Goal: Information Seeking & Learning: Learn about a topic

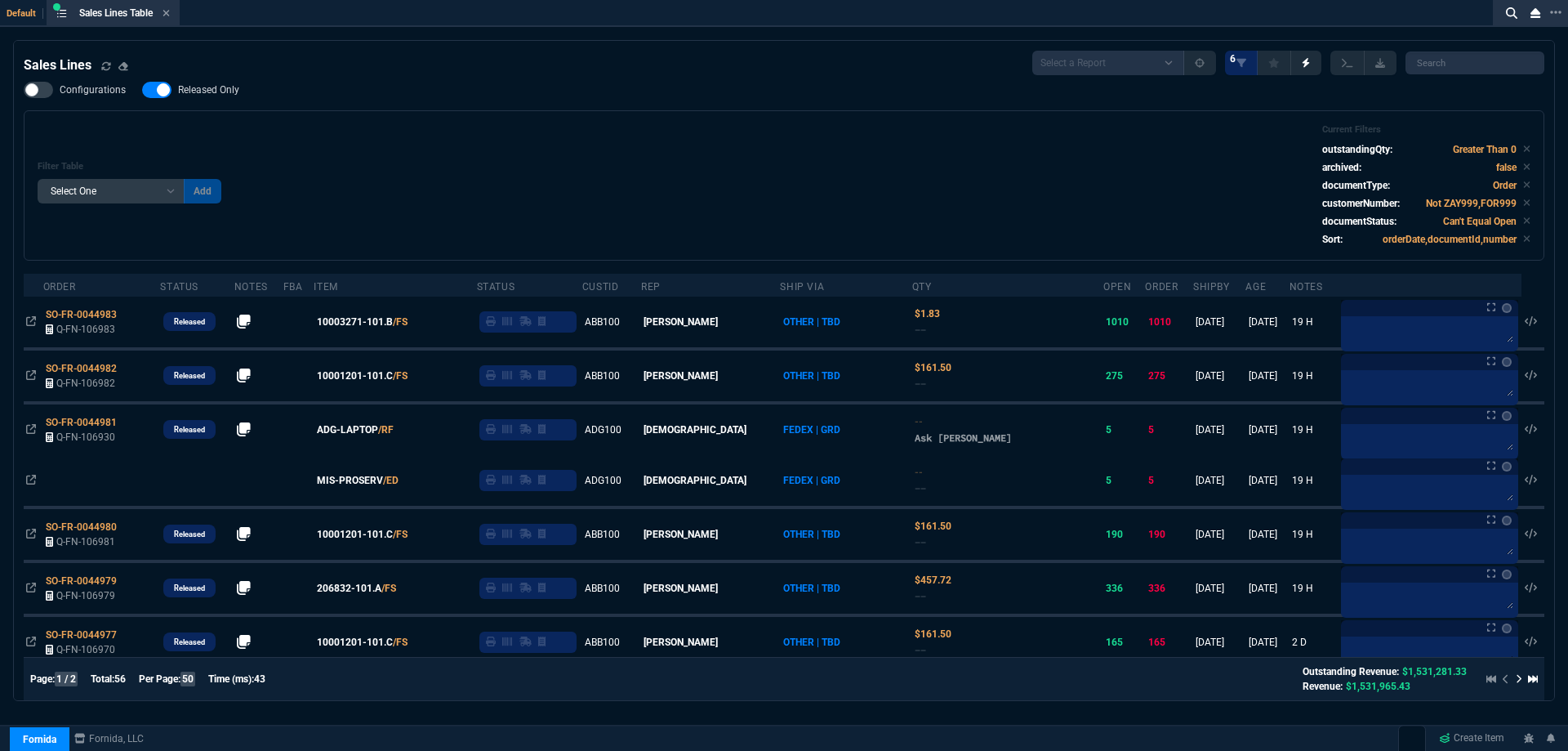
select select
click at [170, 14] on icon at bounding box center [166, 13] width 8 height 10
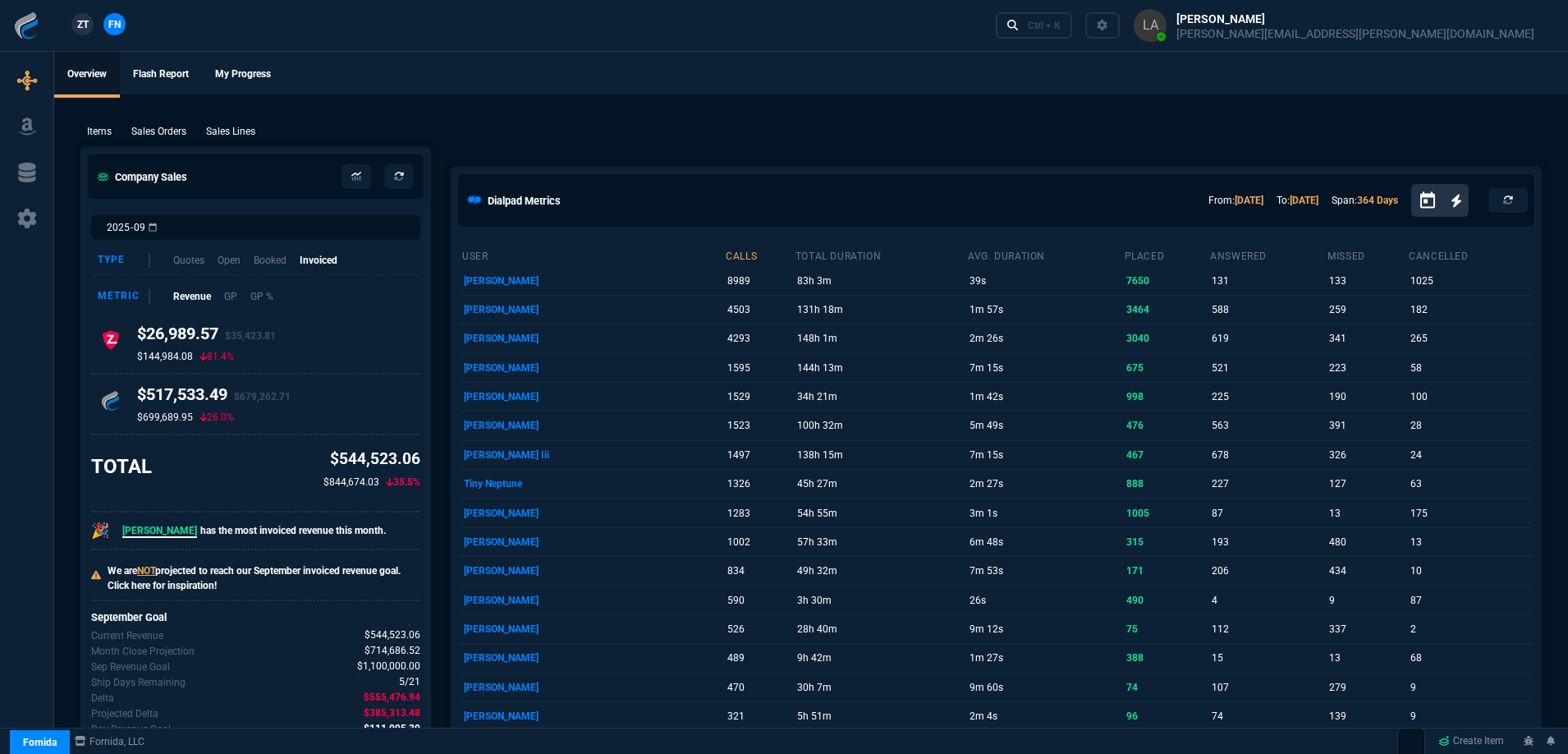
click at [84, 30] on span "ZT" at bounding box center [83, 24] width 11 height 14
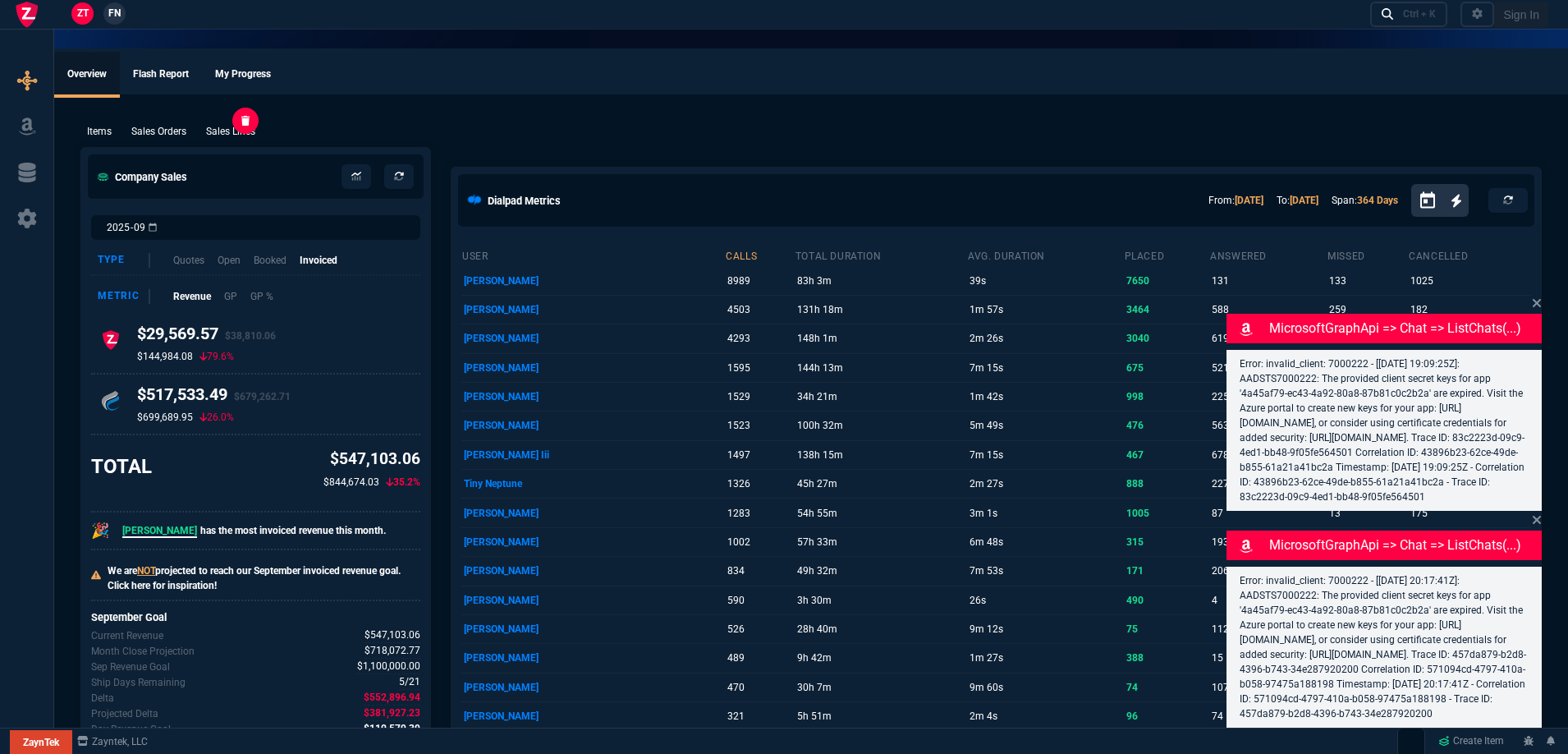
click at [226, 138] on p "Sales Lines" at bounding box center [231, 131] width 50 height 14
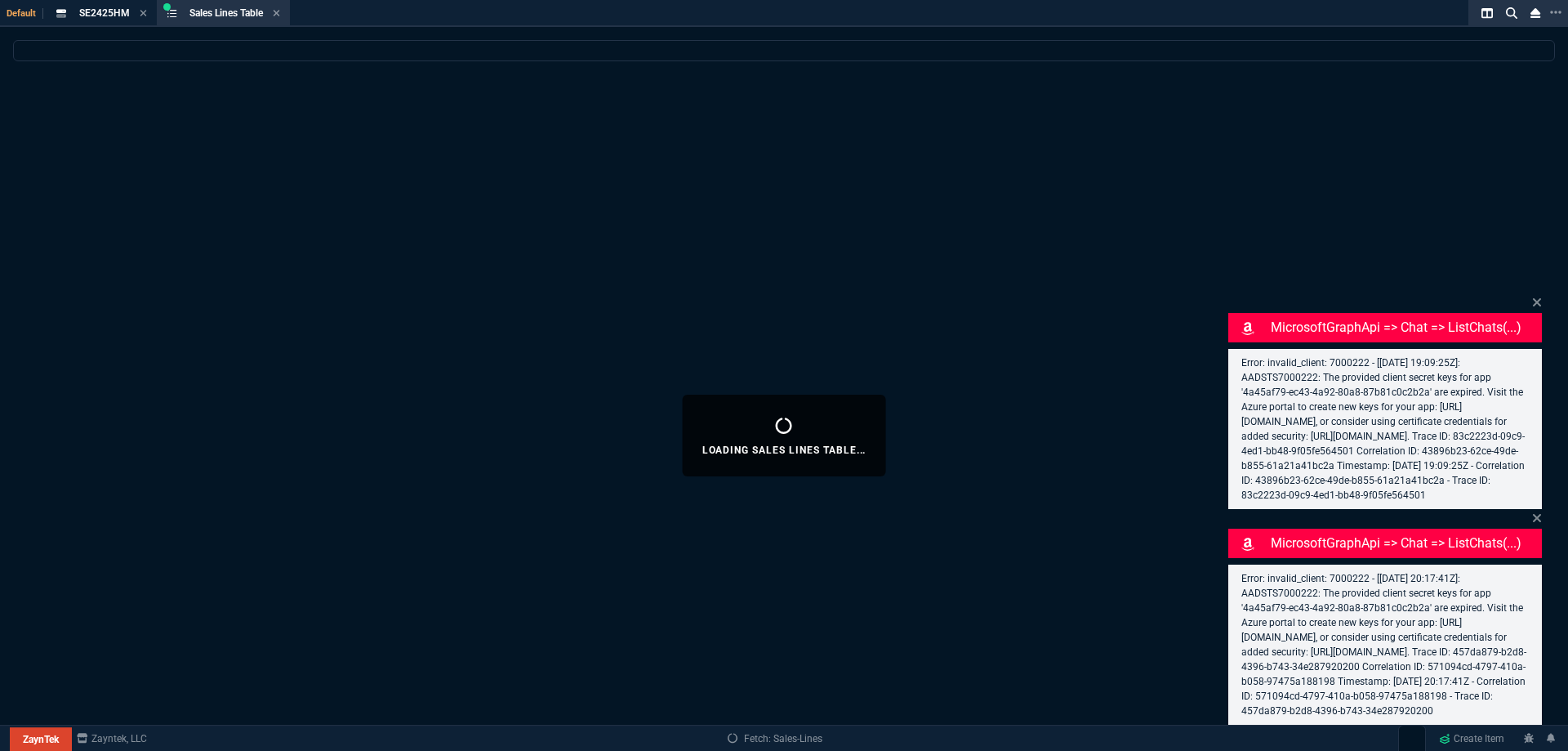
select select
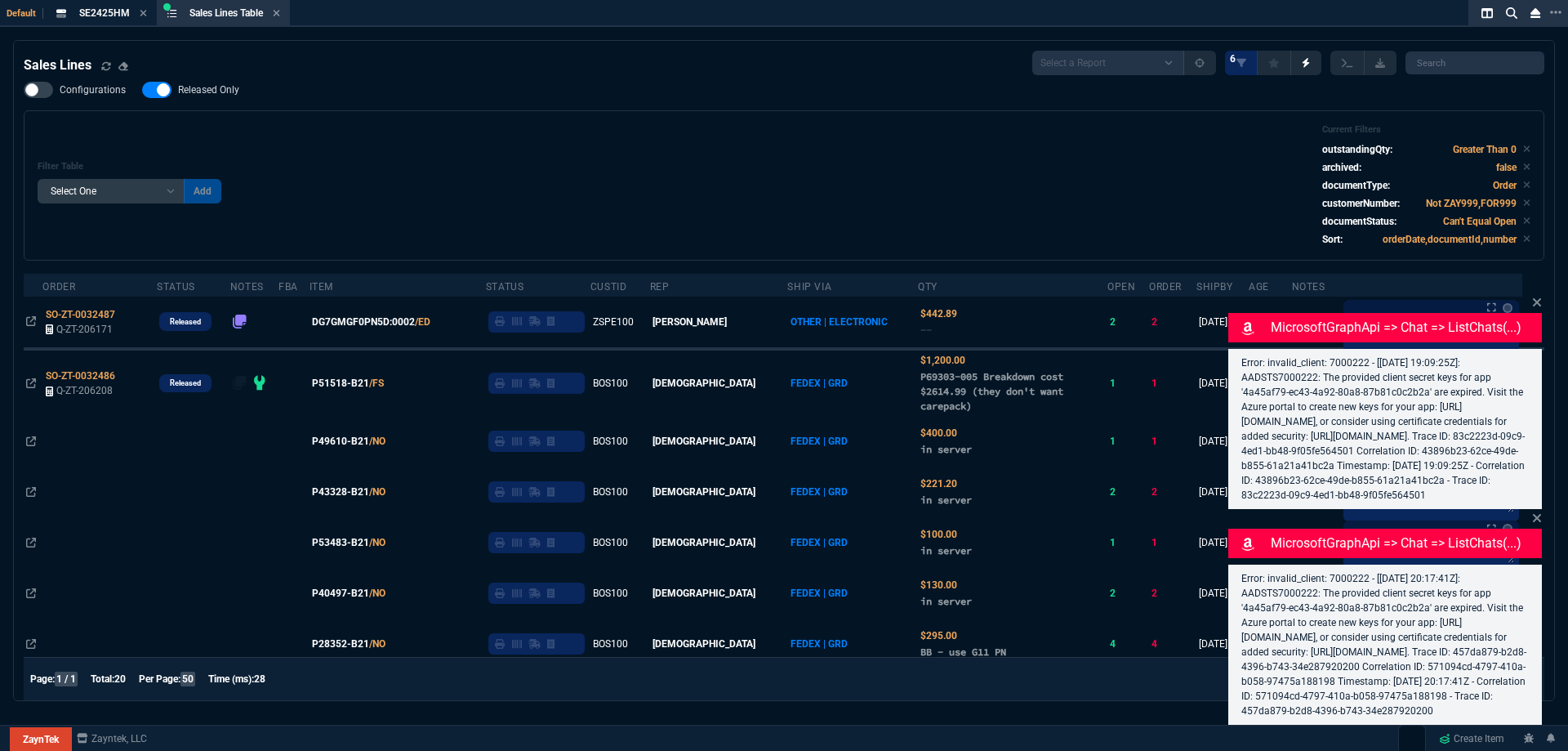
click at [224, 102] on nx-fornida-field-switch-one "Released Only" at bounding box center [199, 93] width 113 height 15
click at [140, 14] on icon at bounding box center [143, 13] width 8 height 10
click at [215, 97] on label "Released Only" at bounding box center [199, 89] width 113 height 16
click at [143, 90] on input "Released Only" at bounding box center [142, 90] width 1 height 1
checkbox input "false"
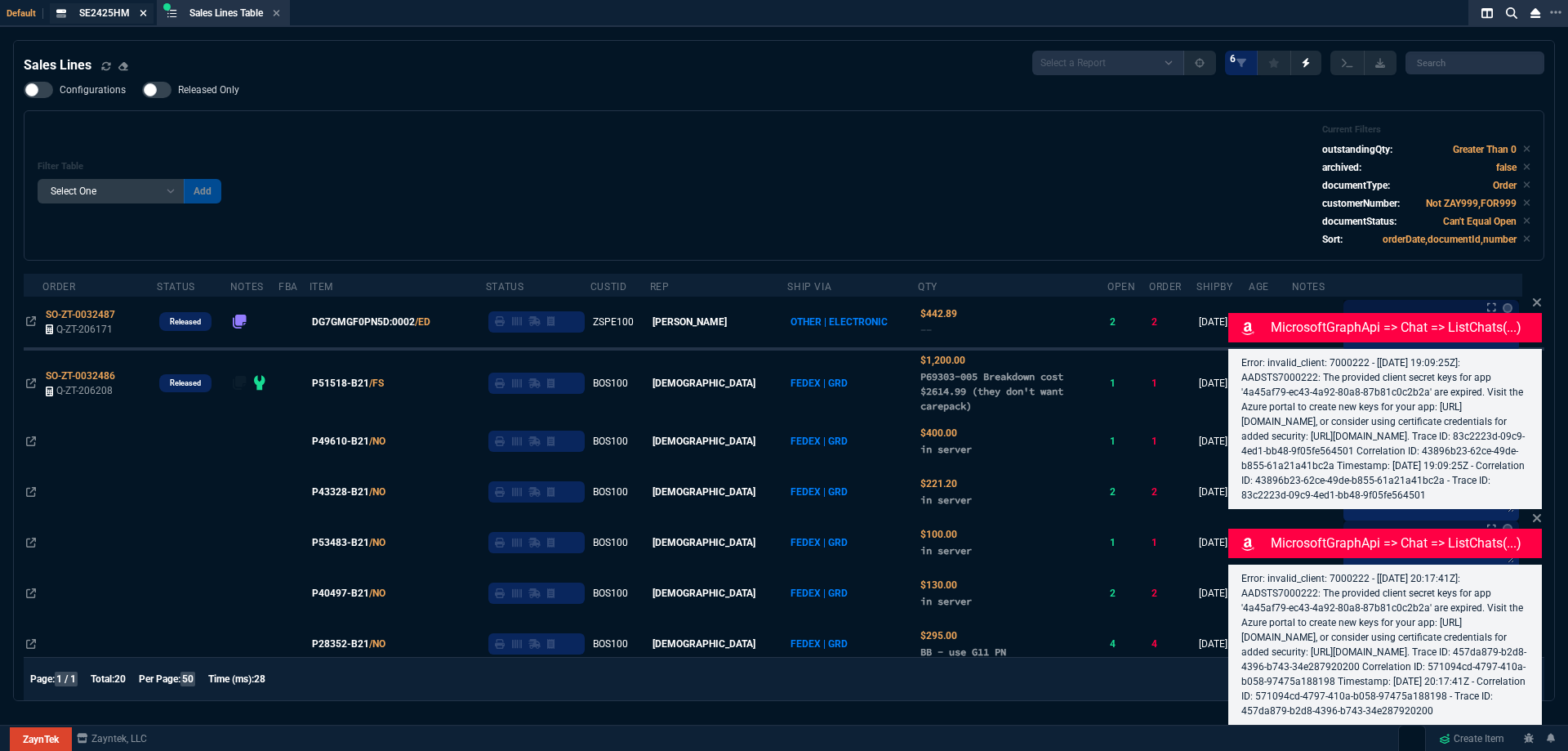
click at [142, 16] on icon at bounding box center [143, 13] width 8 height 10
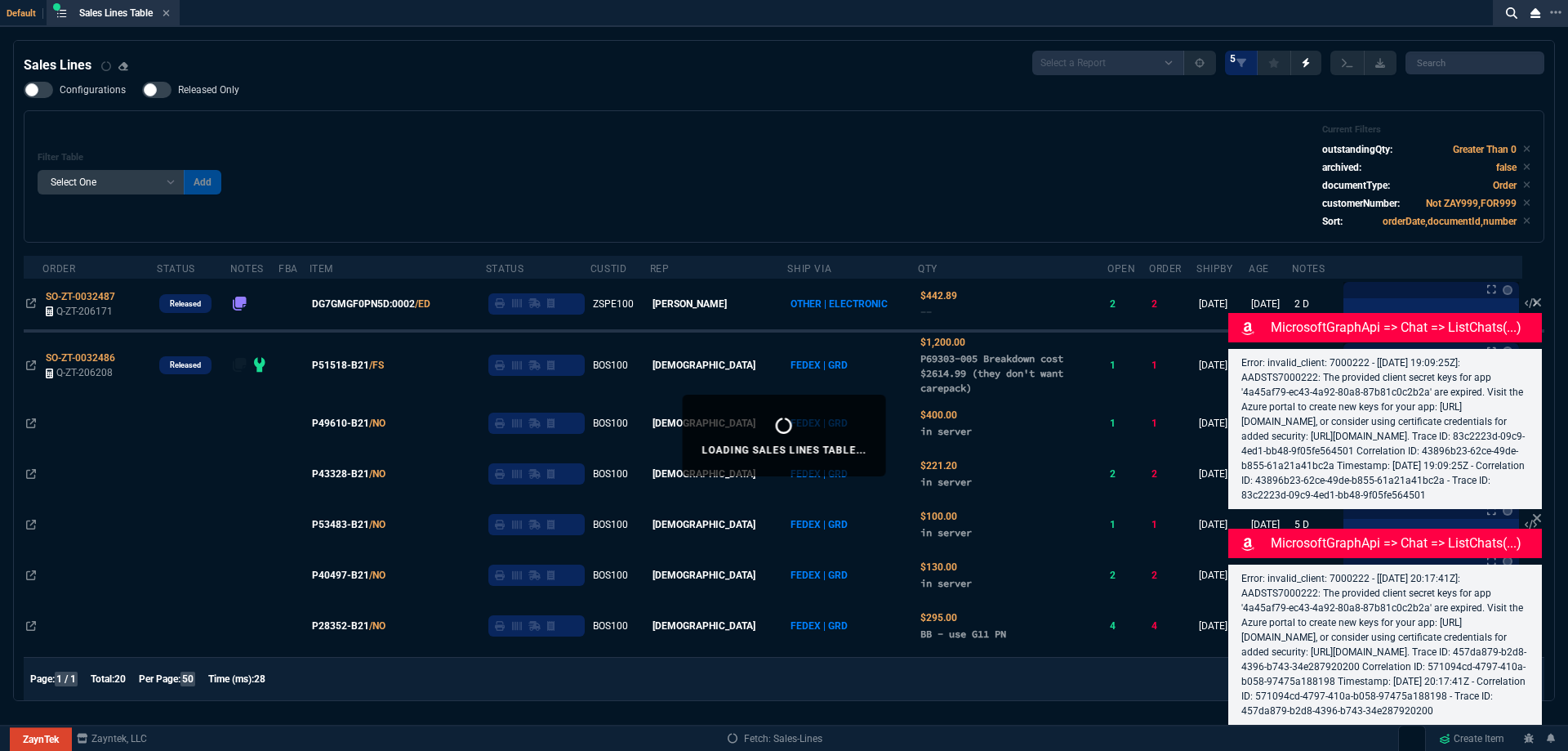
click at [460, 115] on div "Filter Table Select One Add Filter () Age () ATS () Cond (itemVariantCode) Cust…" at bounding box center [784, 176] width 1520 height 132
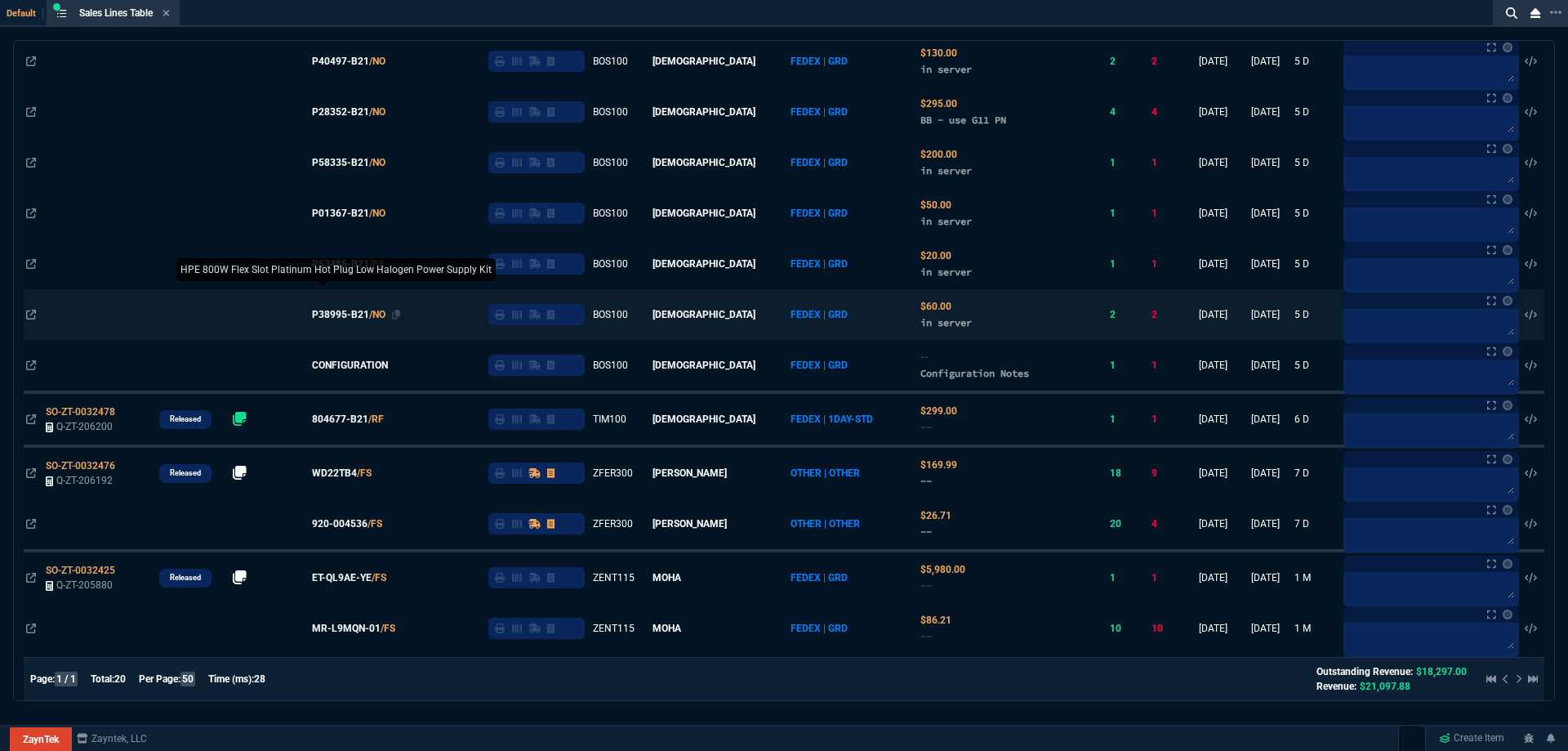
scroll to position [572, 0]
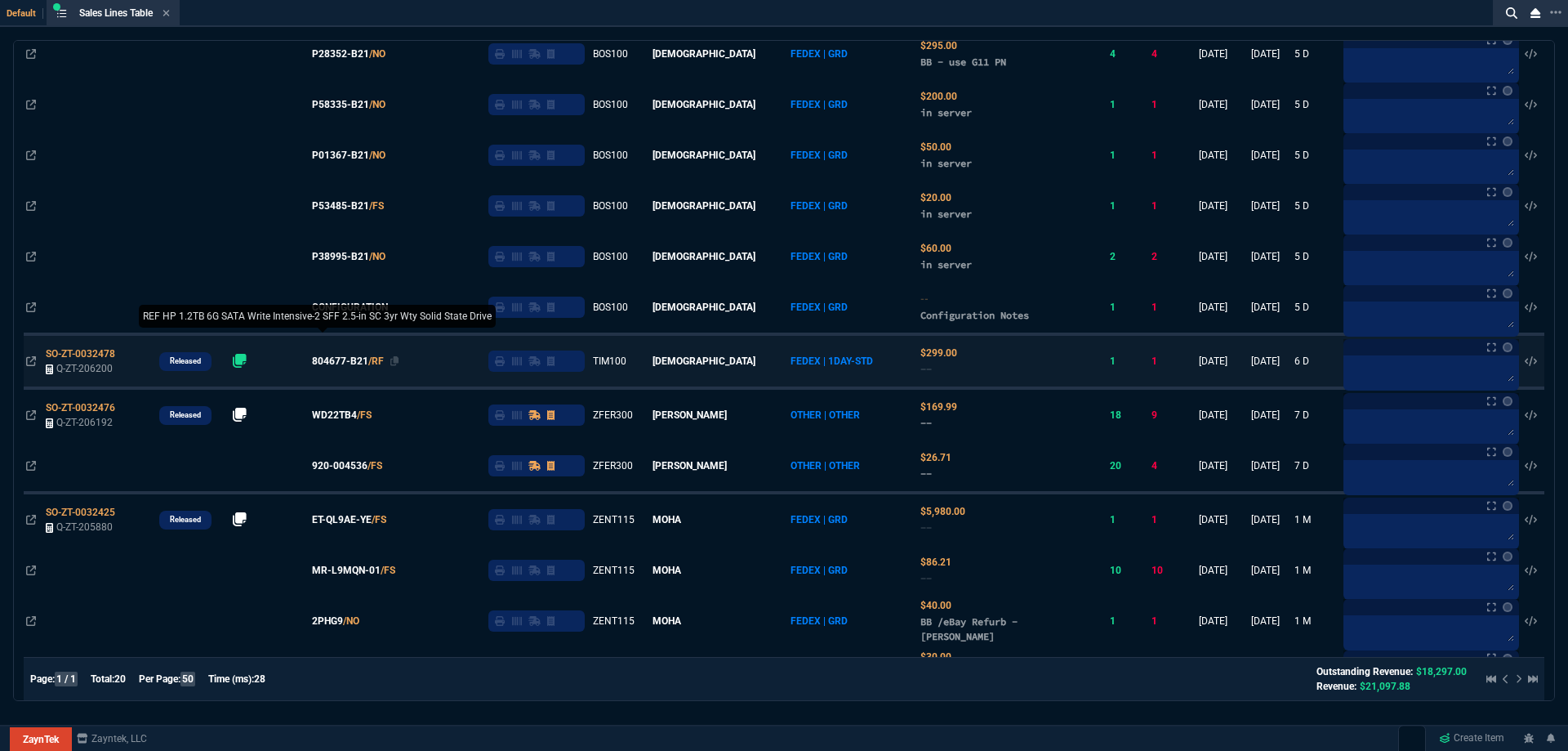
click at [366, 364] on span "804677-B21" at bounding box center [339, 360] width 56 height 14
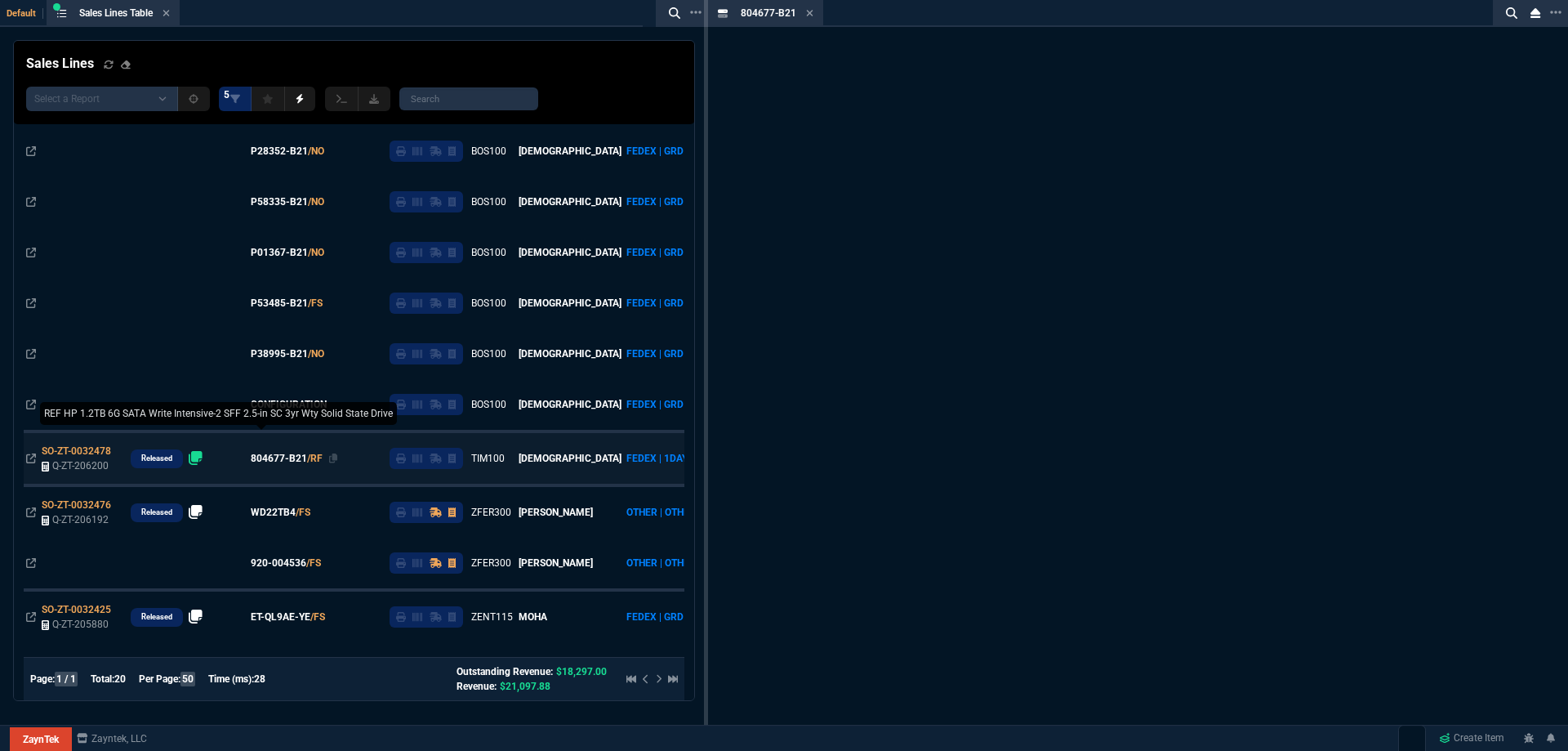
scroll to position [669, 0]
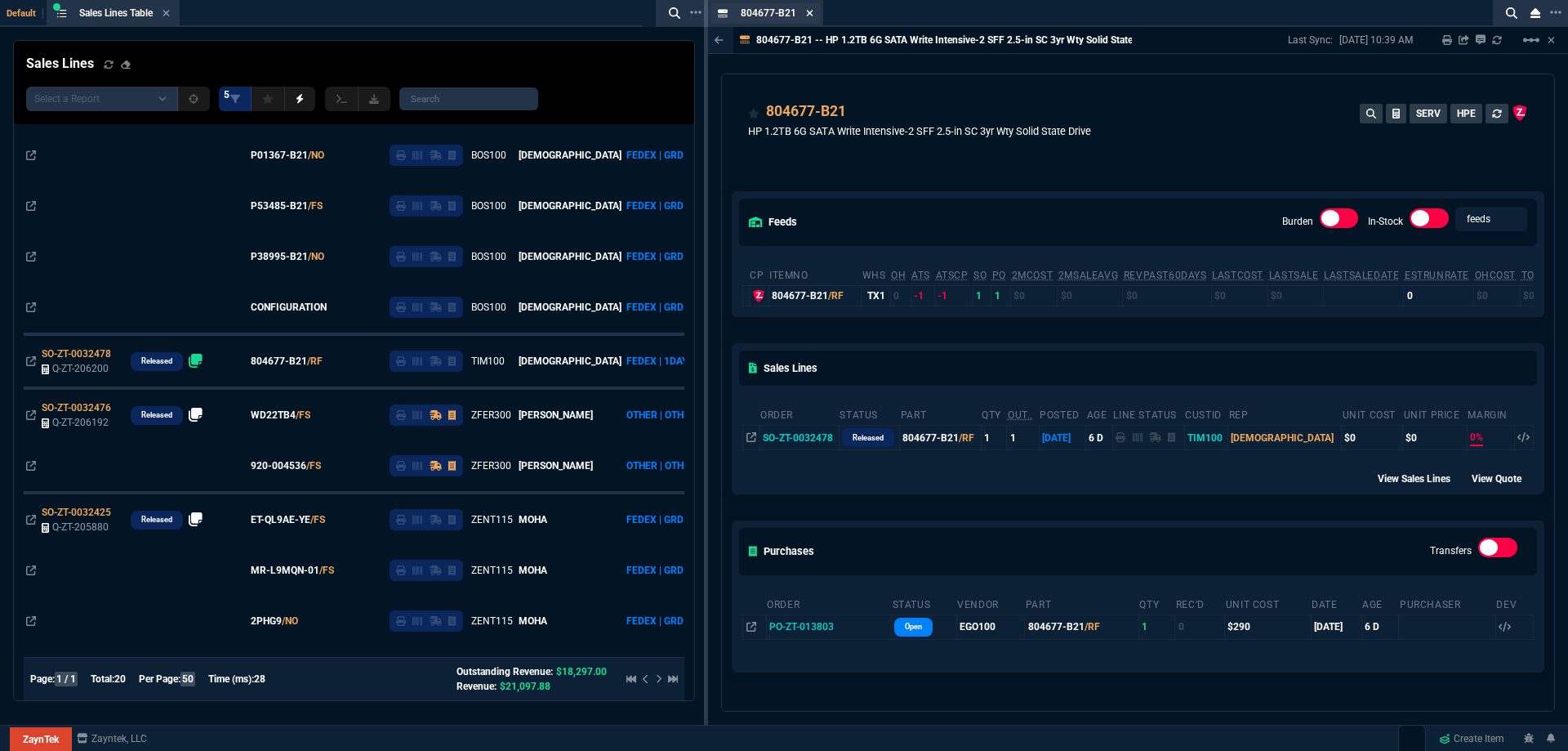
click at [808, 13] on icon at bounding box center [810, 13] width 8 height 10
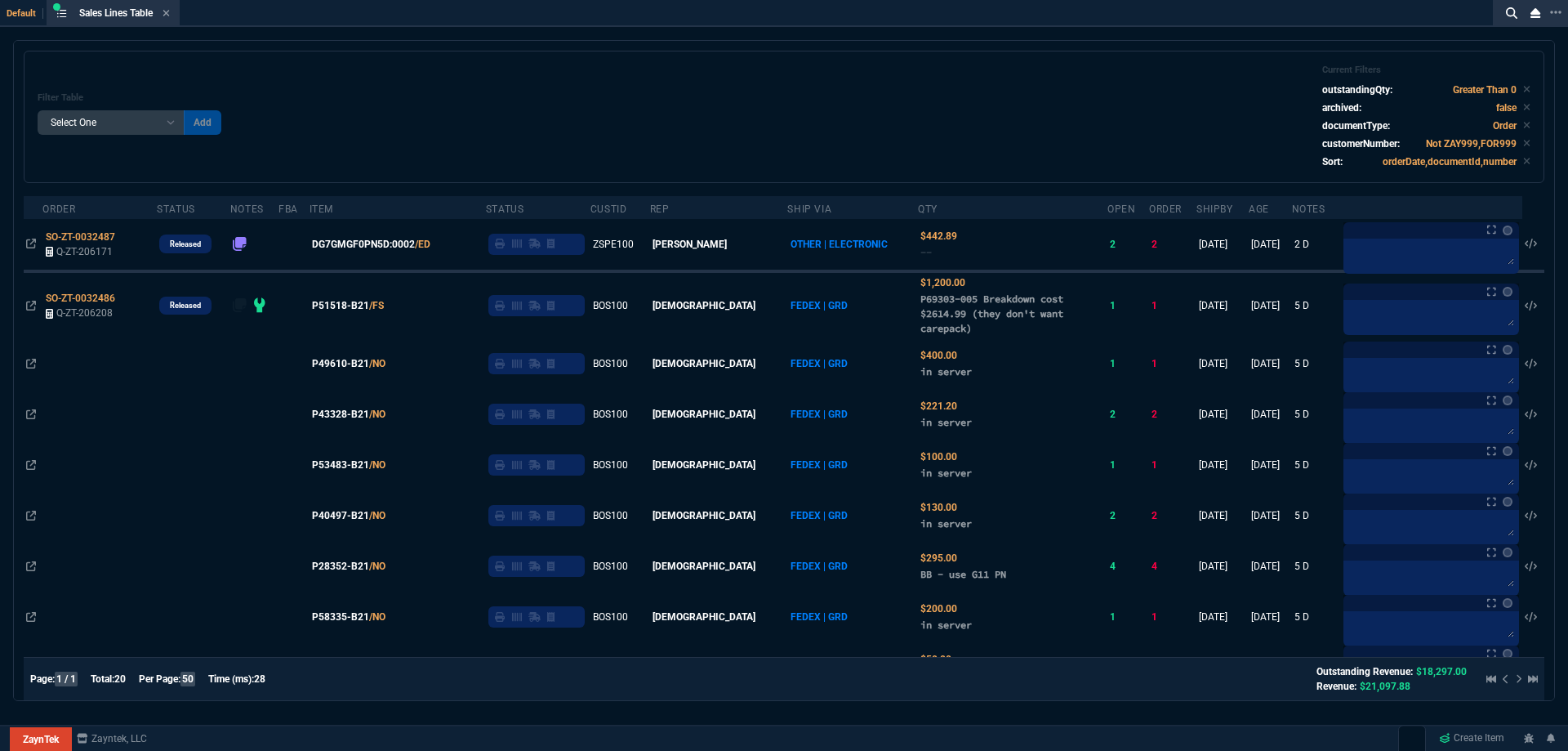
scroll to position [0, 0]
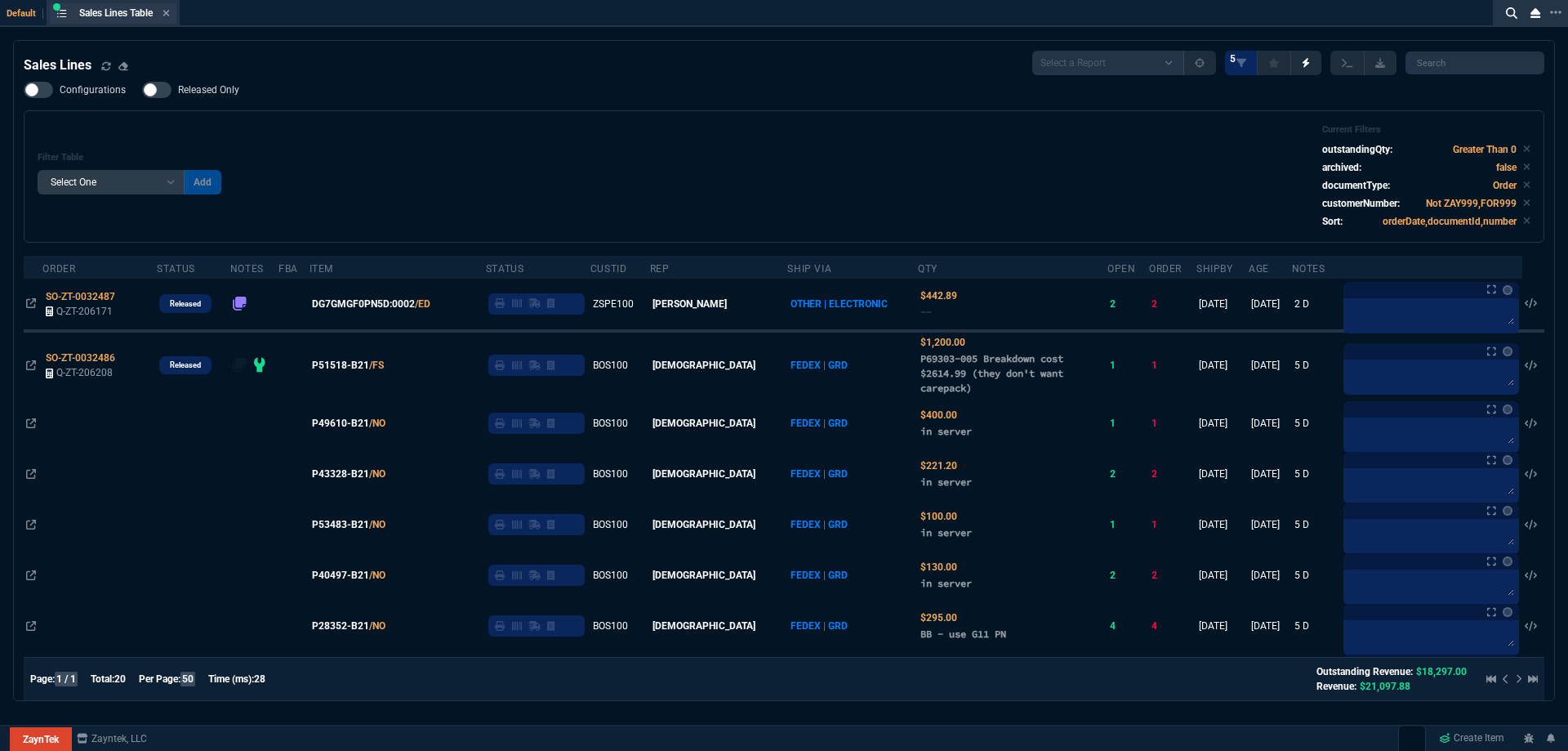
click at [171, 6] on div "Sales Lines Table Sales Line" at bounding box center [112, 12] width 126 height 20
click at [165, 16] on icon at bounding box center [166, 13] width 8 height 10
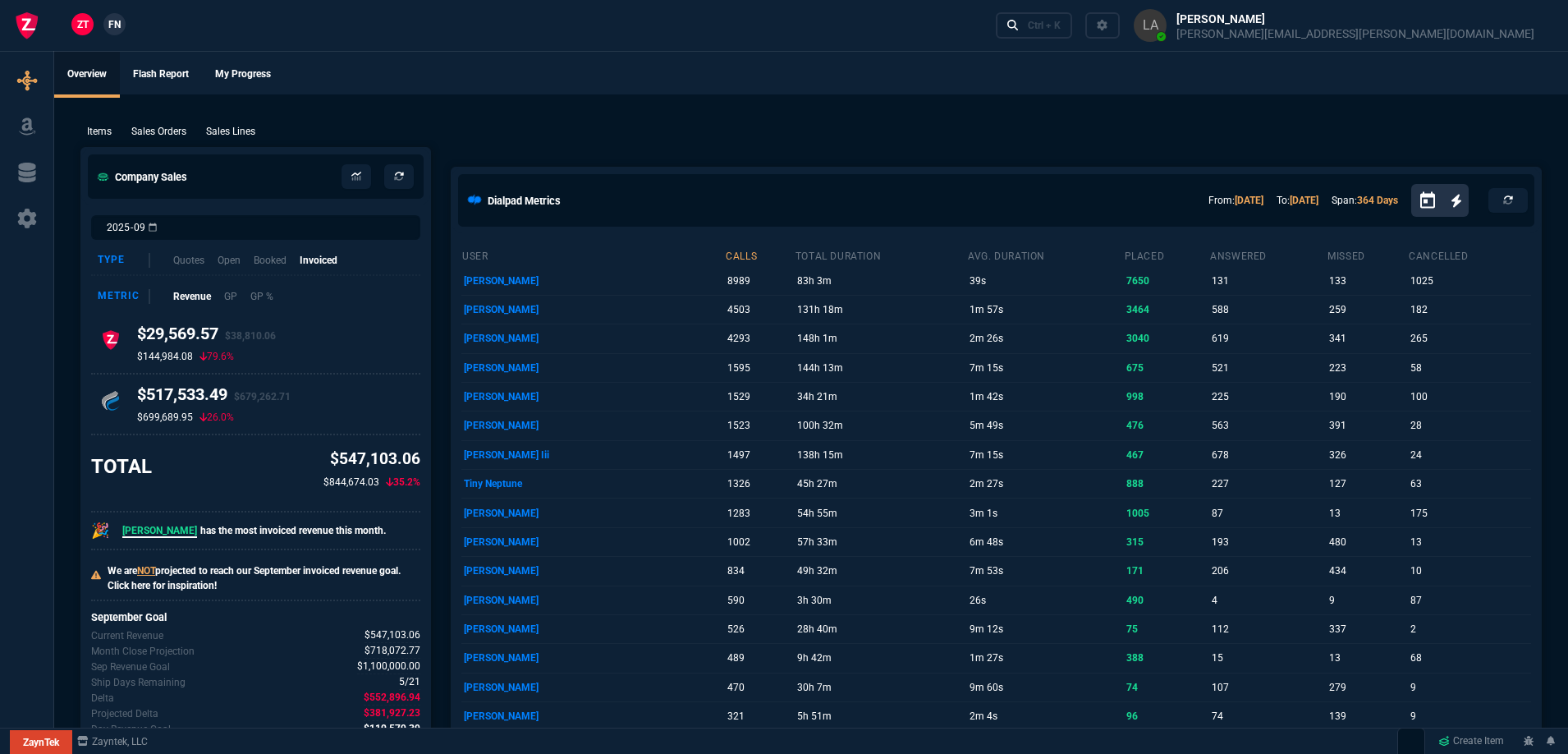
click at [120, 28] on span "FN" at bounding box center [114, 24] width 12 height 14
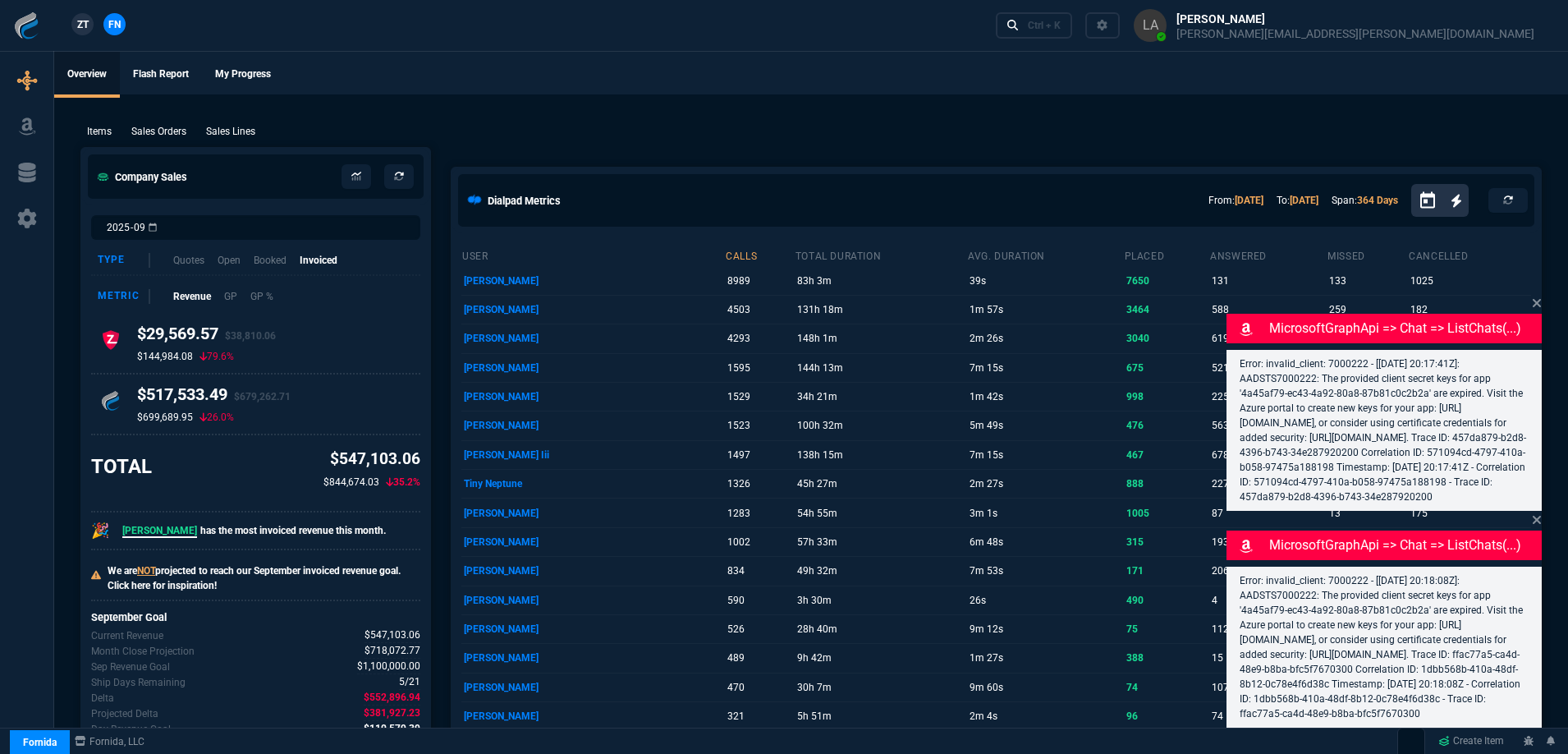
click at [236, 135] on p "Sales Lines" at bounding box center [231, 131] width 50 height 14
select select
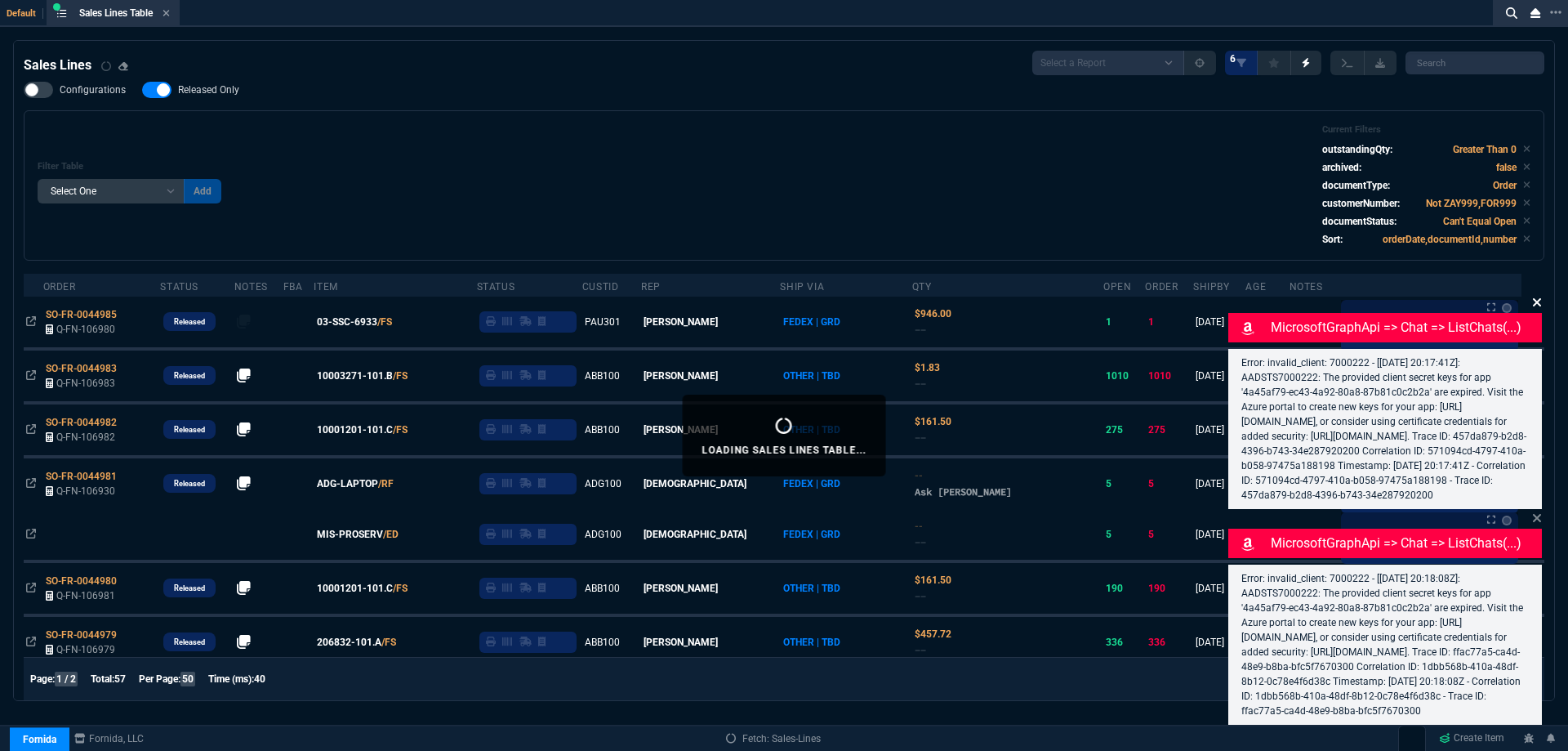
click at [1533, 296] on icon at bounding box center [1537, 302] width 10 height 13
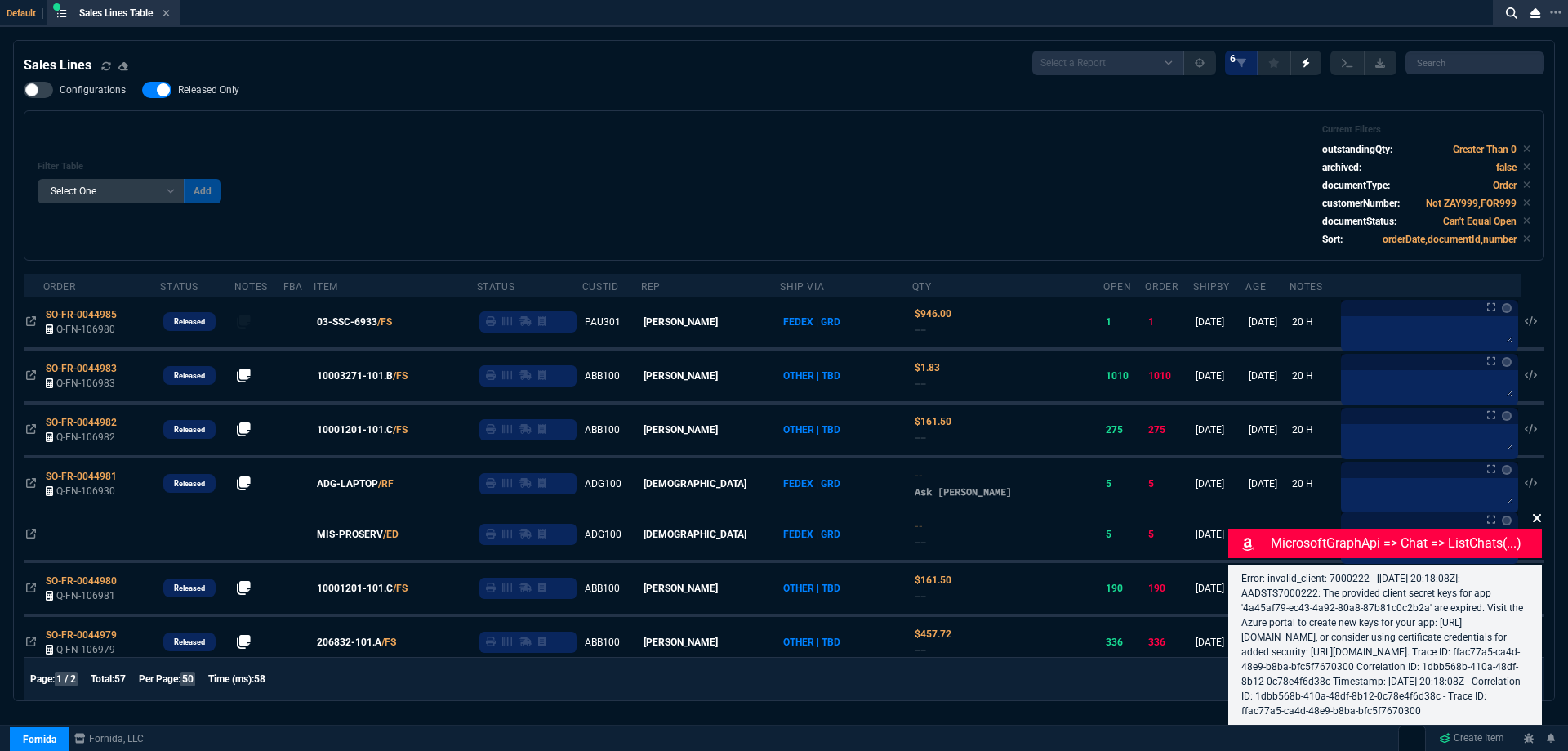
click at [1537, 520] on icon at bounding box center [1537, 518] width 9 height 9
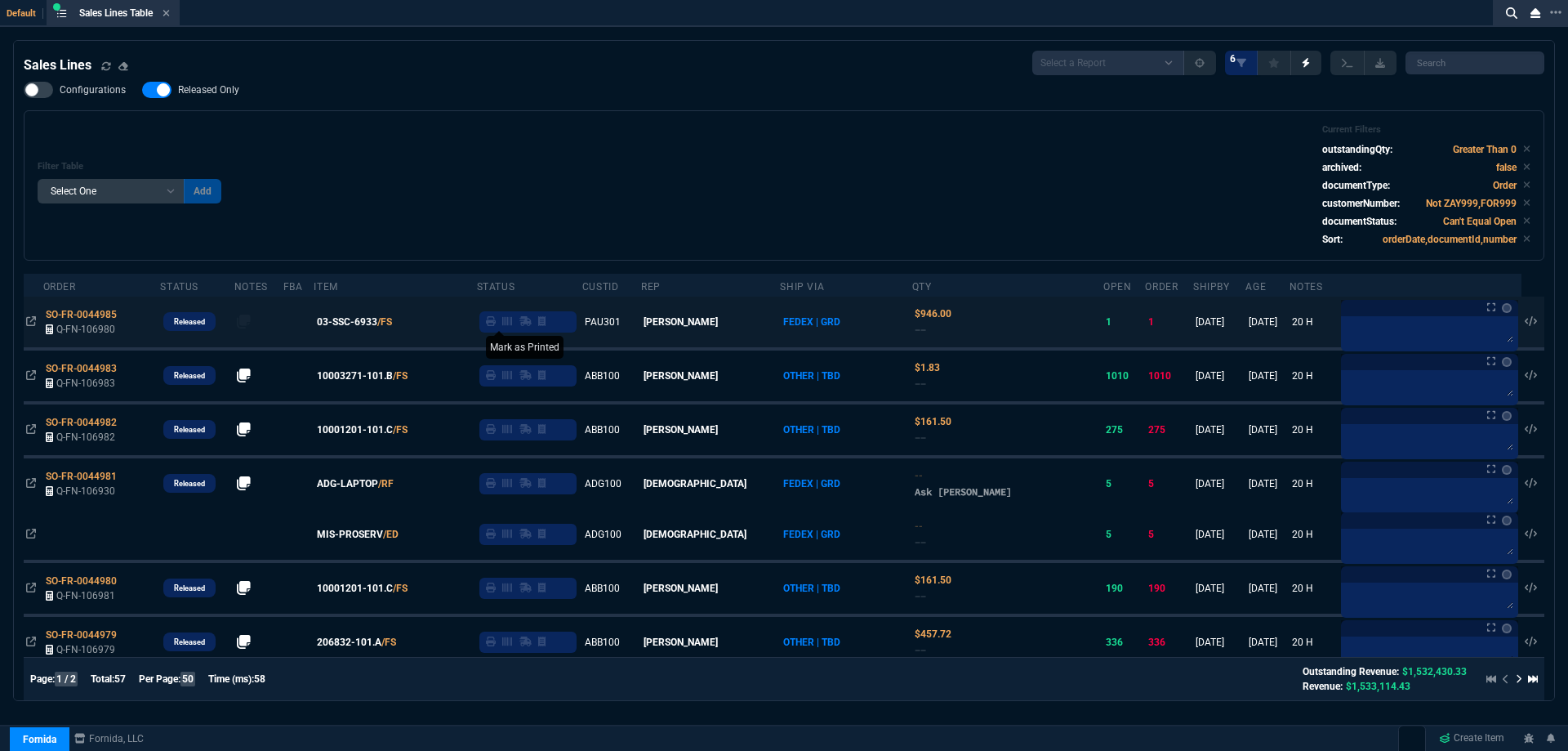
click at [496, 322] on icon at bounding box center [490, 321] width 10 height 10
click at [360, 321] on span "03-SSC-6933" at bounding box center [347, 321] width 61 height 14
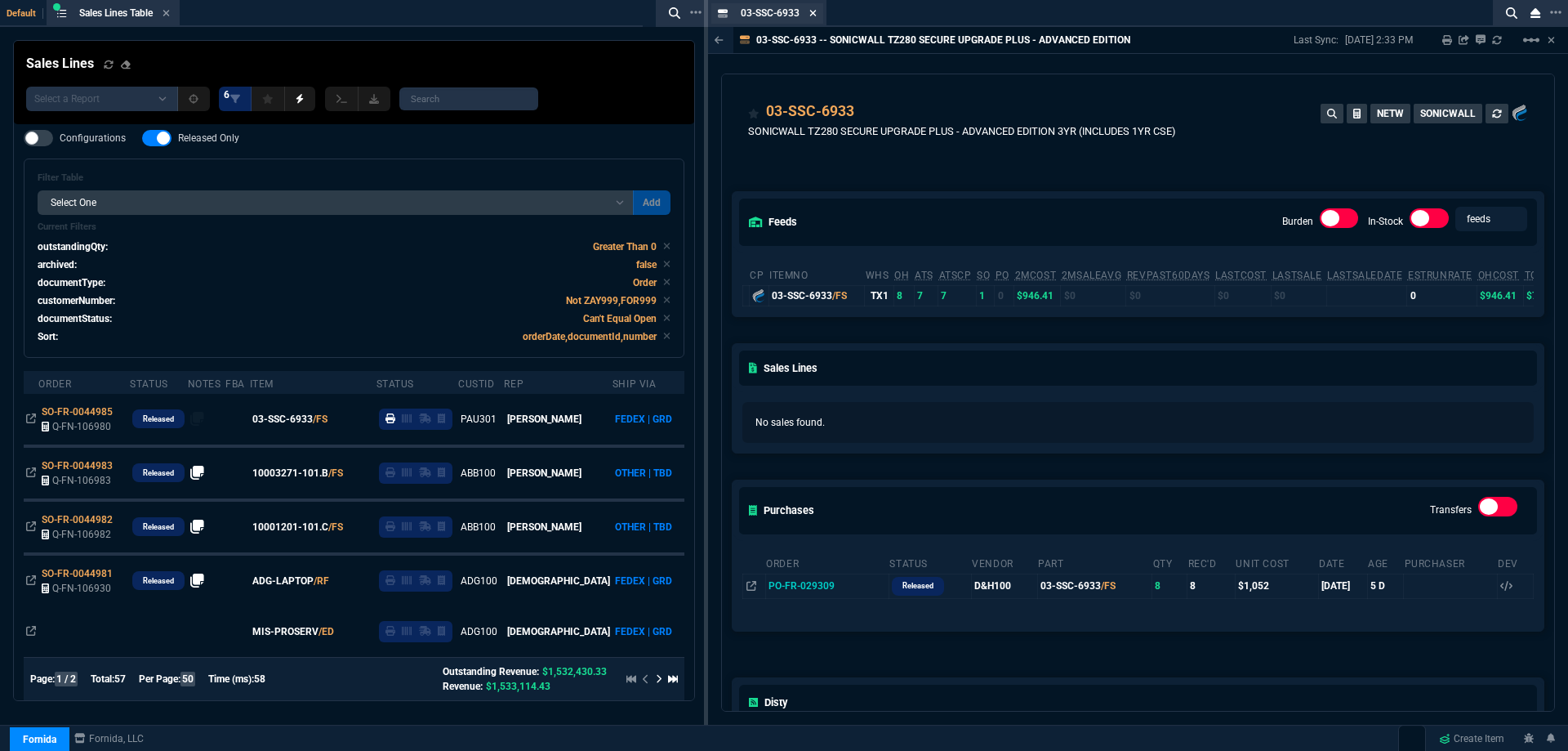
click at [813, 13] on icon at bounding box center [813, 12] width 7 height 7
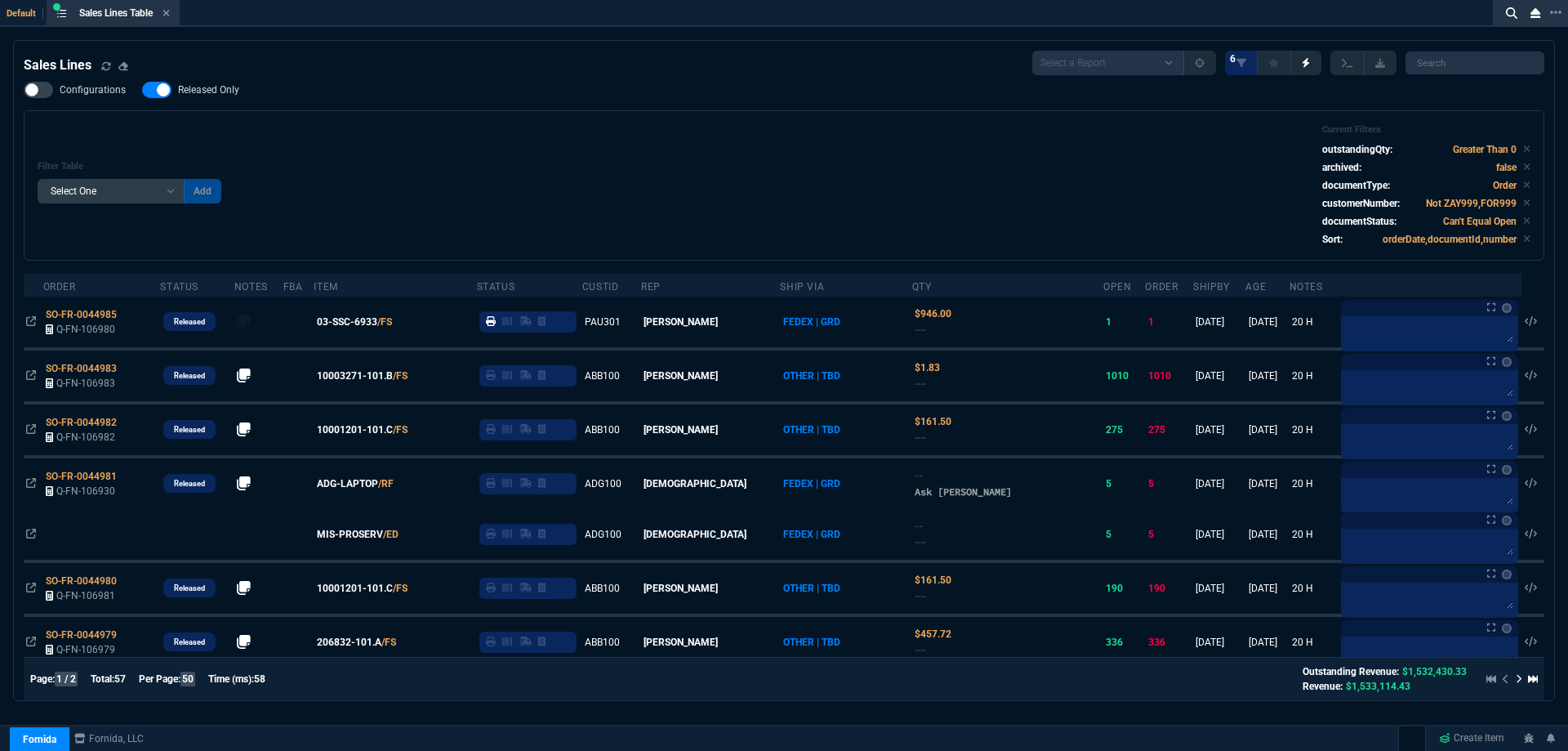
click at [168, 14] on icon at bounding box center [166, 13] width 8 height 10
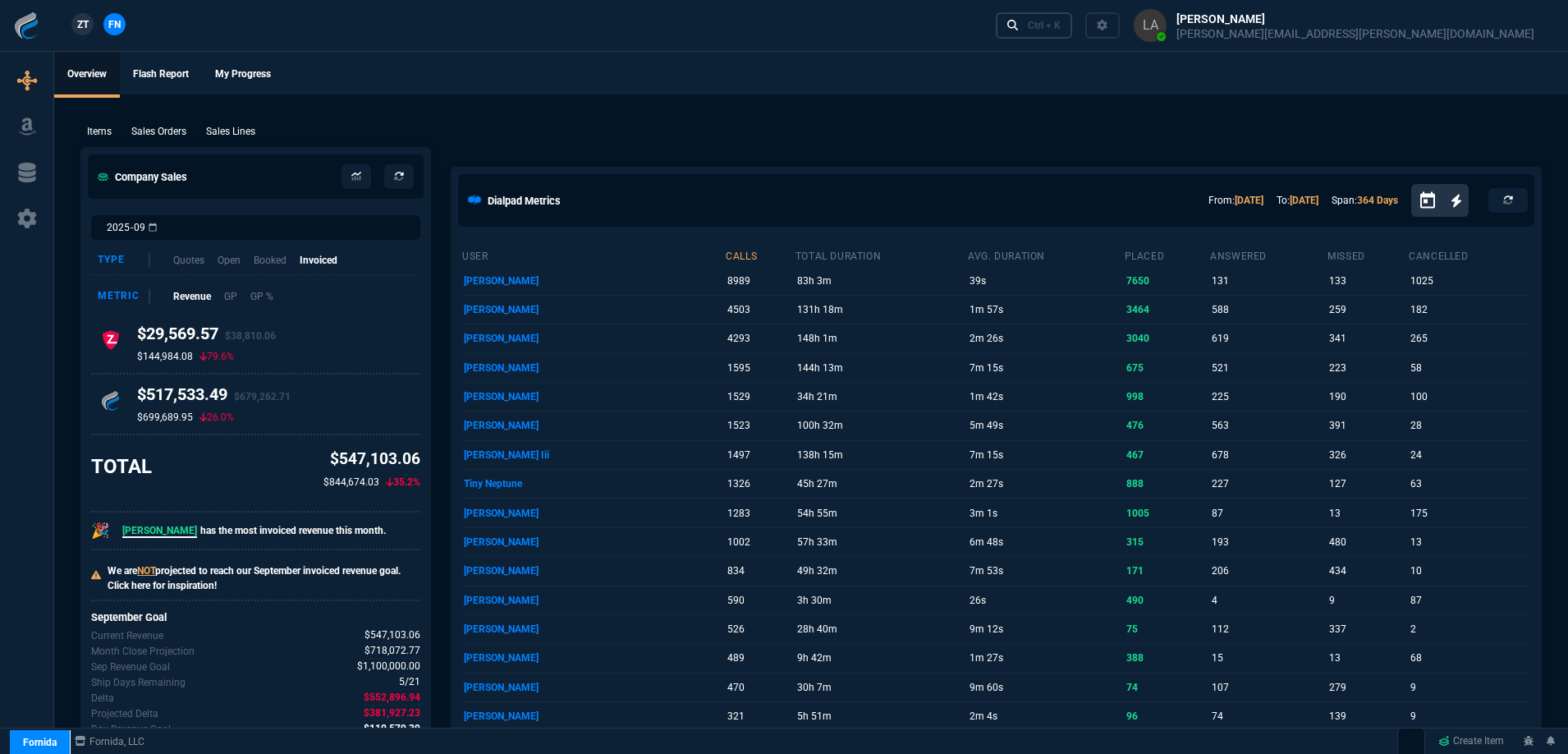
click at [1061, 27] on div "Ctrl + K" at bounding box center [1044, 26] width 32 height 13
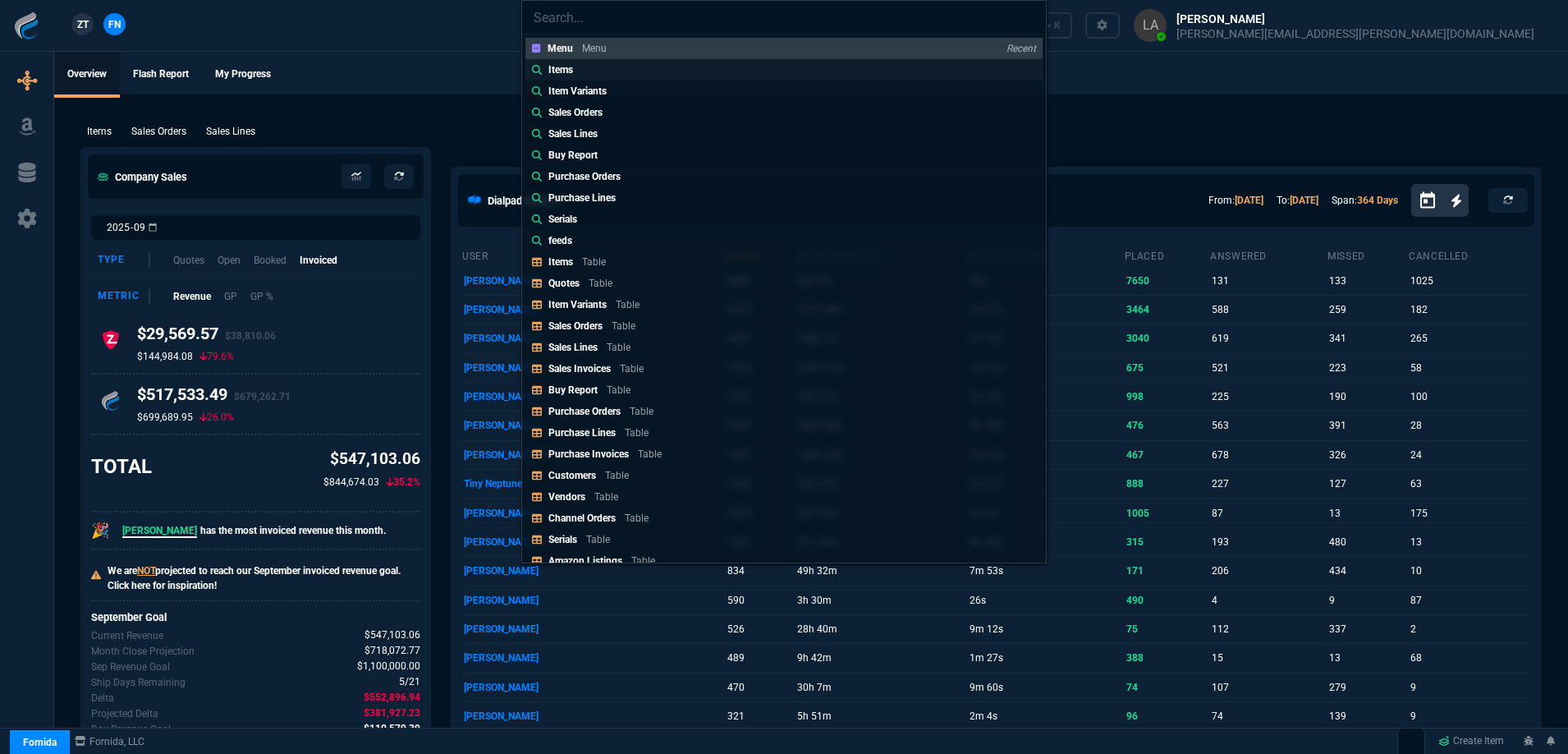
click at [644, 67] on link "Items" at bounding box center [784, 70] width 517 height 21
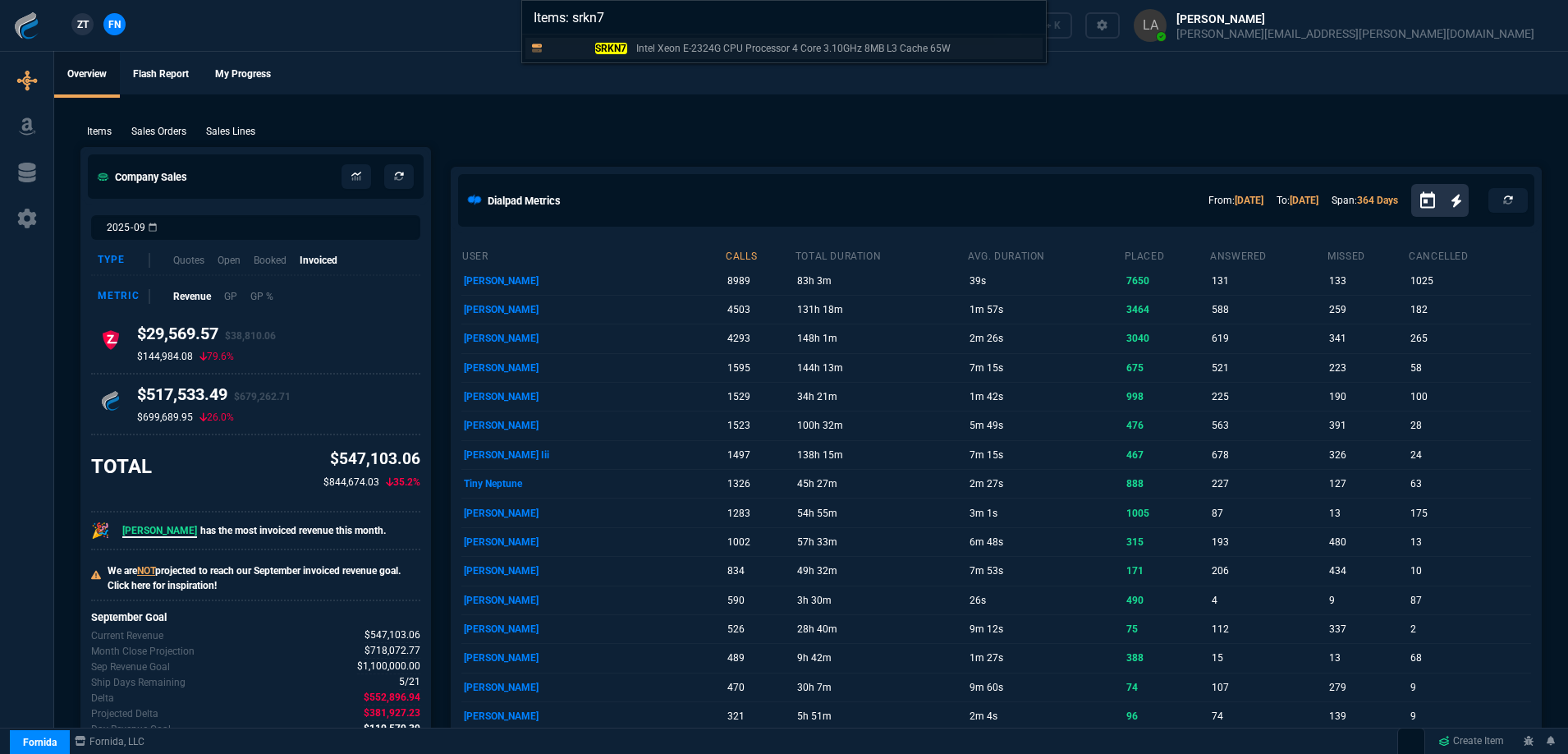
type input "Items: srkn7"
click at [612, 55] on link "SRKN7 Intel Xeon E-2324G CPU Processor 4 Core 3.10GHz 8MB L3 Cache 65W" at bounding box center [784, 49] width 517 height 21
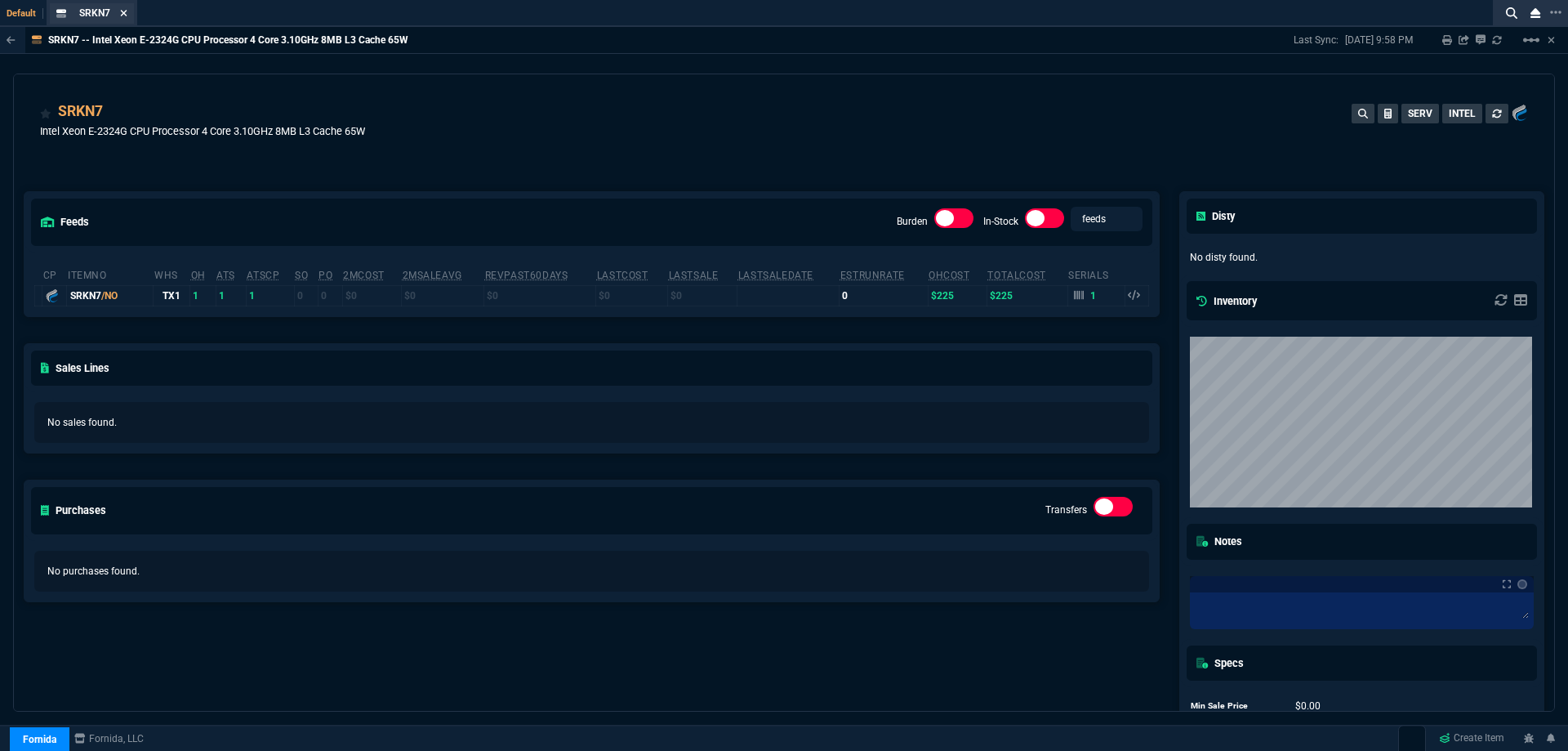
click at [124, 14] on icon at bounding box center [124, 12] width 7 height 7
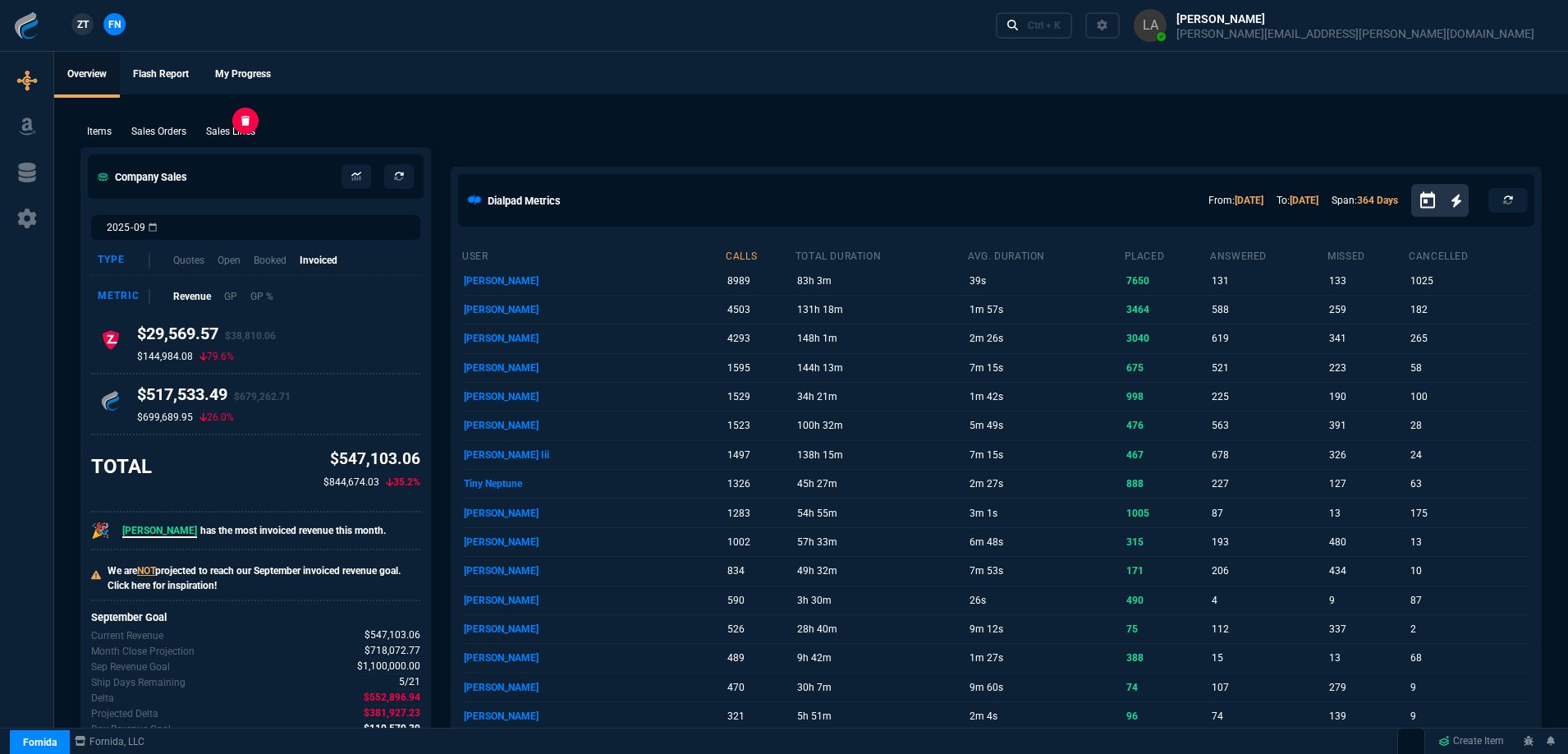
drag, startPoint x: 241, startPoint y: 138, endPoint x: 1576, endPoint y: 151, distance: 1335.1
click at [241, 139] on p "Sales Lines" at bounding box center [231, 131] width 50 height 14
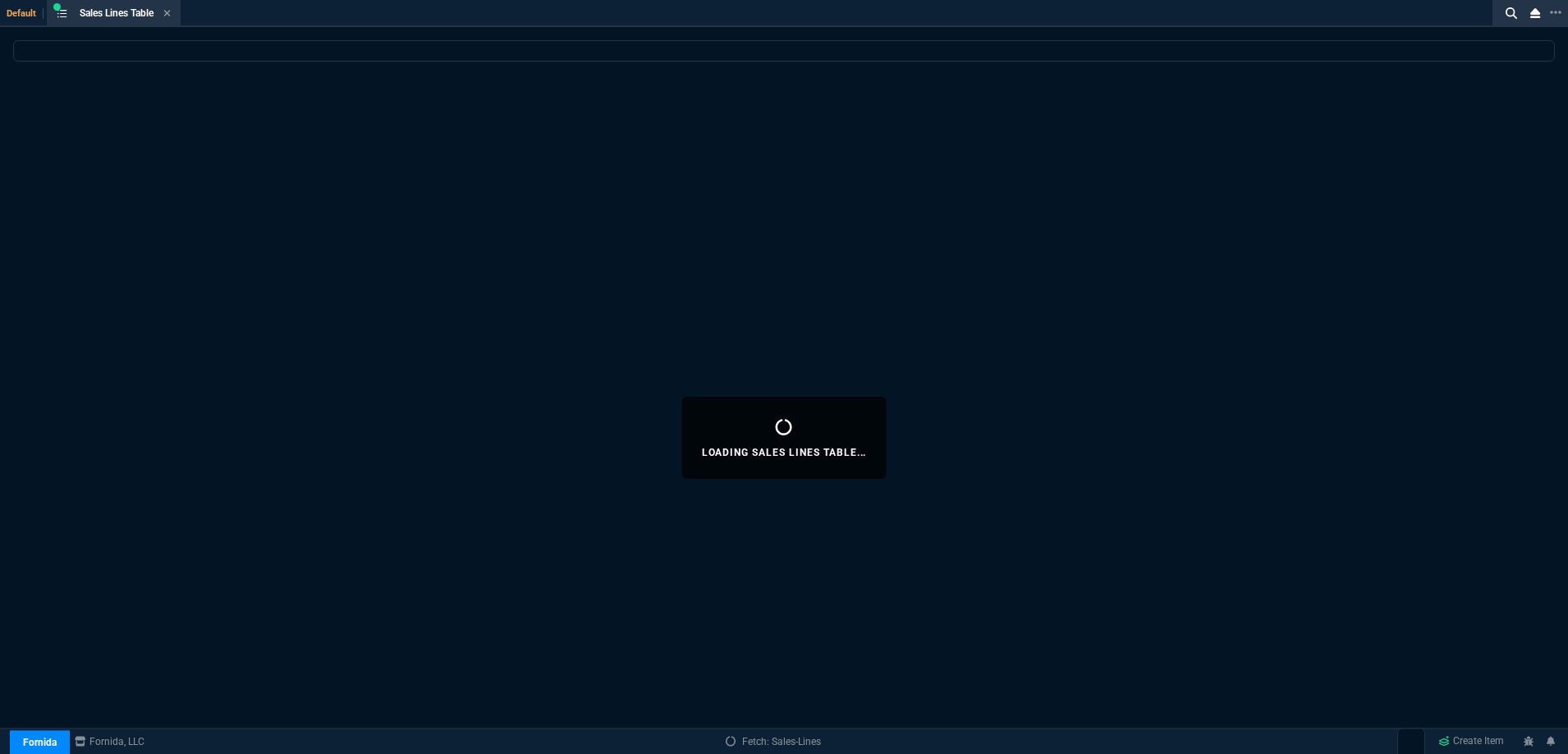
select select
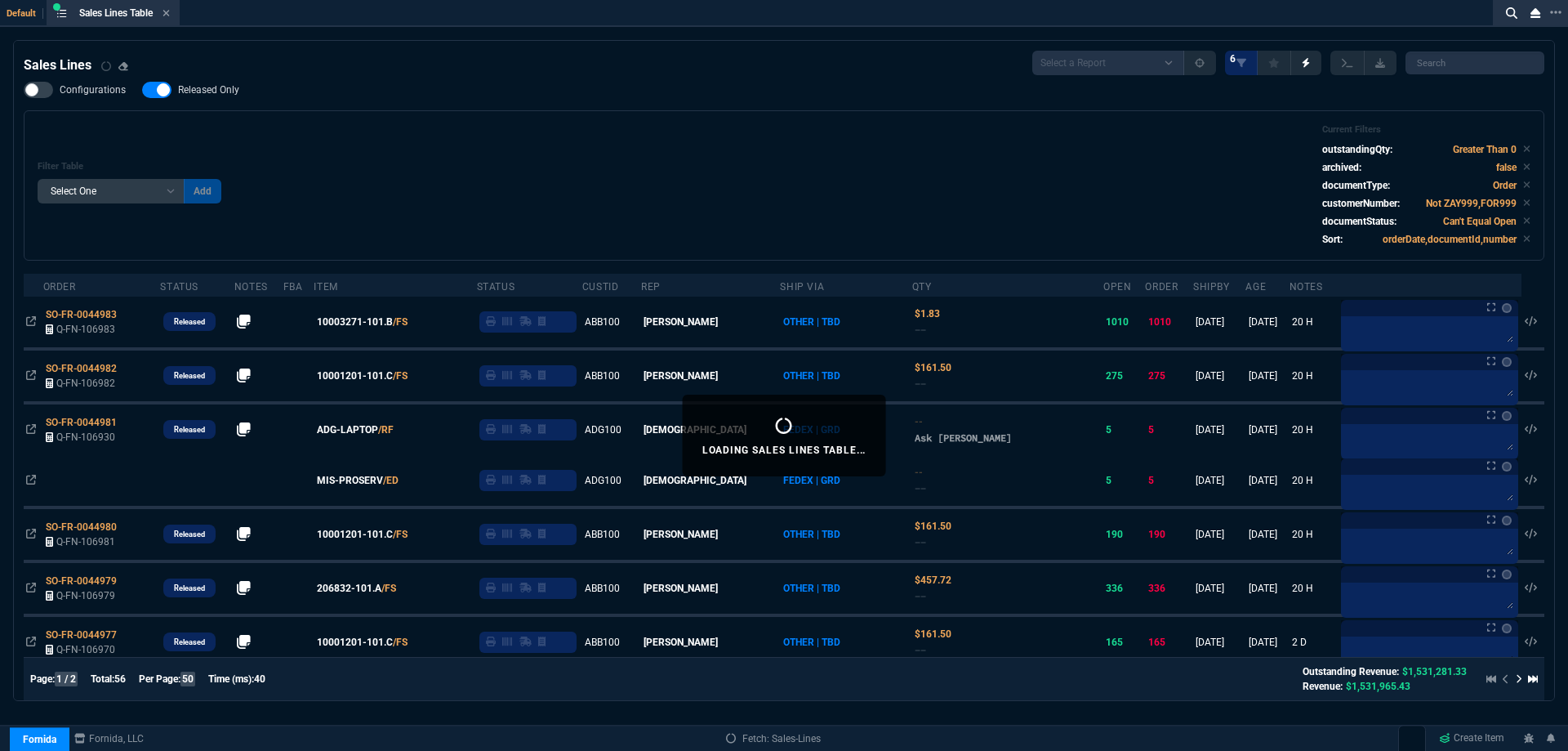
click at [194, 94] on span "Released Only" at bounding box center [208, 90] width 61 height 13
click at [143, 90] on input "Released Only" at bounding box center [142, 90] width 1 height 1
checkbox input "false"
click at [722, 101] on div "Configurations Released Only Filter Table Select One Add Filter () Age () ATS (…" at bounding box center [784, 171] width 1520 height 179
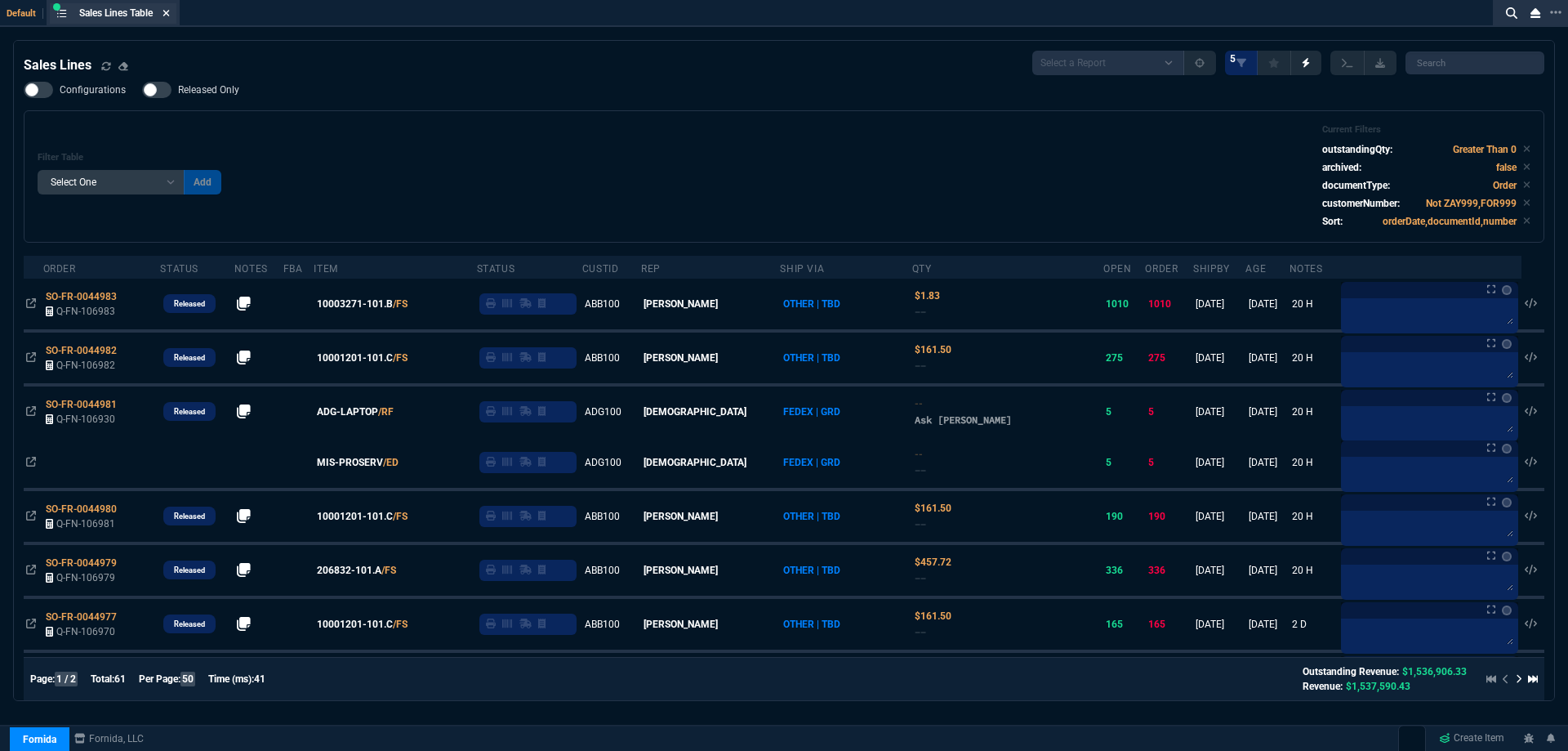
click at [167, 10] on icon at bounding box center [166, 12] width 7 height 7
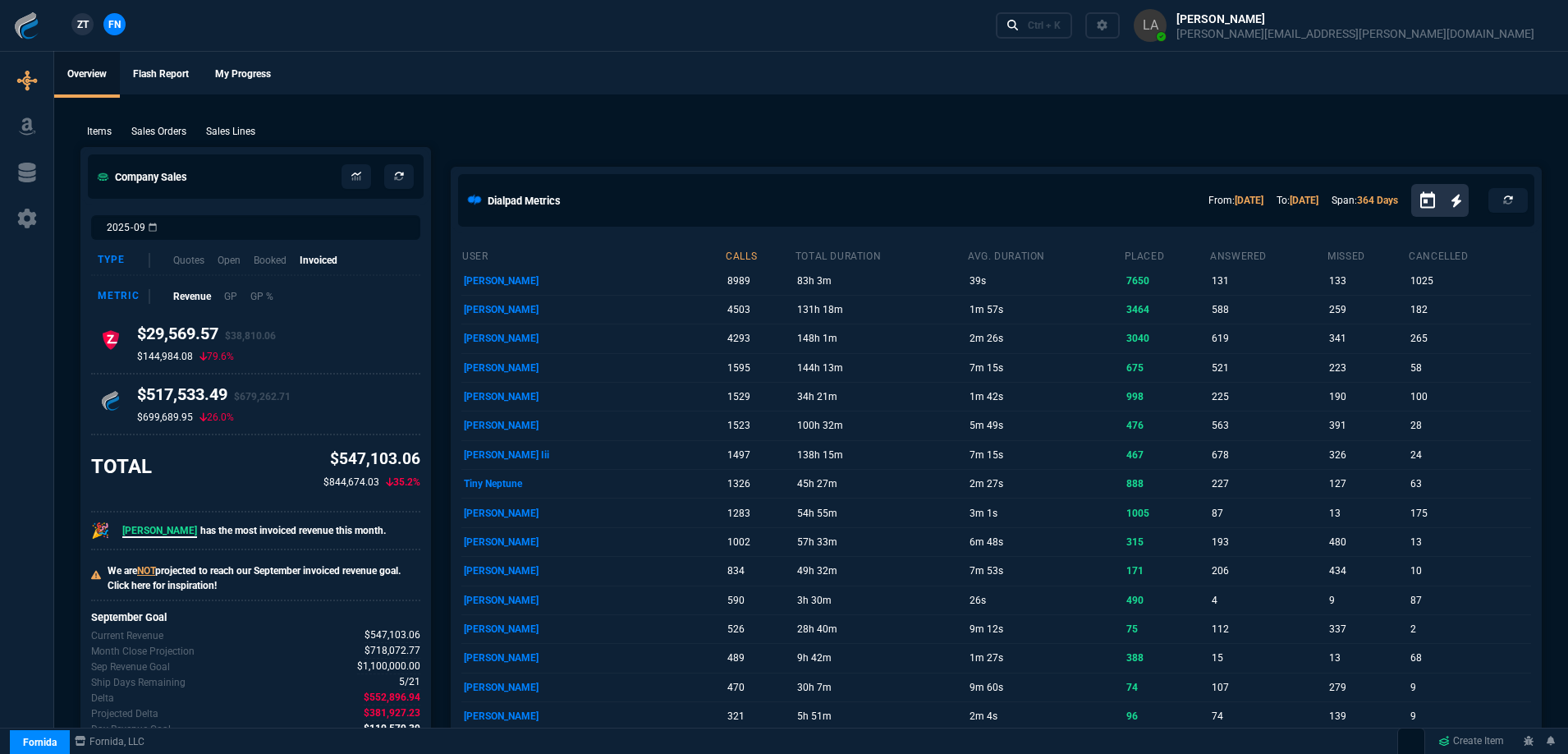
click at [85, 27] on span "ZT" at bounding box center [83, 24] width 11 height 14
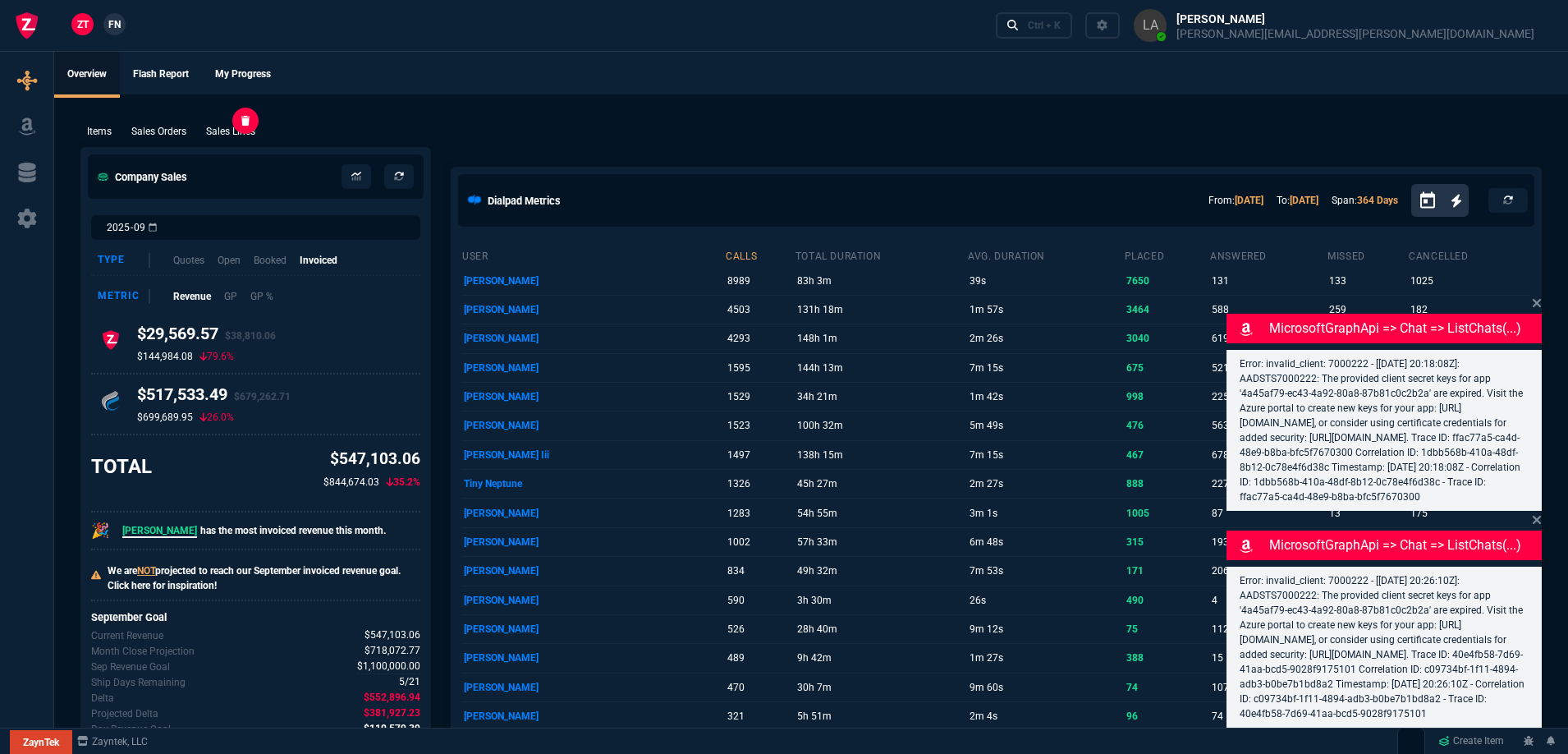
click at [230, 131] on p "Sales Lines" at bounding box center [231, 131] width 50 height 14
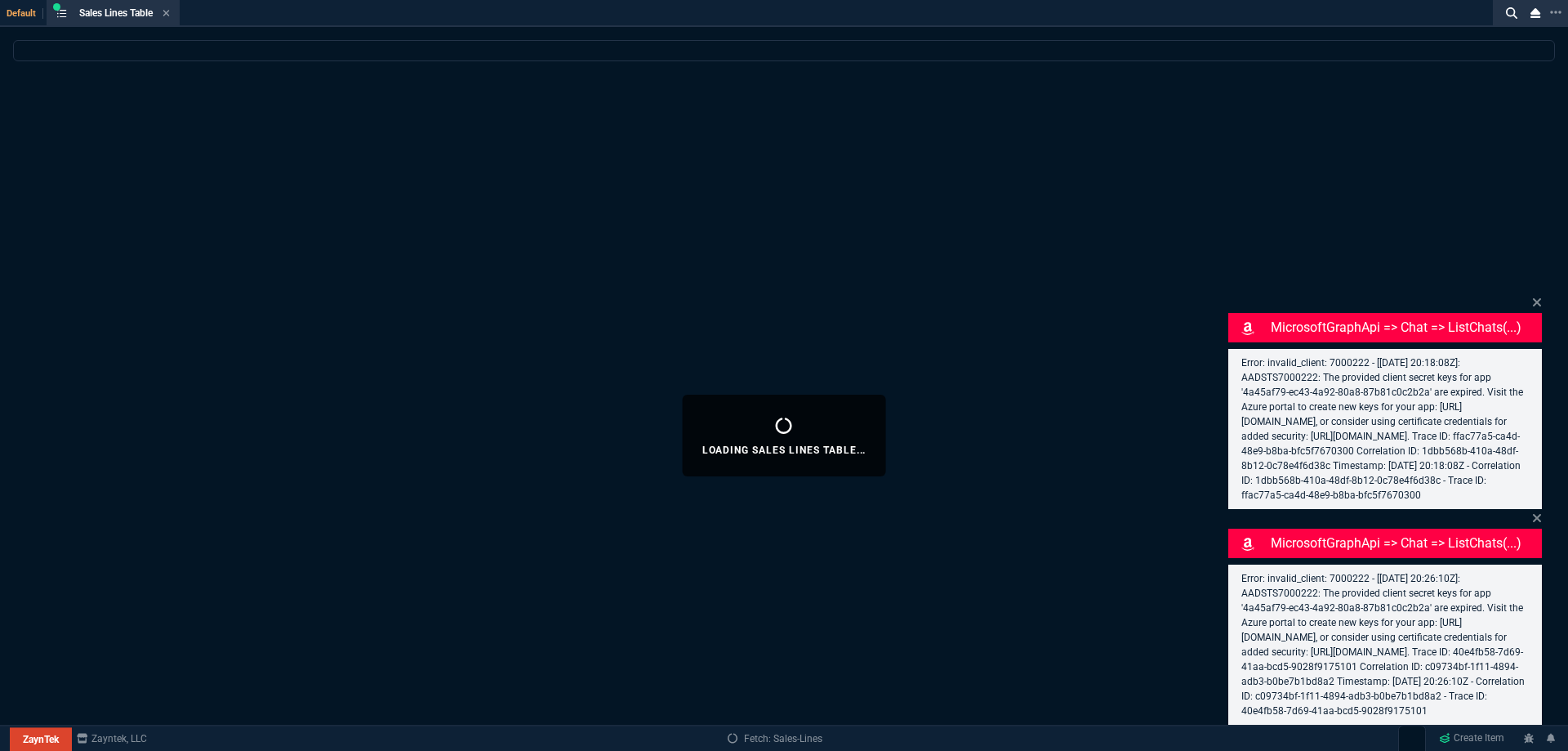
select select
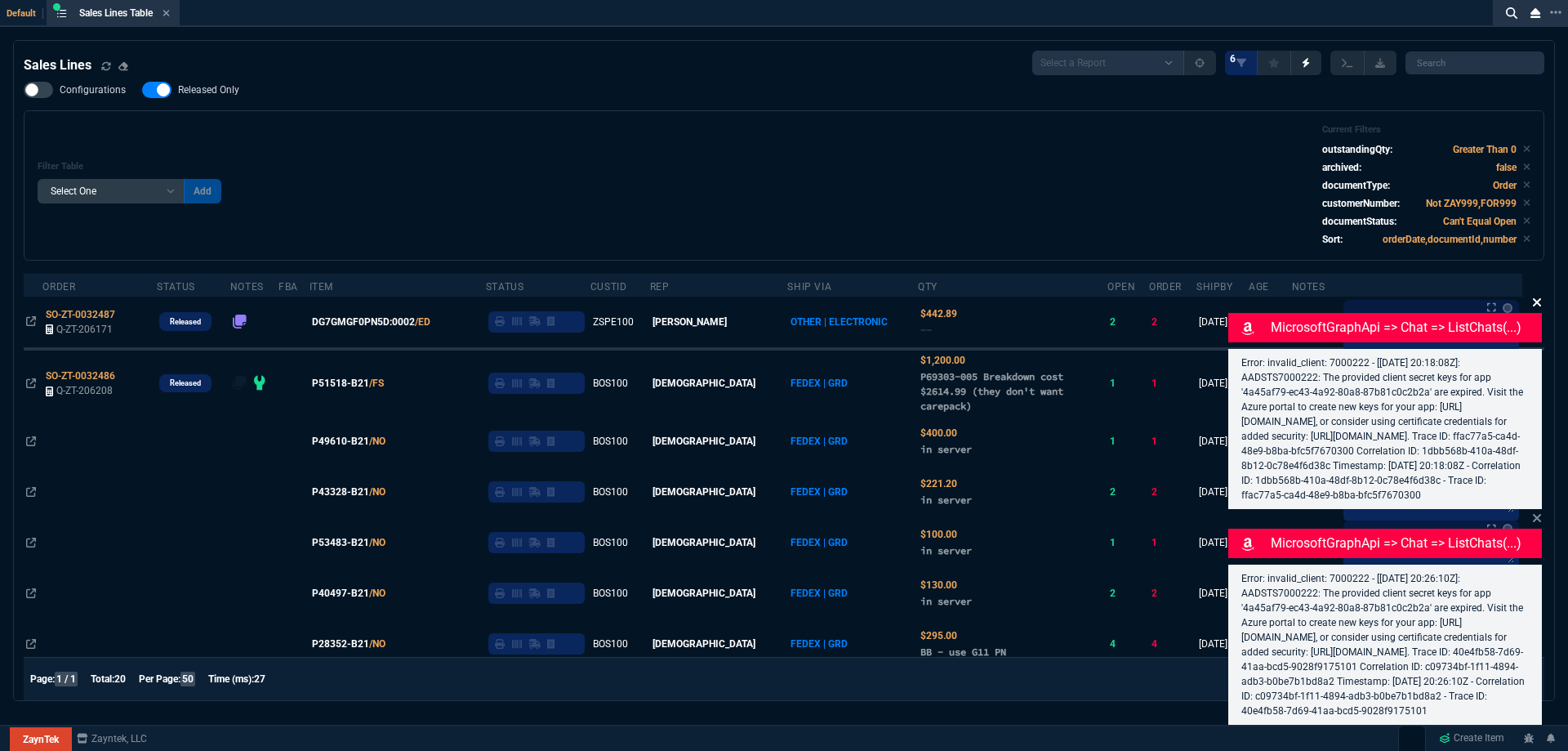
click at [1537, 298] on icon at bounding box center [1537, 302] width 9 height 9
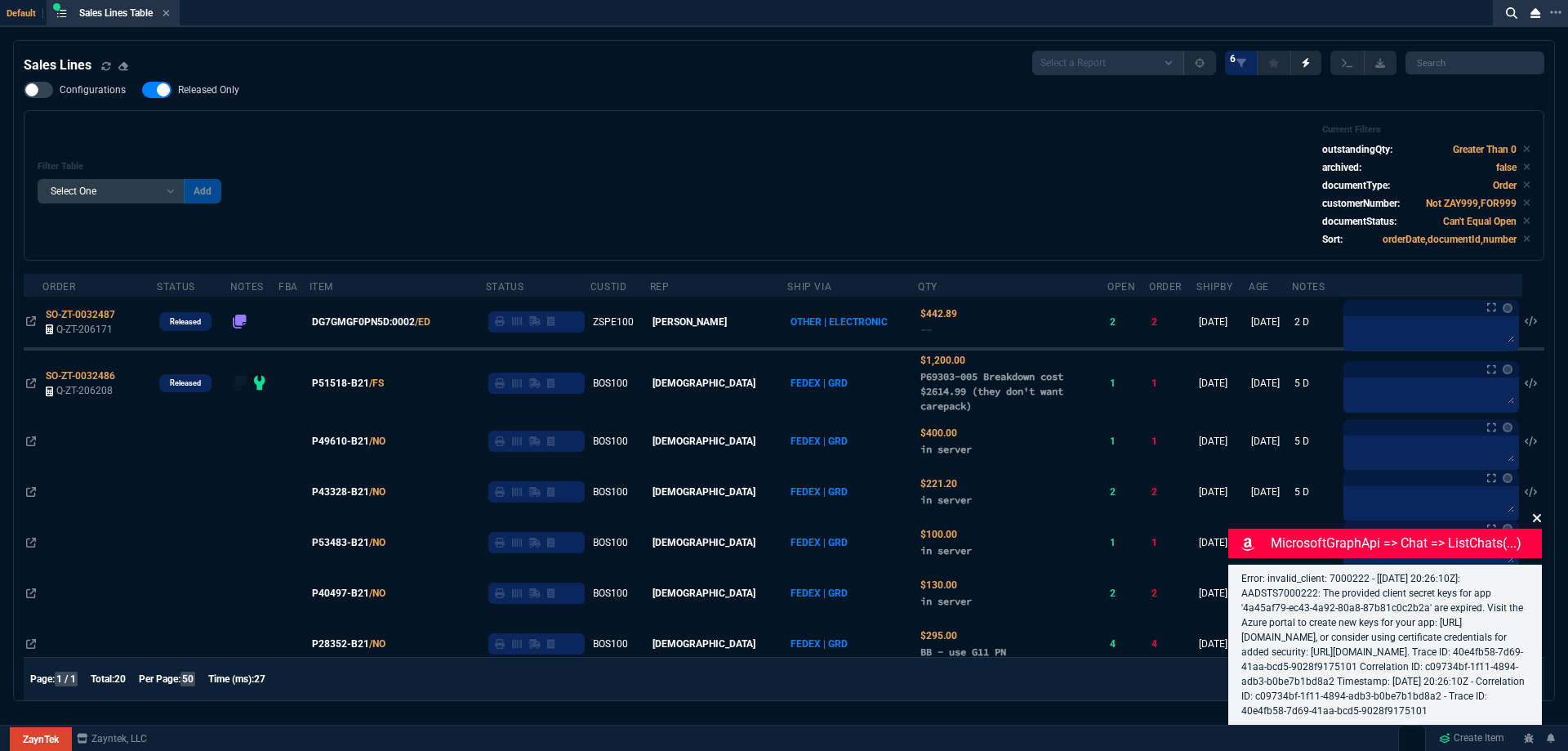
click at [1539, 514] on icon at bounding box center [1537, 518] width 9 height 9
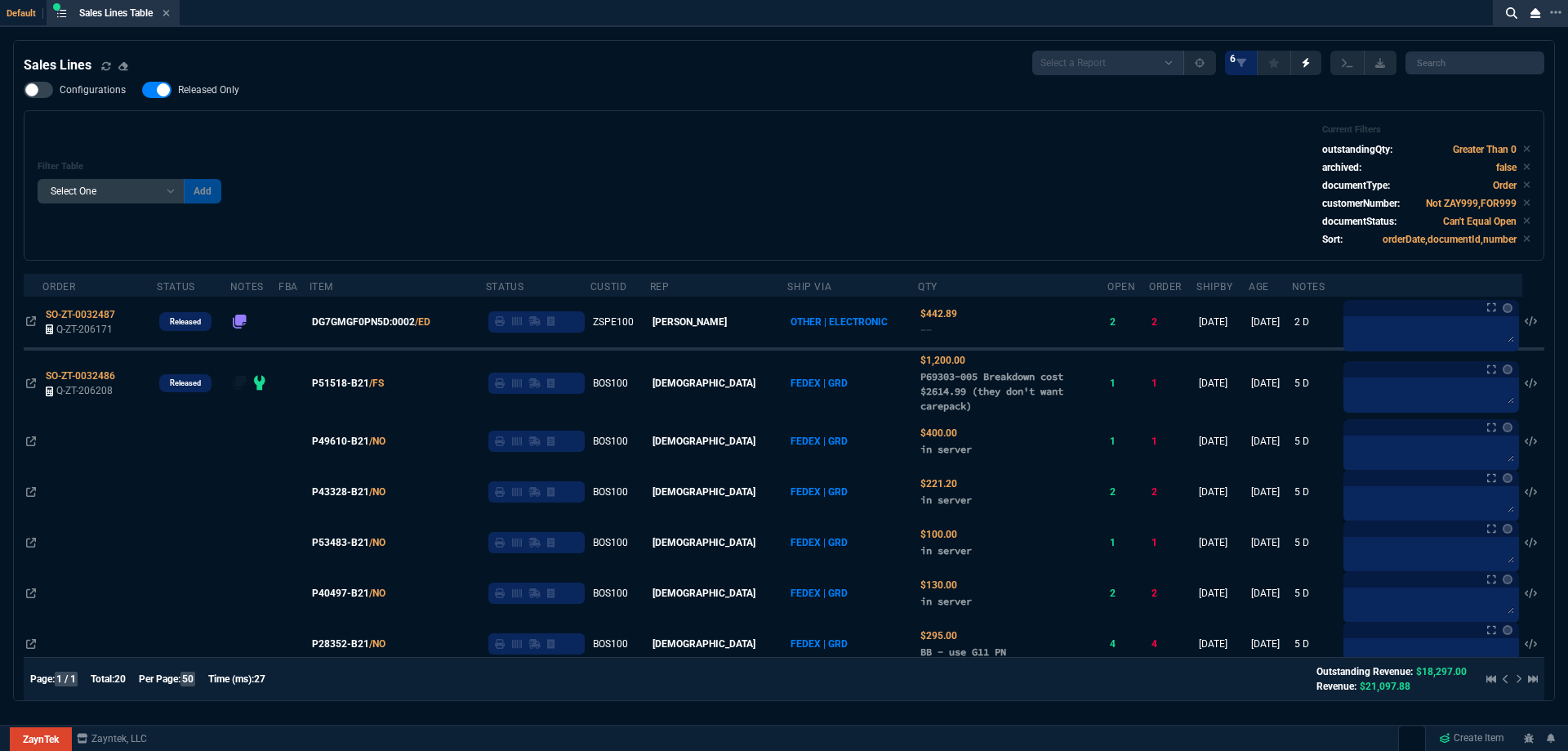
drag, startPoint x: 214, startPoint y: 96, endPoint x: 253, endPoint y: 101, distance: 39.3
click at [214, 96] on span "Released Only" at bounding box center [208, 90] width 61 height 13
click at [143, 90] on input "Released Only" at bounding box center [142, 90] width 1 height 1
checkbox input "false"
click at [485, 106] on div "Configurations Released Only Filter Table Select One Add Filter () Age () ATS (…" at bounding box center [784, 171] width 1520 height 179
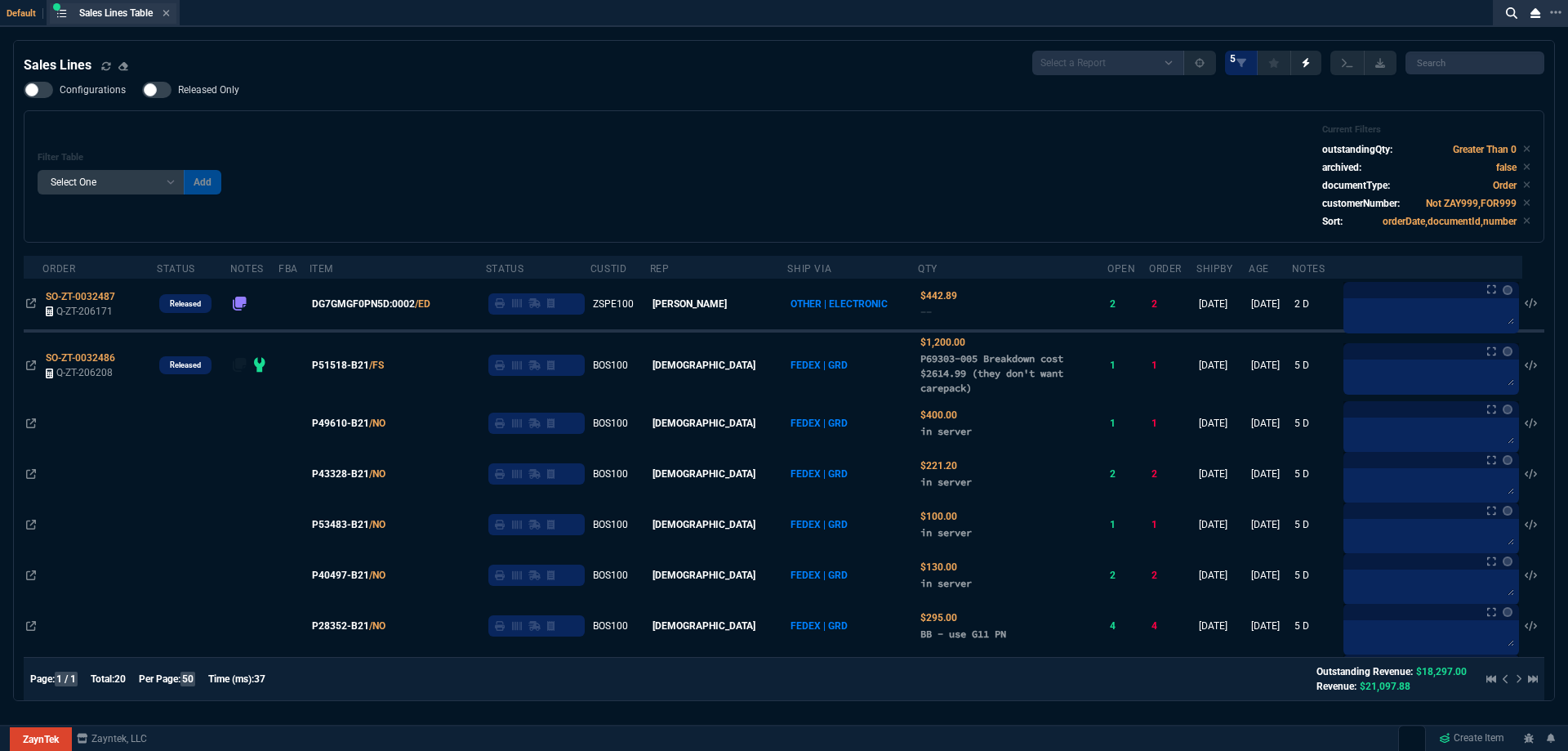
click at [168, 20] on div "Sales Lines Table Sales Line" at bounding box center [112, 12] width 126 height 20
click at [170, 17] on icon at bounding box center [166, 13] width 8 height 10
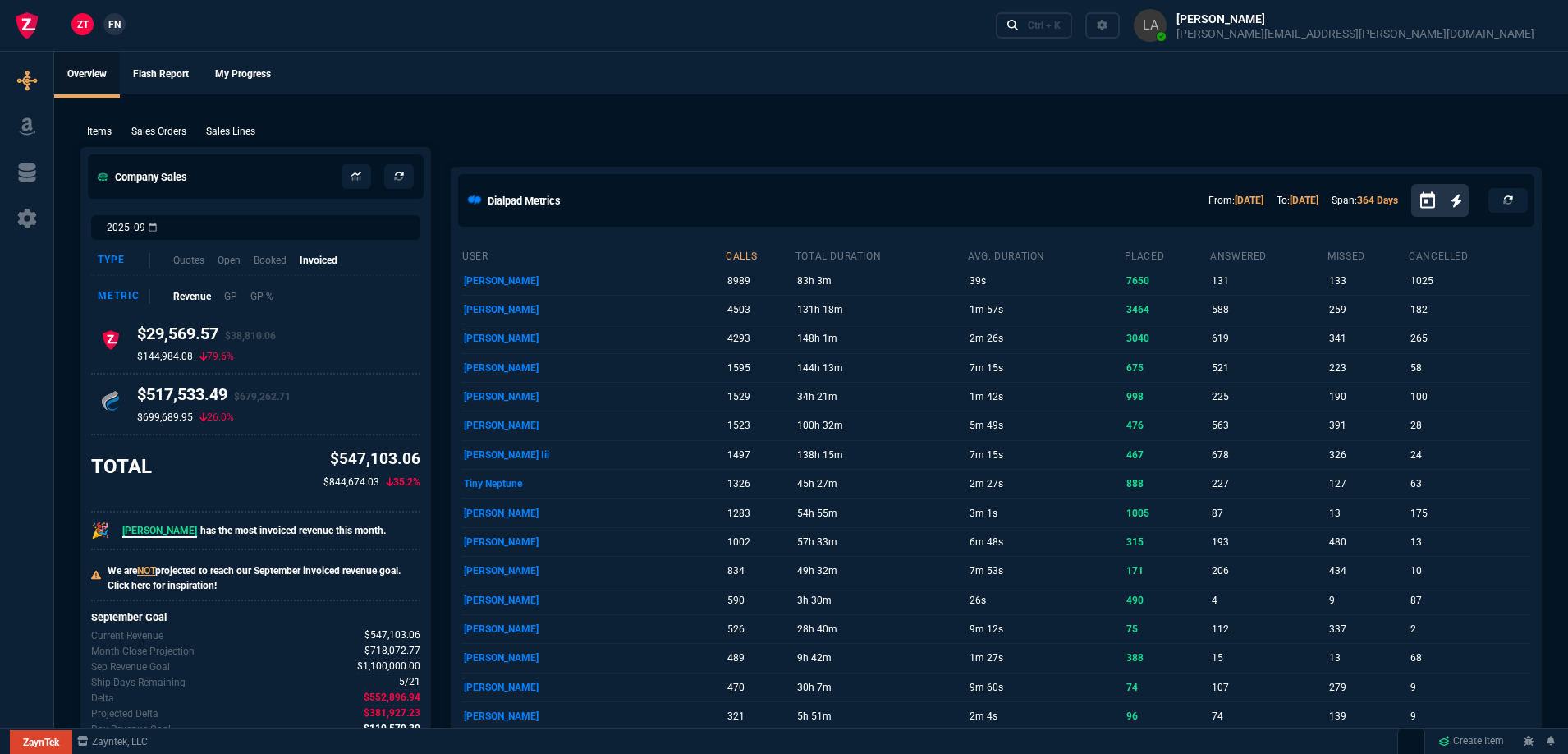
click at [112, 27] on span "FN" at bounding box center [114, 24] width 12 height 14
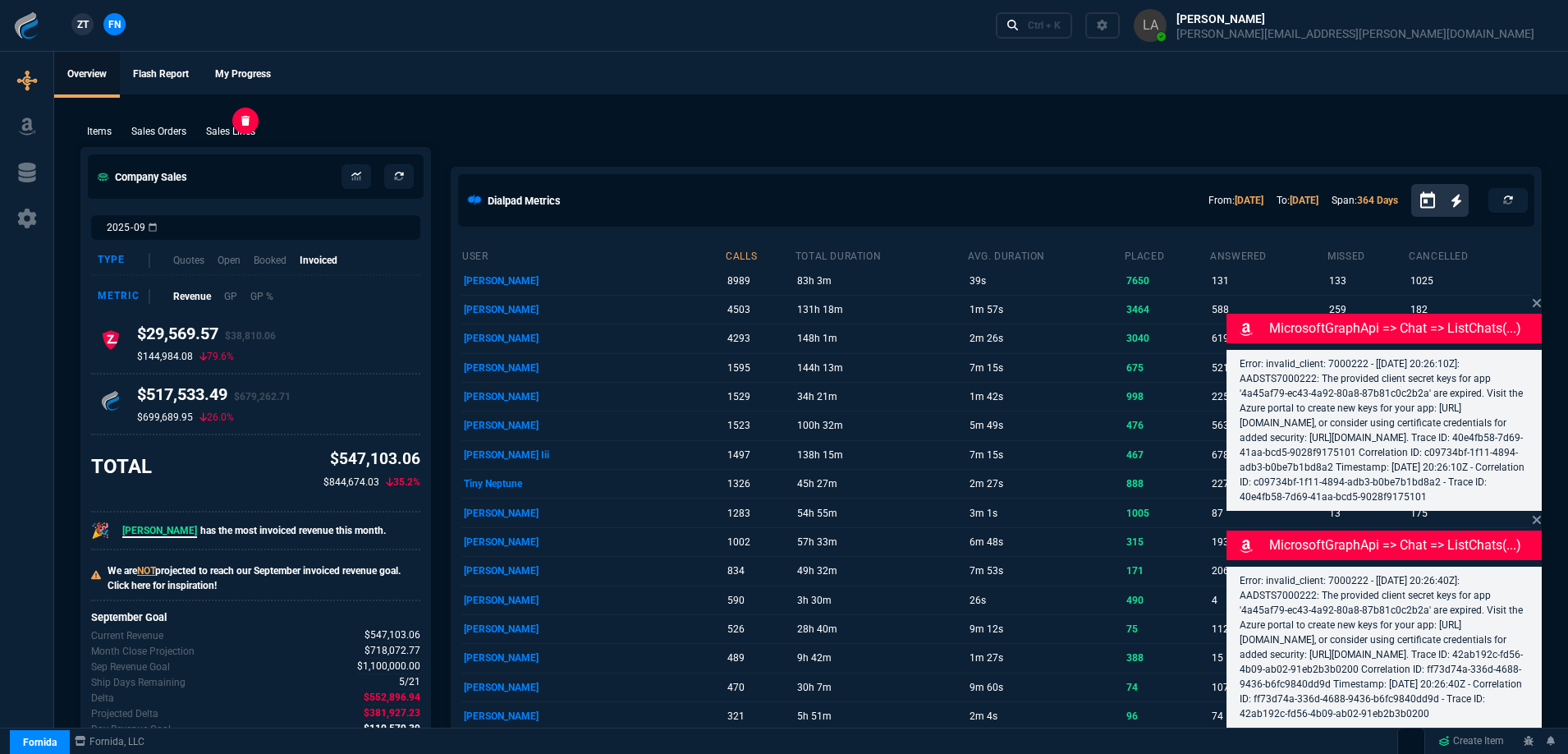
click at [218, 126] on p "Sales Lines" at bounding box center [231, 131] width 50 height 14
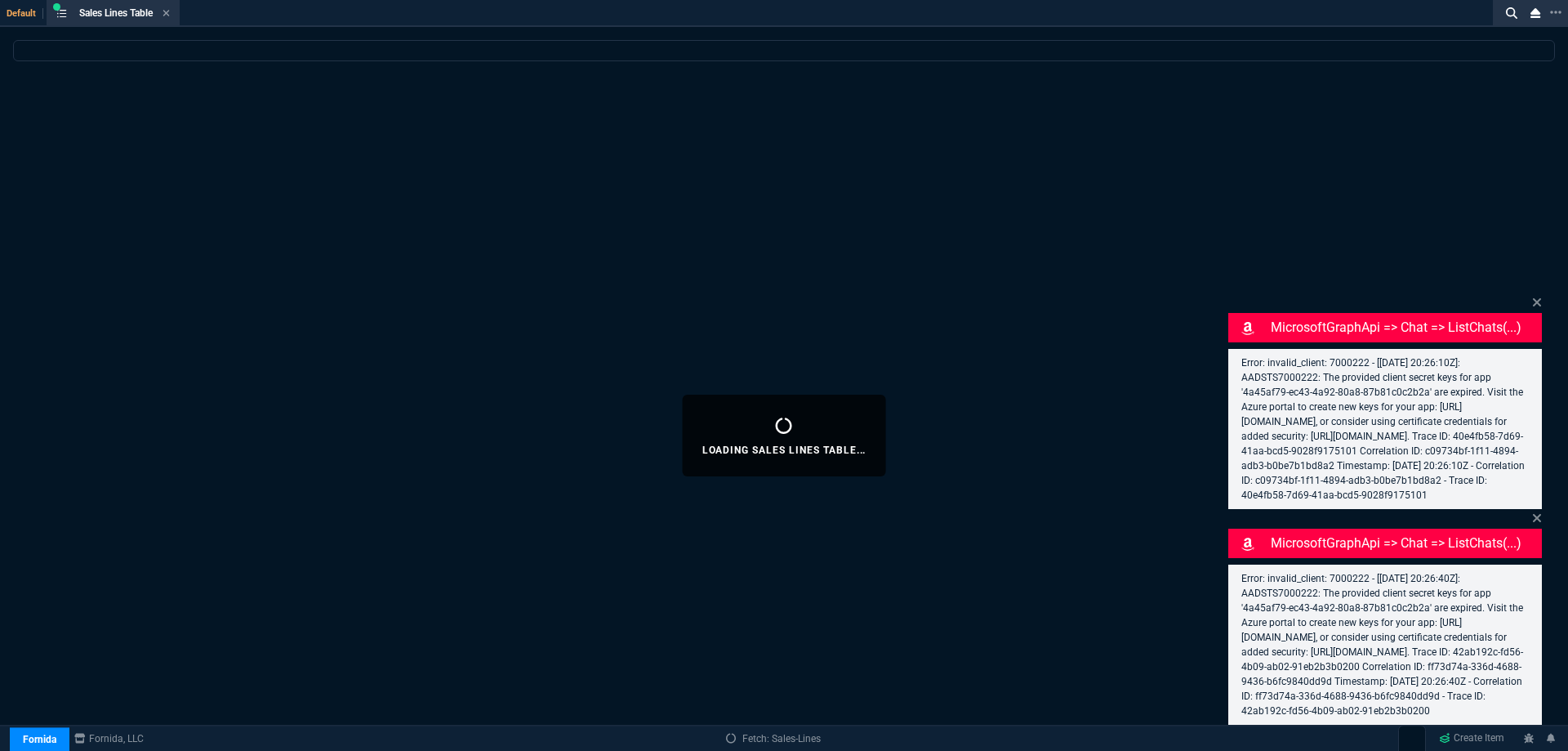
select select
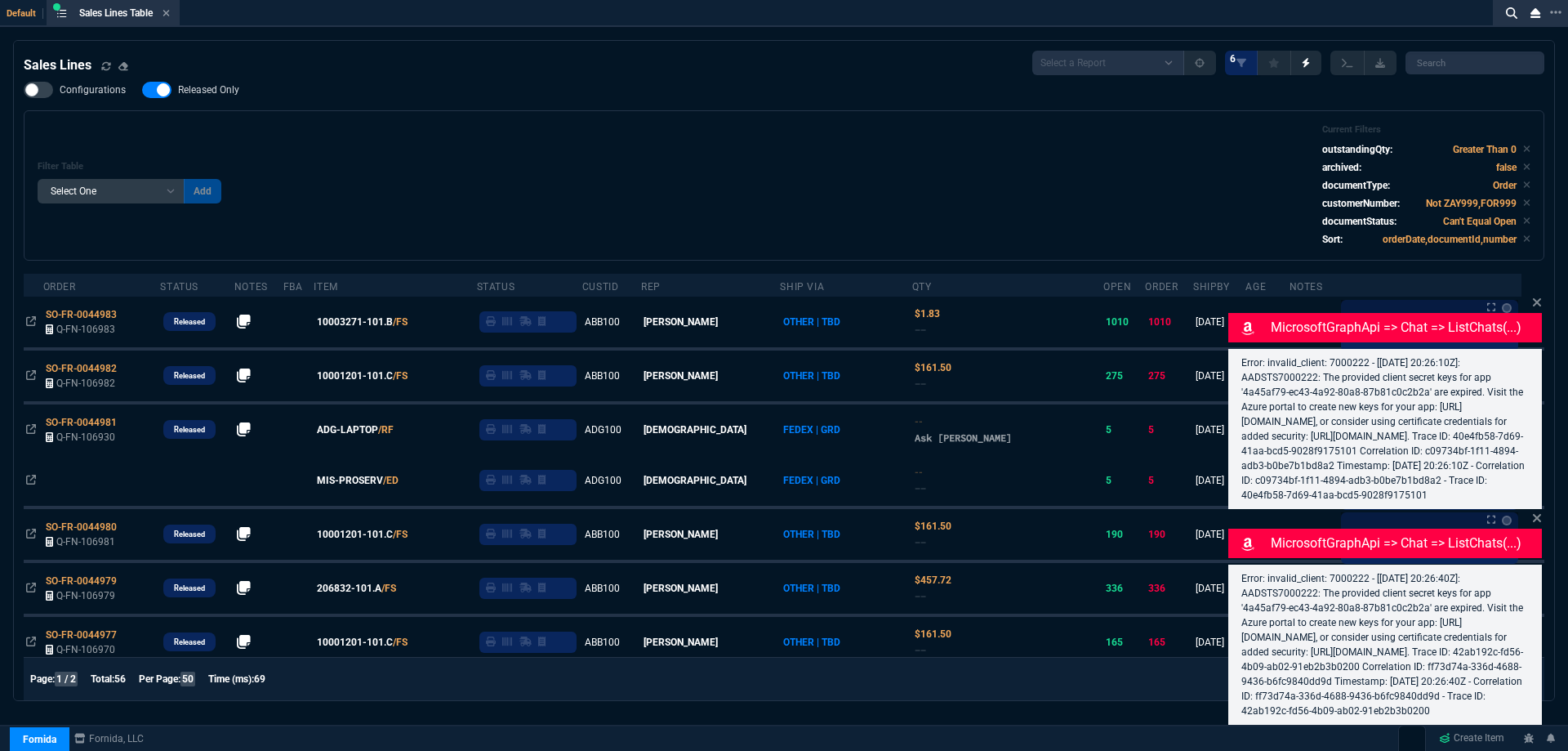
click at [962, 120] on div "Filter Table Select One Add Filter () Age () ATS () Cond (itemVariantCode) Cust…" at bounding box center [784, 185] width 1520 height 150
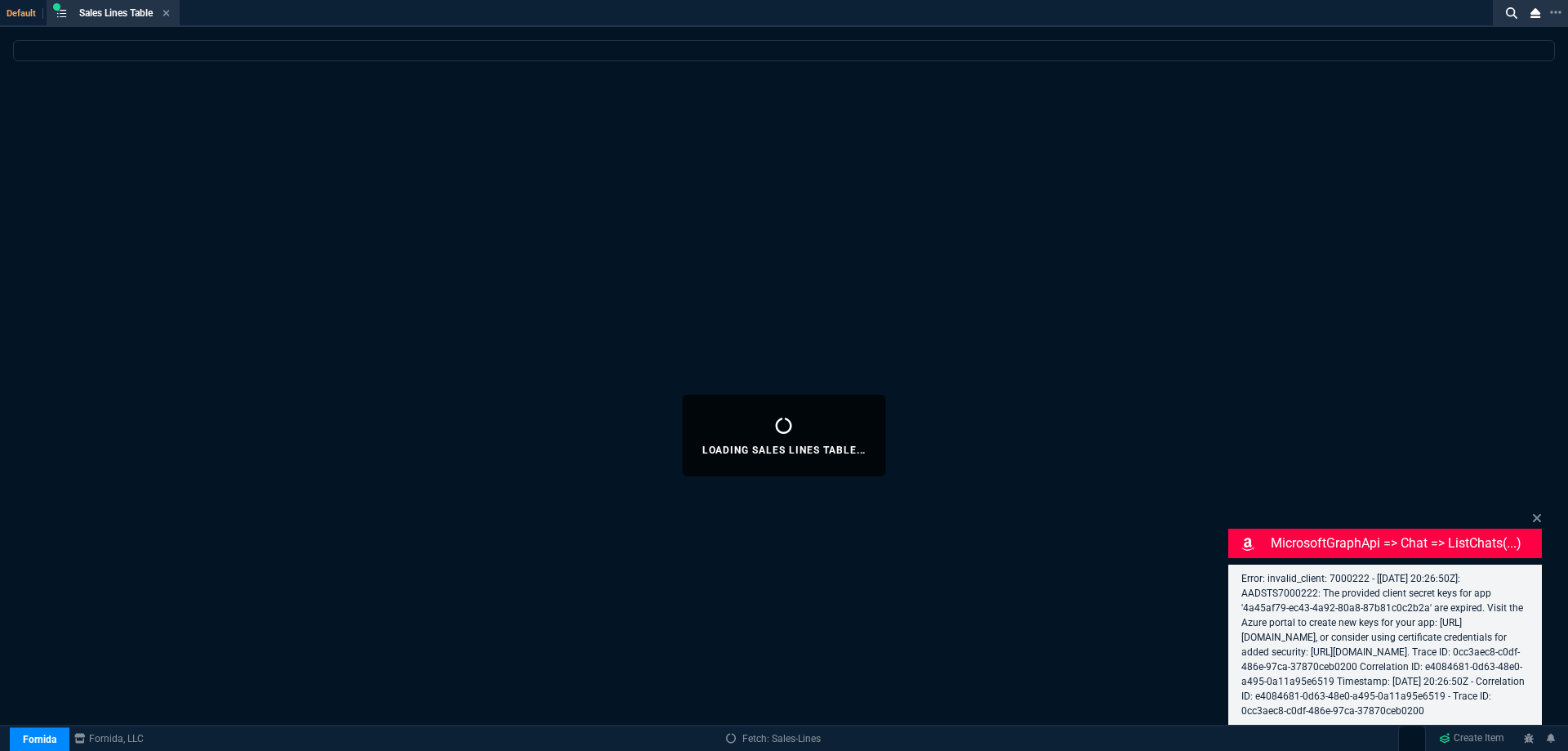
select select
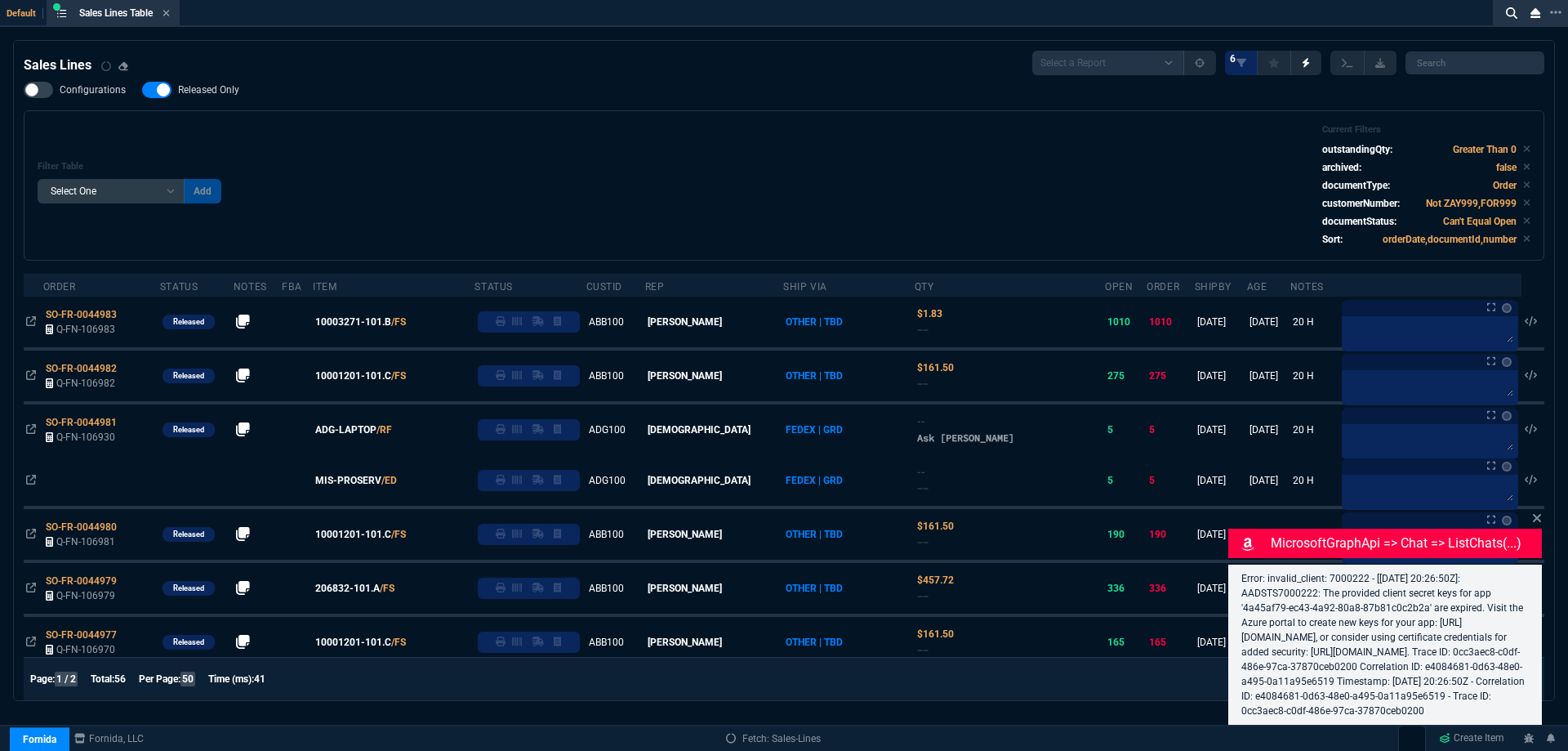
click at [1537, 514] on icon at bounding box center [1537, 518] width 9 height 9
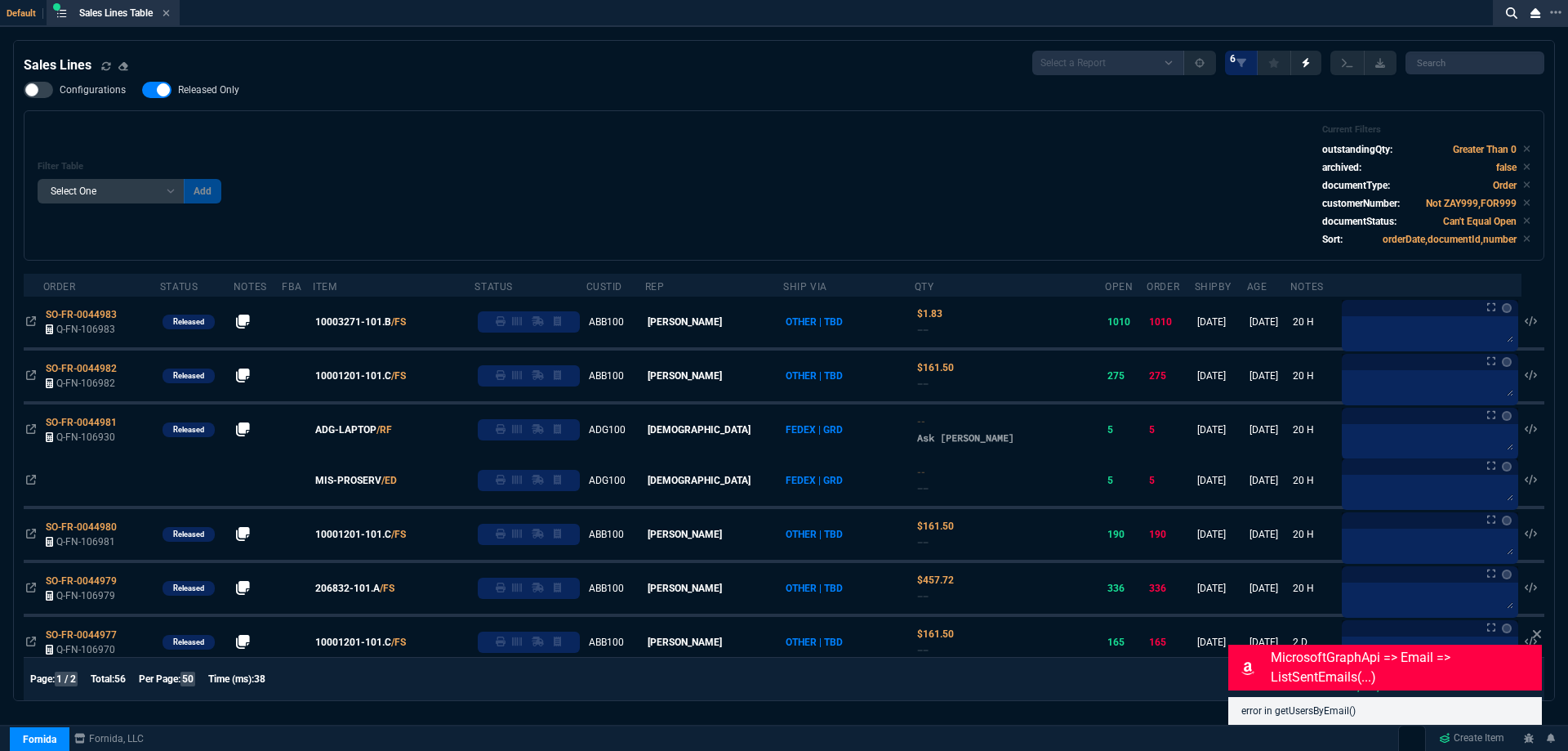
click at [212, 84] on label "Released Only" at bounding box center [199, 89] width 113 height 16
click at [143, 90] on input "Released Only" at bounding box center [142, 90] width 1 height 1
checkbox input "false"
click at [443, 165] on div "Filter Table Select One Add Filter () Age () ATS () Cond (itemVariantCode) Cust…" at bounding box center [784, 185] width 1493 height 123
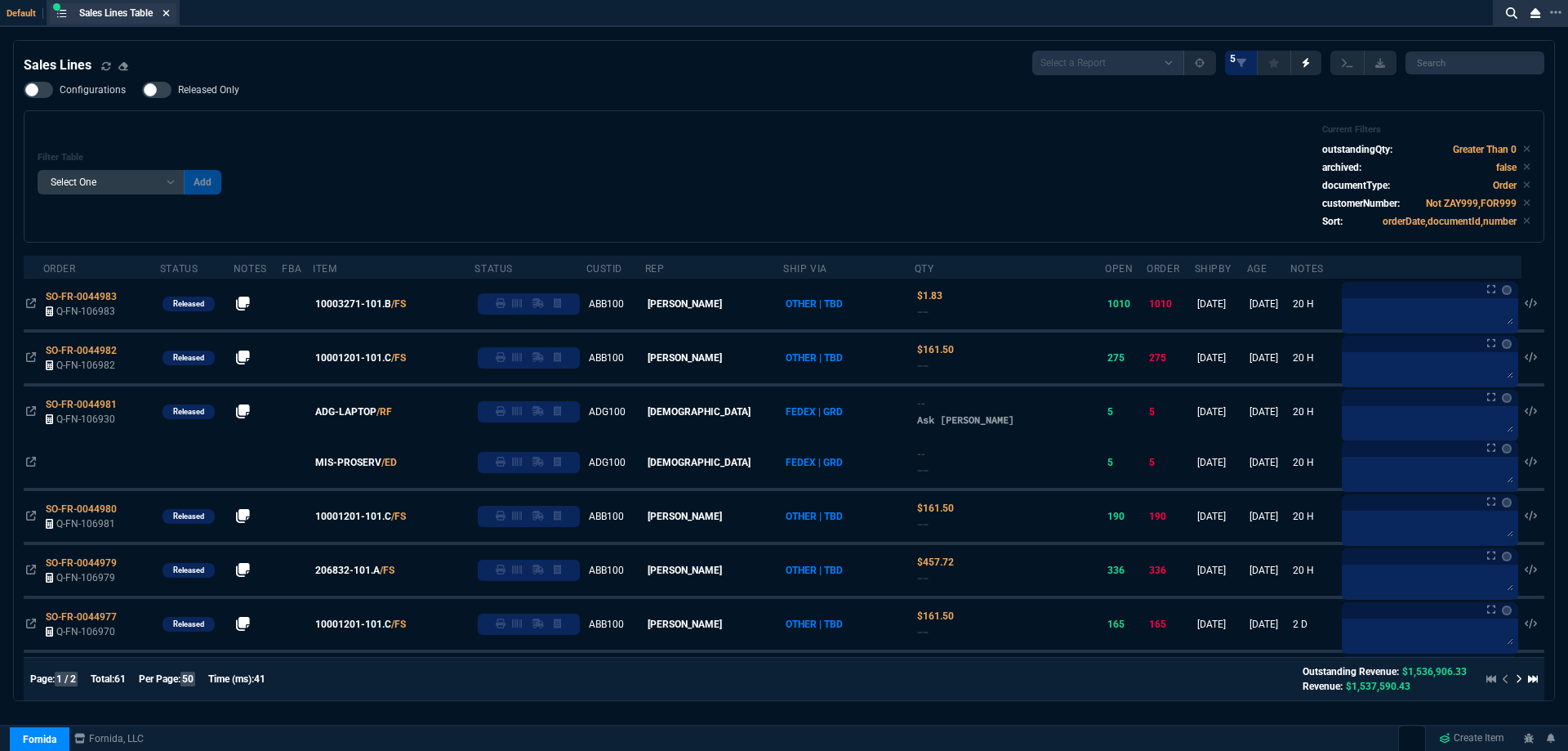
click at [168, 13] on icon at bounding box center [166, 13] width 8 height 10
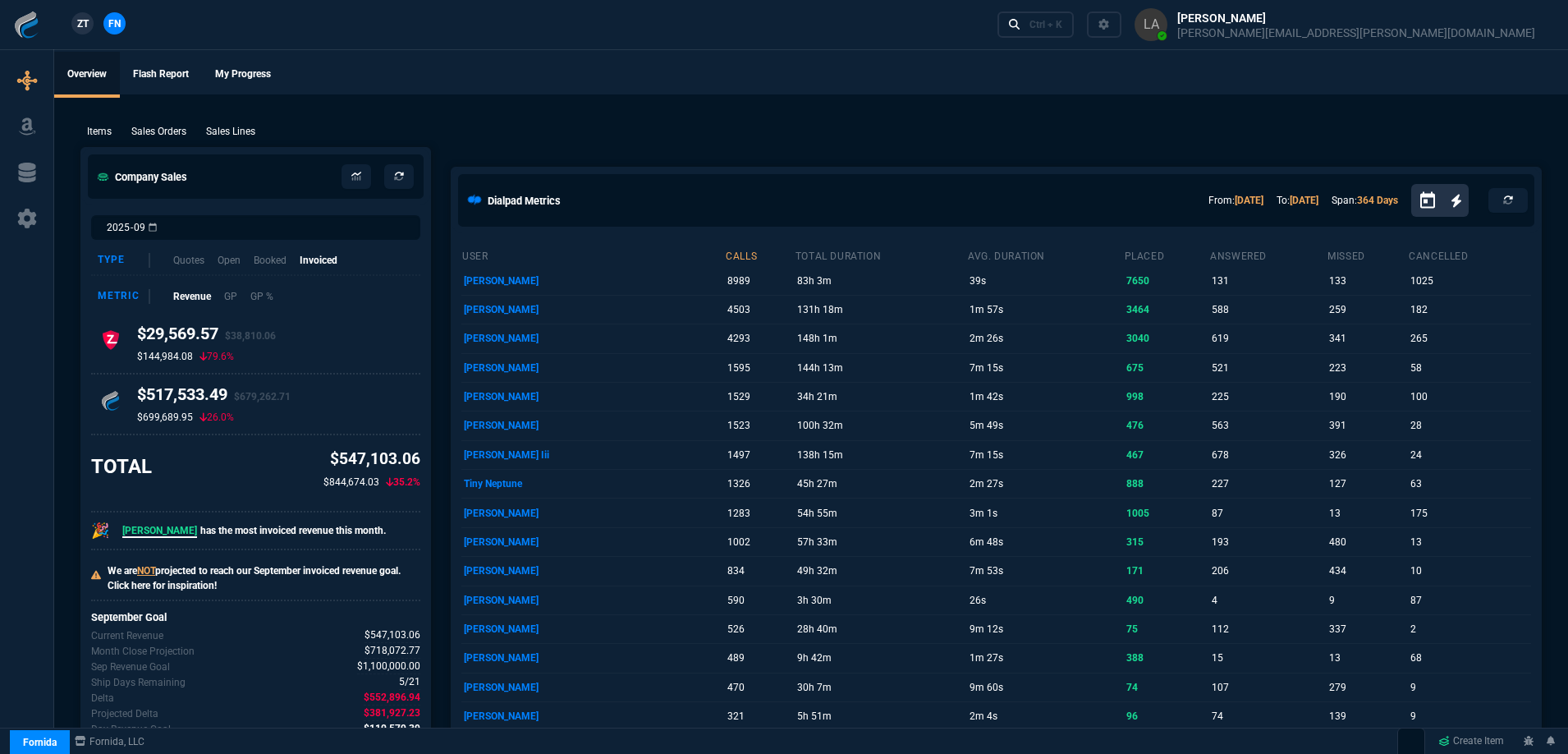
click at [86, 18] on span "ZT" at bounding box center [83, 23] width 11 height 14
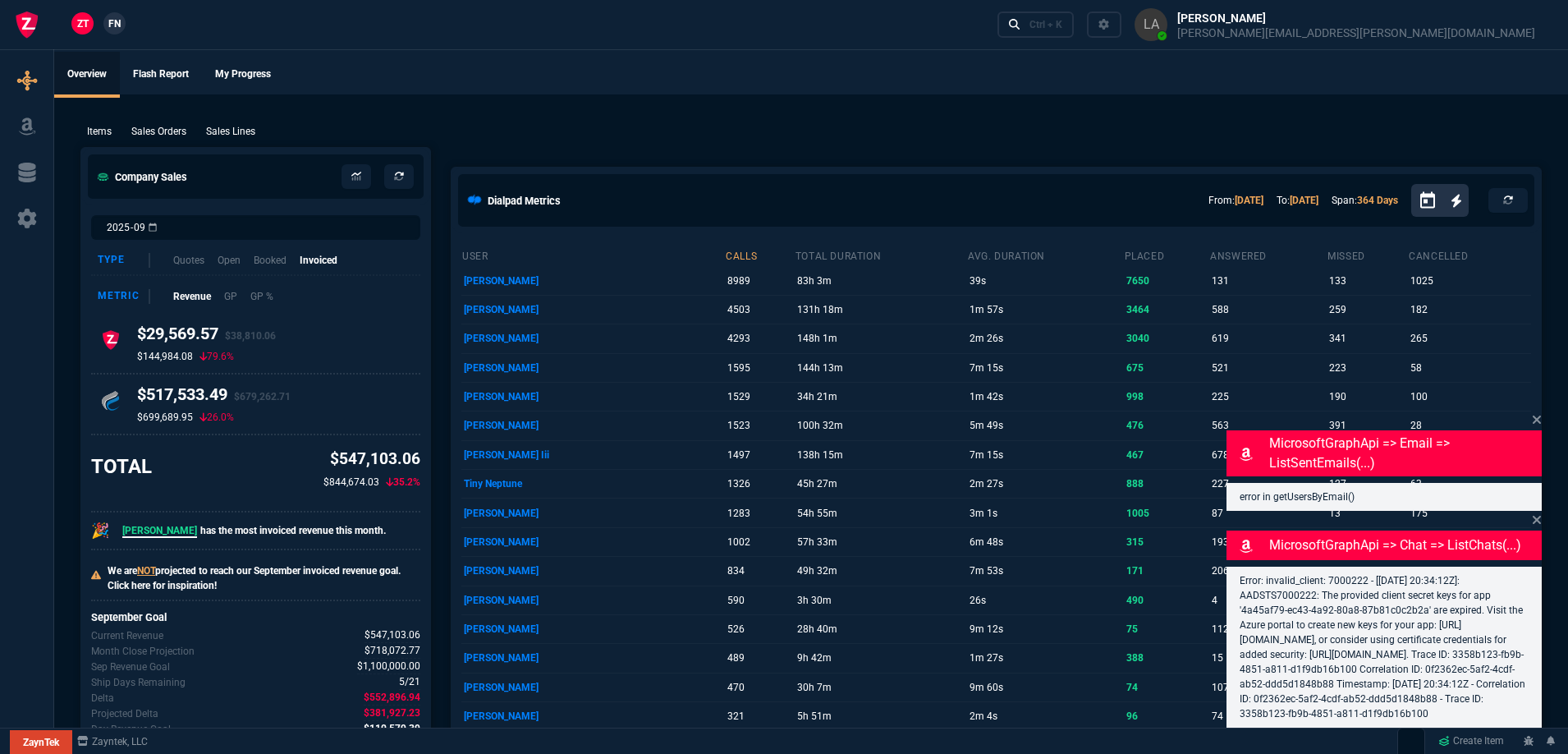
click at [223, 139] on p "Sales Lines" at bounding box center [231, 131] width 50 height 14
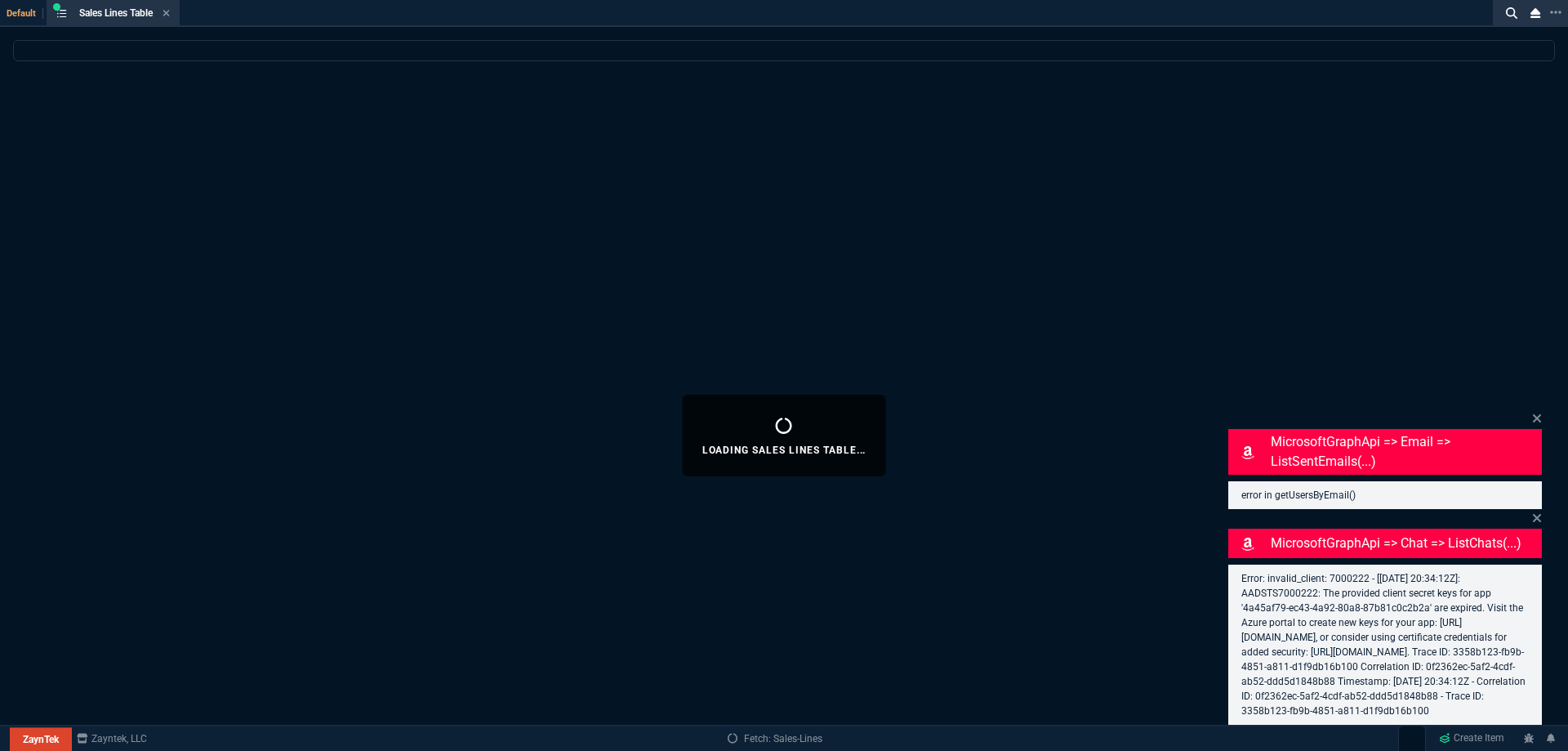
select select
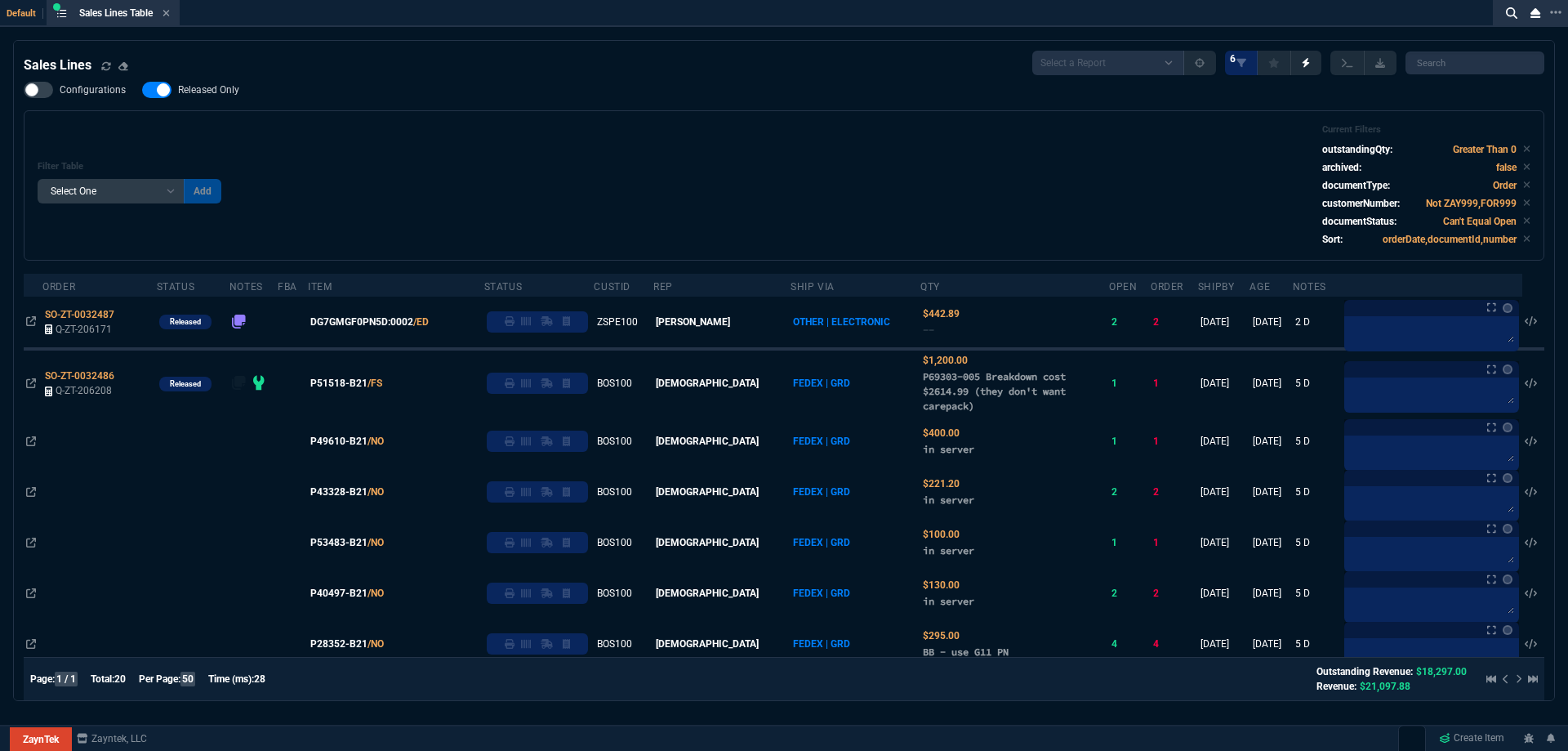
click at [224, 82] on div "Sales Lines Select a Report NEW QUERY SonicWall Sale AMZ (MTD) NEW QUERY INS100…" at bounding box center [784, 721] width 1520 height 1340
click at [221, 89] on span "Released Only" at bounding box center [208, 90] width 61 height 13
click at [143, 90] on input "Released Only" at bounding box center [142, 90] width 1 height 1
checkbox input "false"
click at [689, 104] on div "Configurations Released Only Filter Table Select One Add Filter () Age () ATS (…" at bounding box center [784, 171] width 1520 height 179
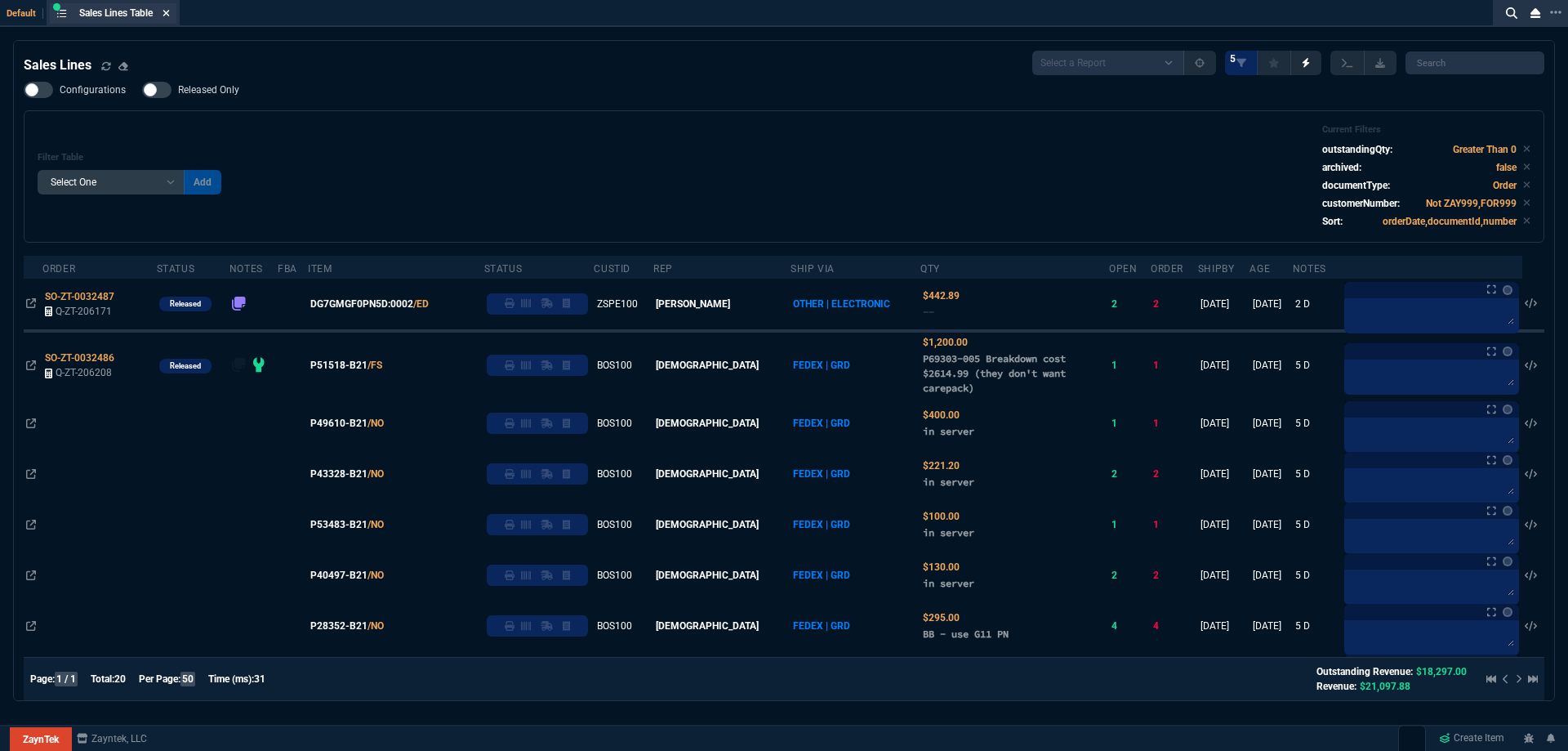
click at [170, 14] on icon at bounding box center [166, 12] width 7 height 7
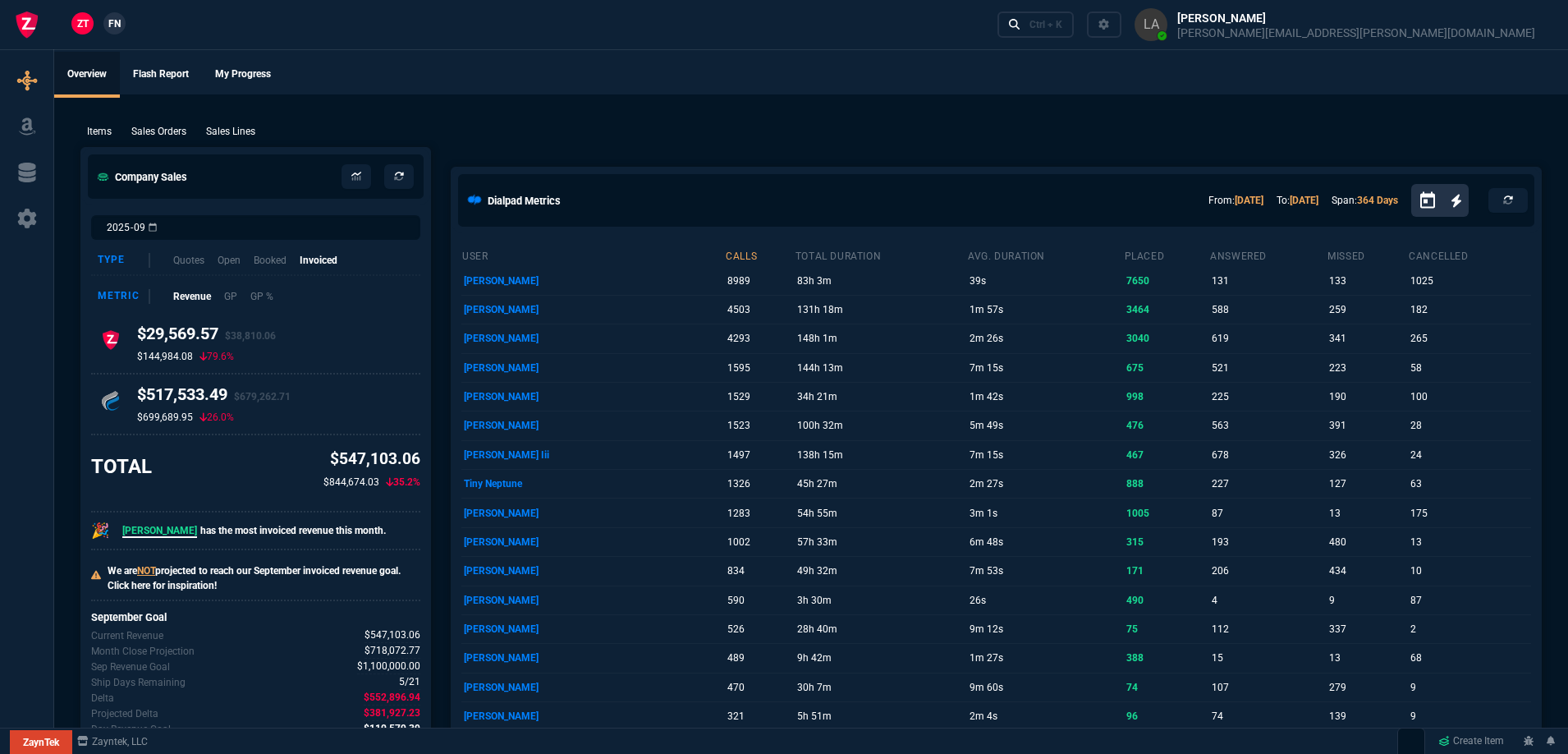
click at [114, 20] on span "FN" at bounding box center [114, 23] width 12 height 14
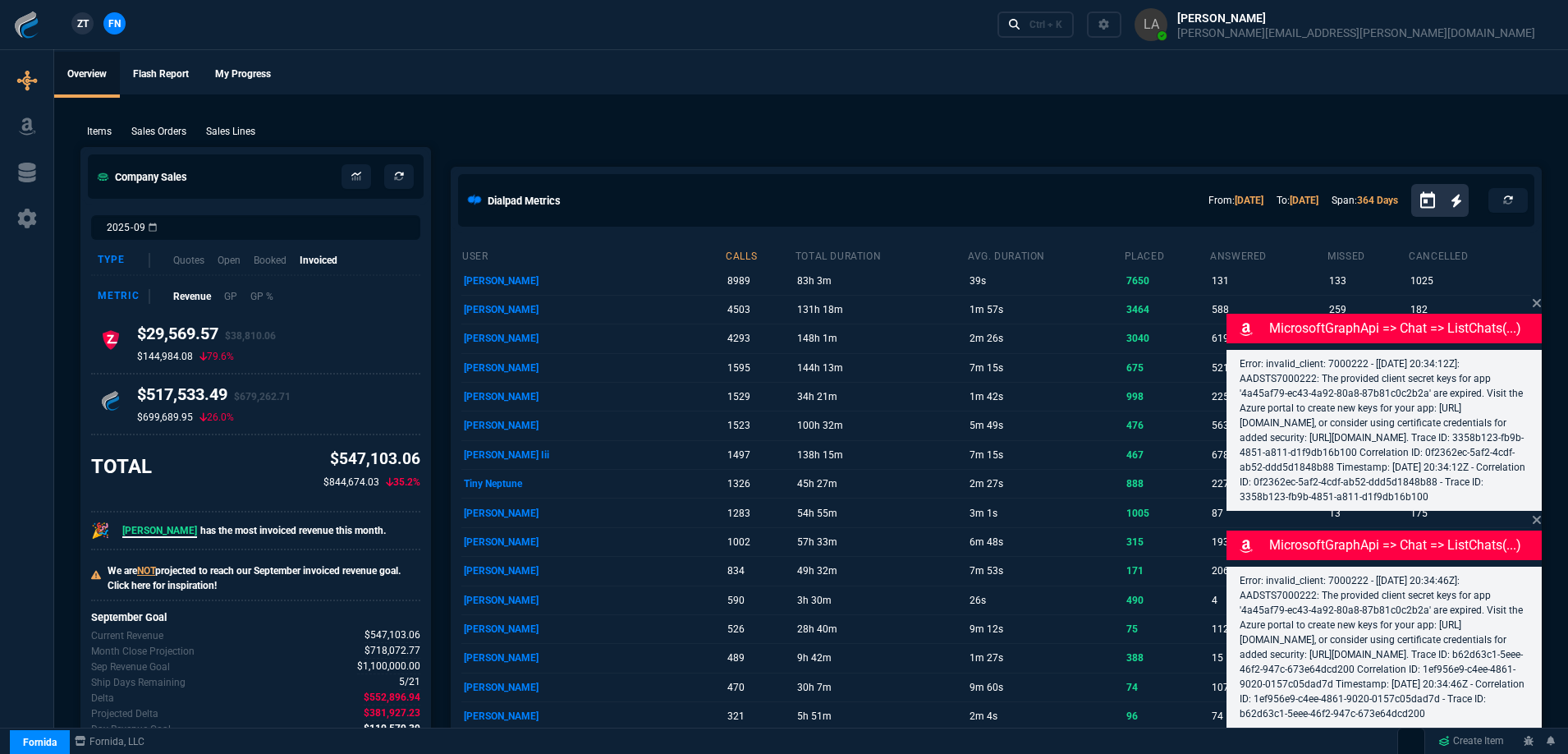
click at [223, 129] on p "Sales Lines" at bounding box center [231, 131] width 50 height 14
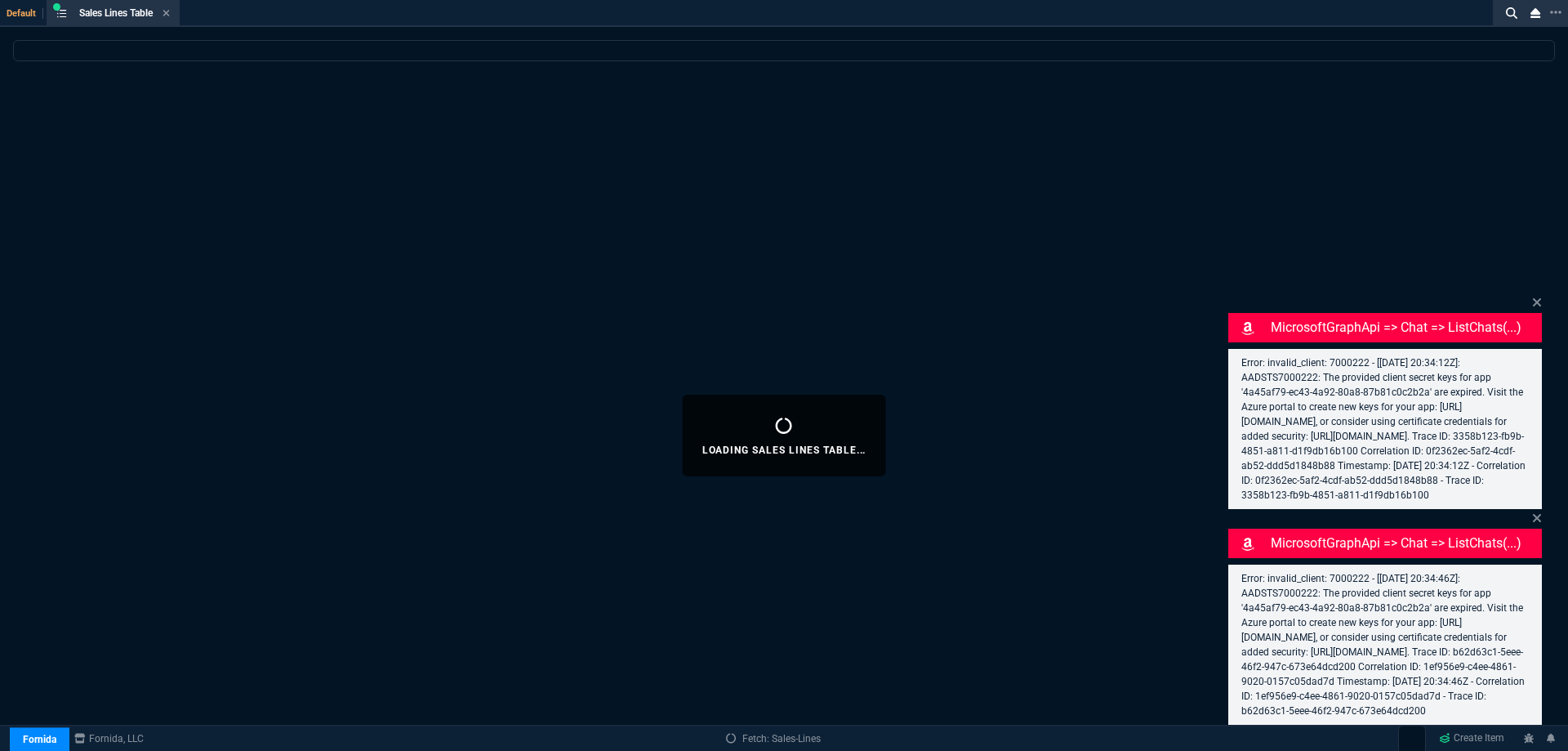
select select
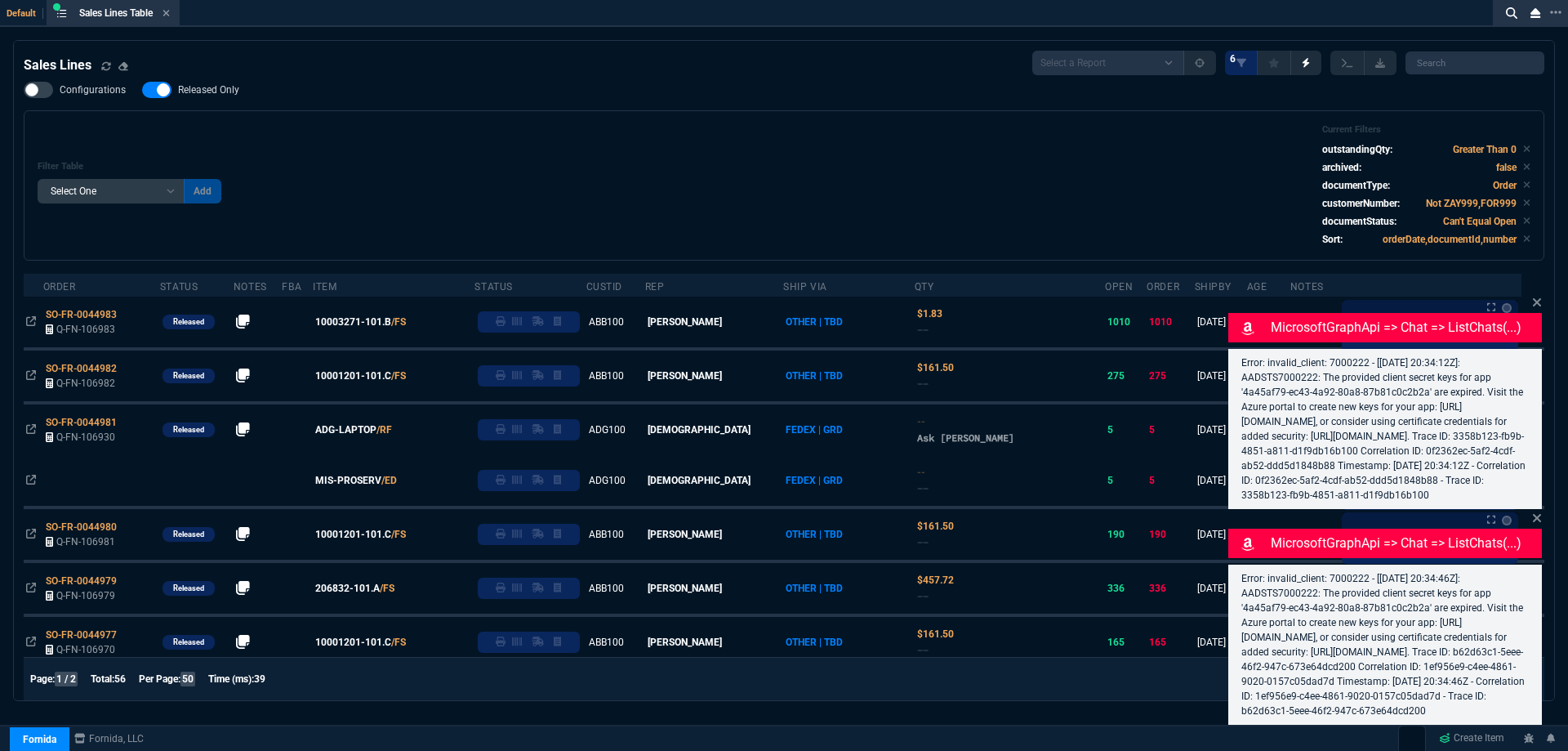
drag, startPoint x: 223, startPoint y: 85, endPoint x: 619, endPoint y: 131, distance: 398.7
click at [223, 85] on span "Released Only" at bounding box center [208, 90] width 61 height 13
click at [143, 90] on input "Released Only" at bounding box center [142, 90] width 1 height 1
click at [623, 130] on div "Filter Table Select One Add Filter () Age () ATS () Cond (itemVariantCode) Cust…" at bounding box center [784, 185] width 1493 height 123
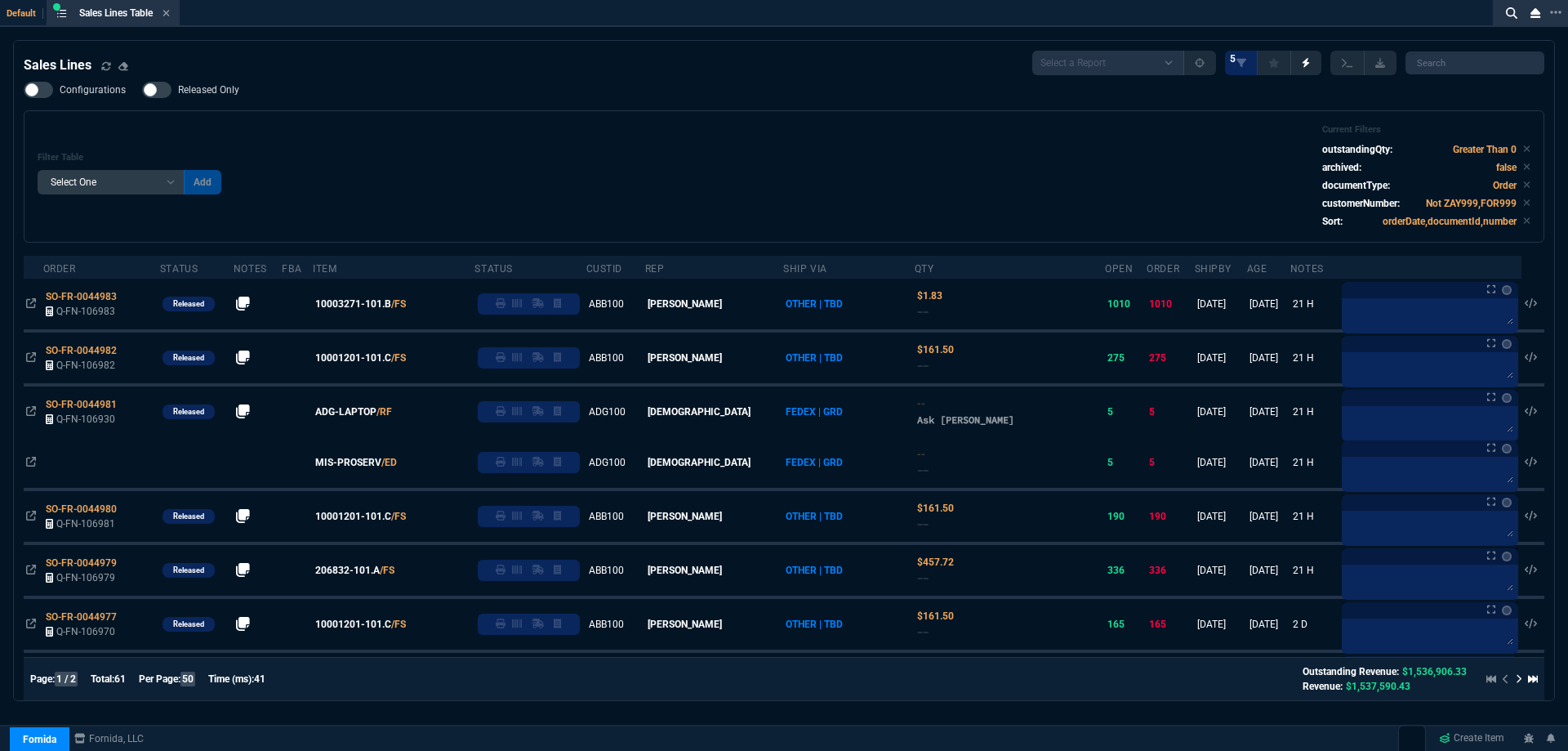
click at [195, 91] on span "Released Only" at bounding box center [208, 90] width 61 height 13
click at [143, 90] on input "Released Only" at bounding box center [142, 90] width 1 height 1
click at [507, 132] on div "Filter Table Select One Add Filter () Age () ATS () Cond (itemVariantCode) Cust…" at bounding box center [784, 177] width 1493 height 105
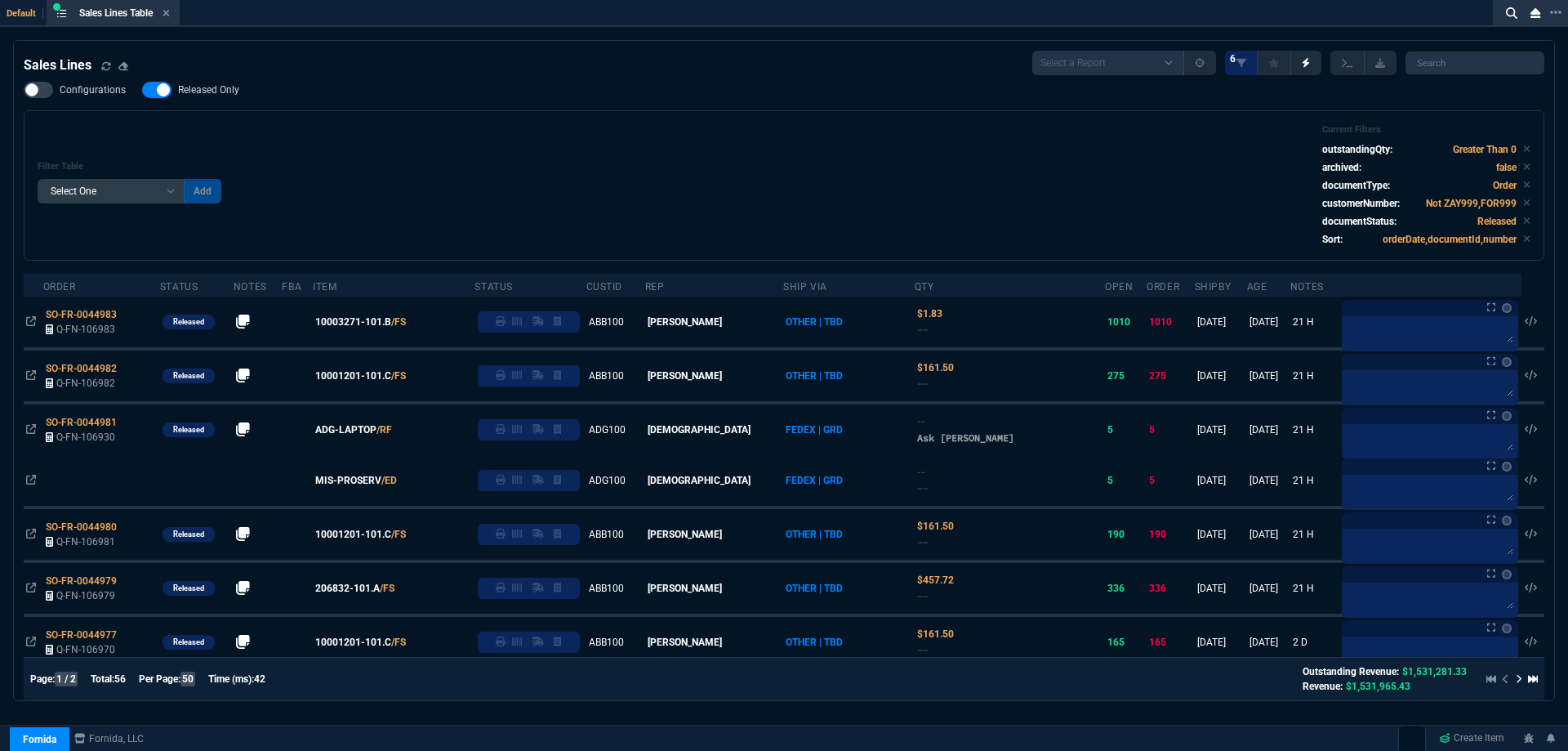
click at [222, 94] on span "Released Only" at bounding box center [208, 90] width 61 height 13
click at [143, 90] on input "Released Only" at bounding box center [142, 90] width 1 height 1
checkbox input "false"
click at [612, 119] on div "Filter Table Select One Add Filter () Age () ATS () Cond (itemVariantCode) Cust…" at bounding box center [784, 185] width 1520 height 150
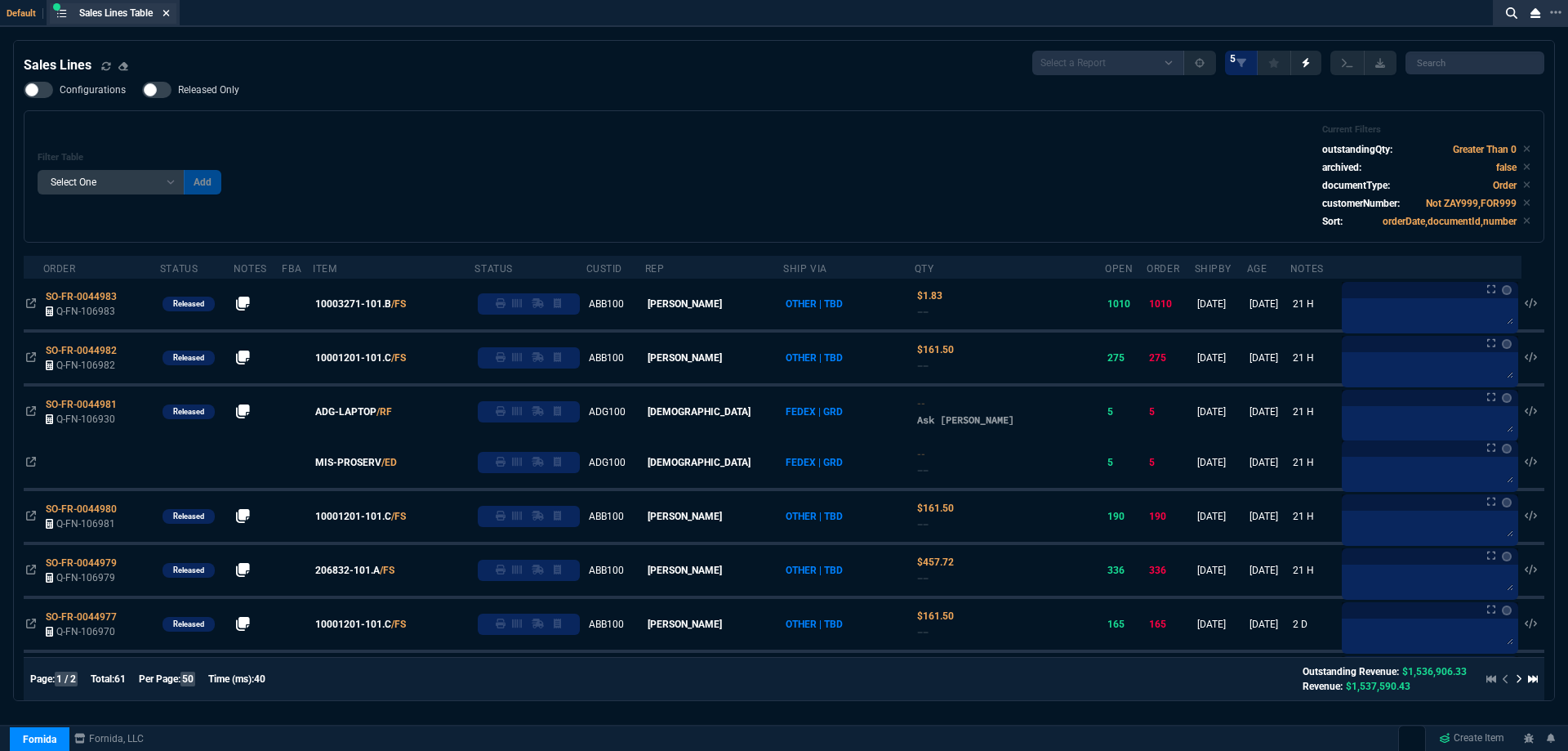
click at [166, 13] on icon at bounding box center [166, 13] width 8 height 10
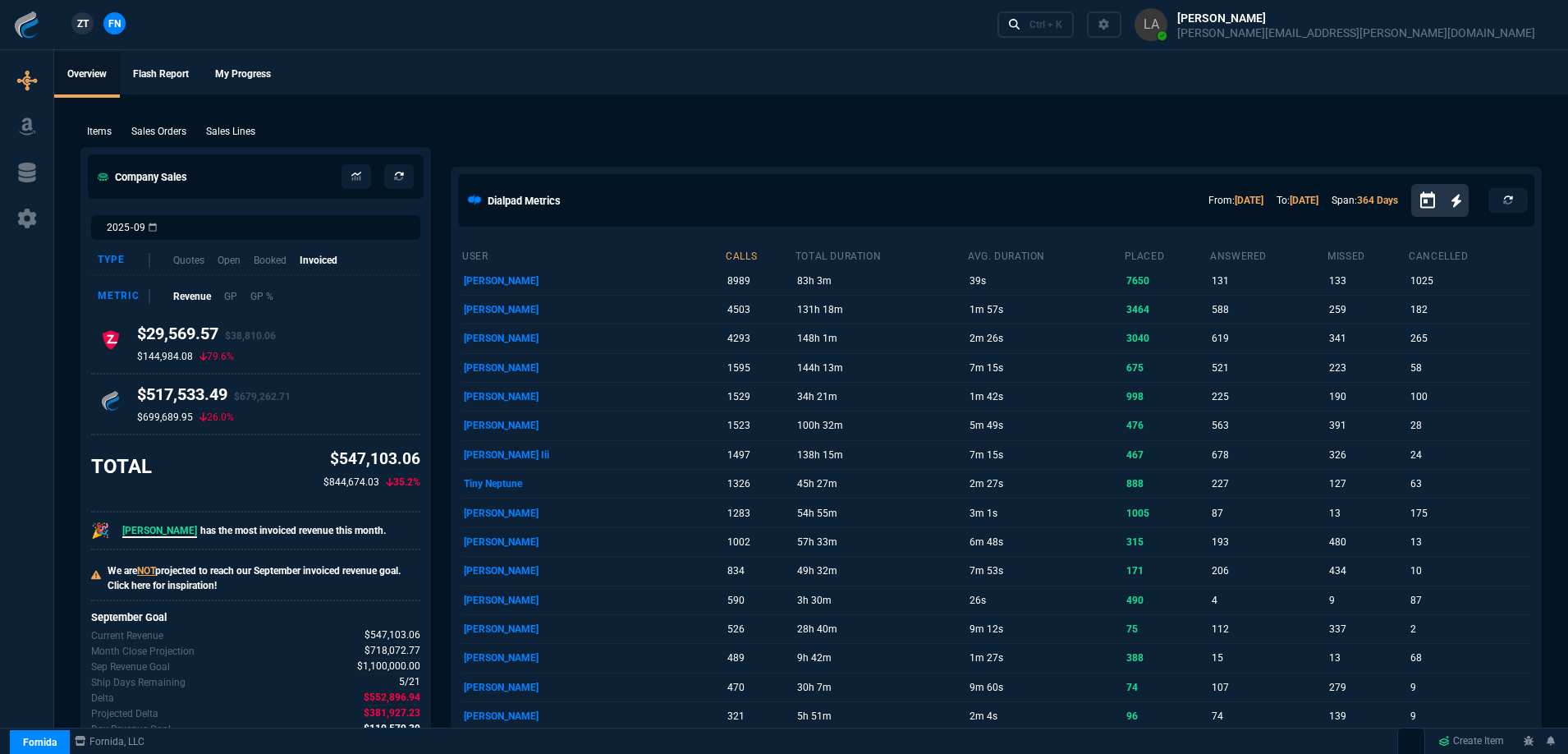
click at [80, 27] on span "ZT" at bounding box center [83, 23] width 11 height 14
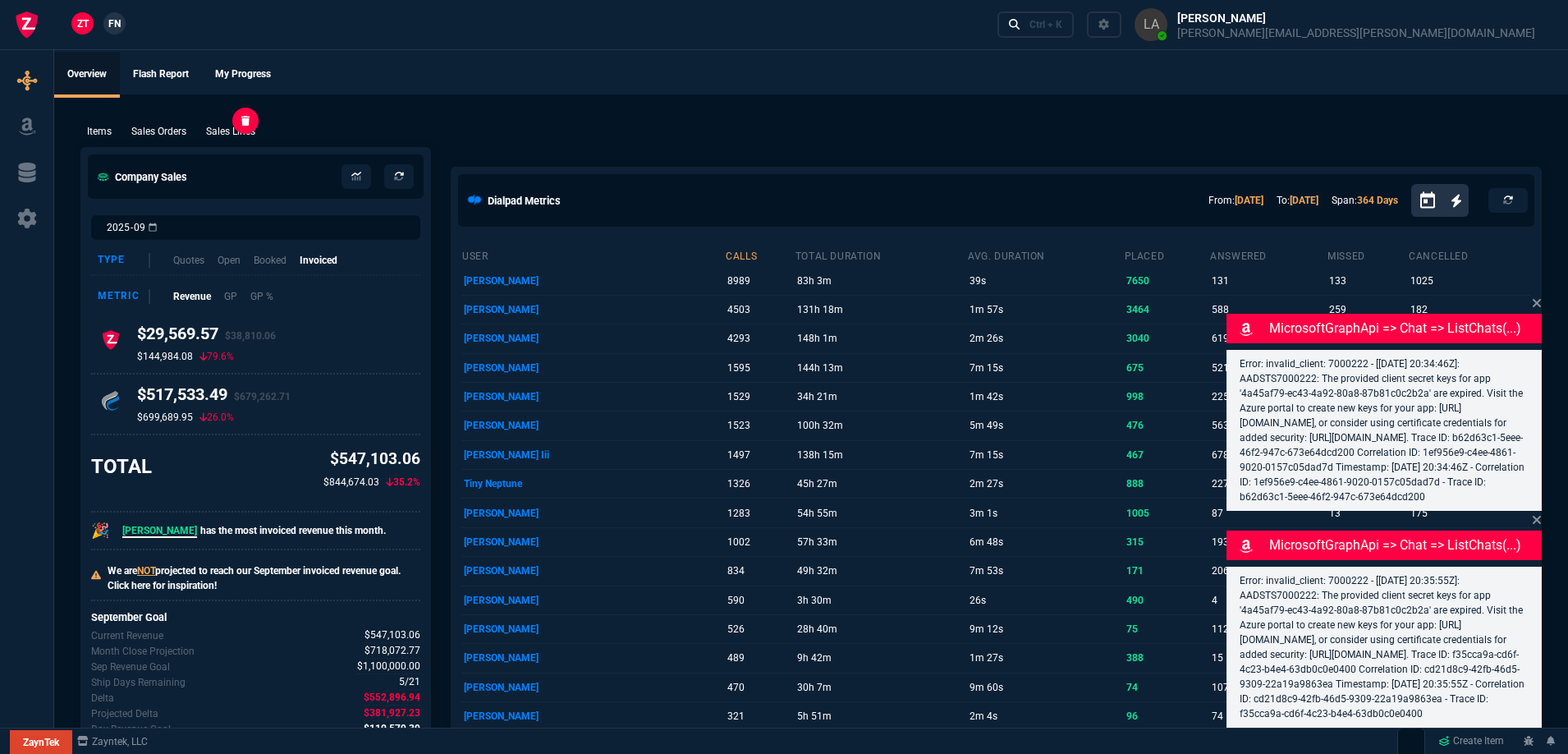
click at [231, 132] on p "Sales Lines" at bounding box center [231, 131] width 50 height 14
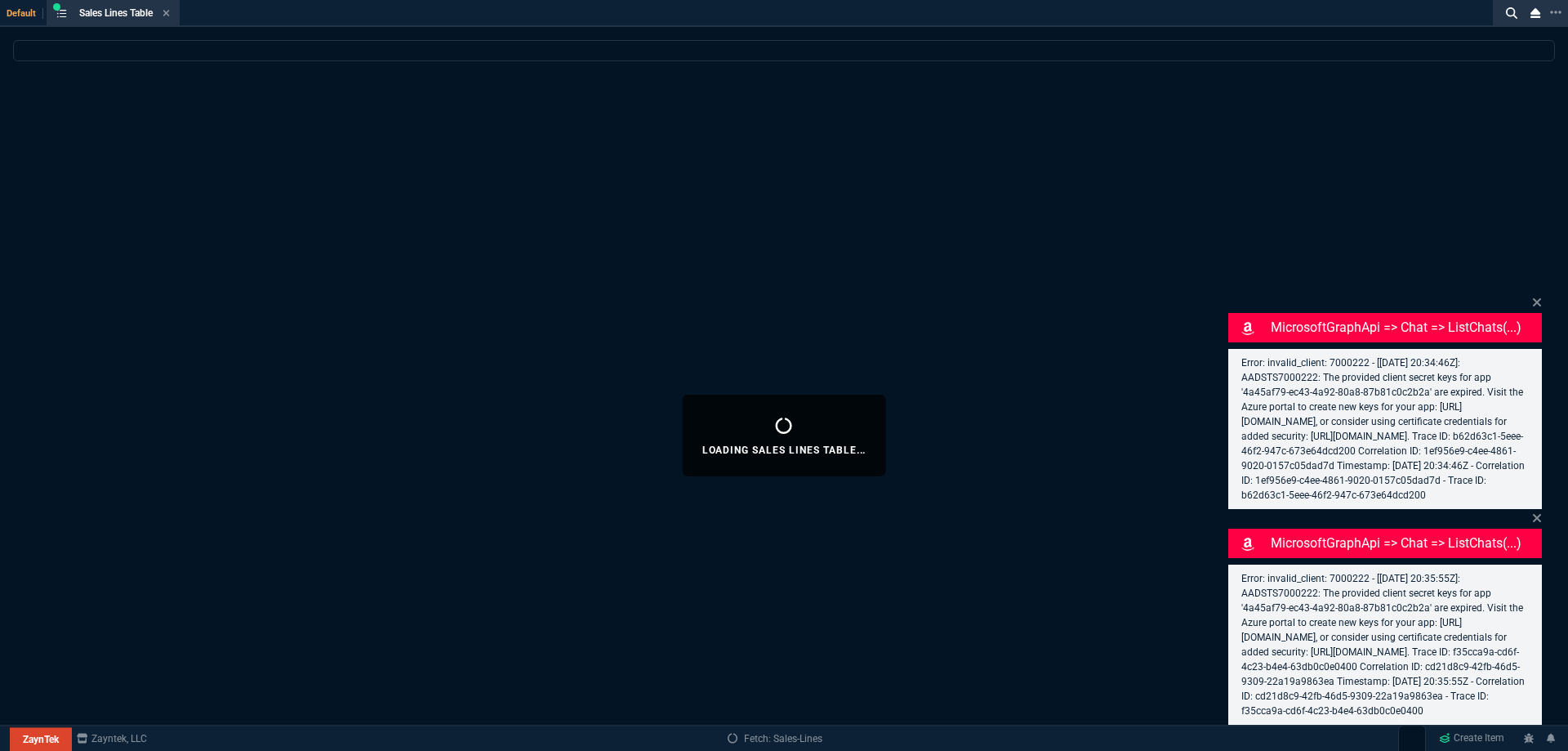
select select
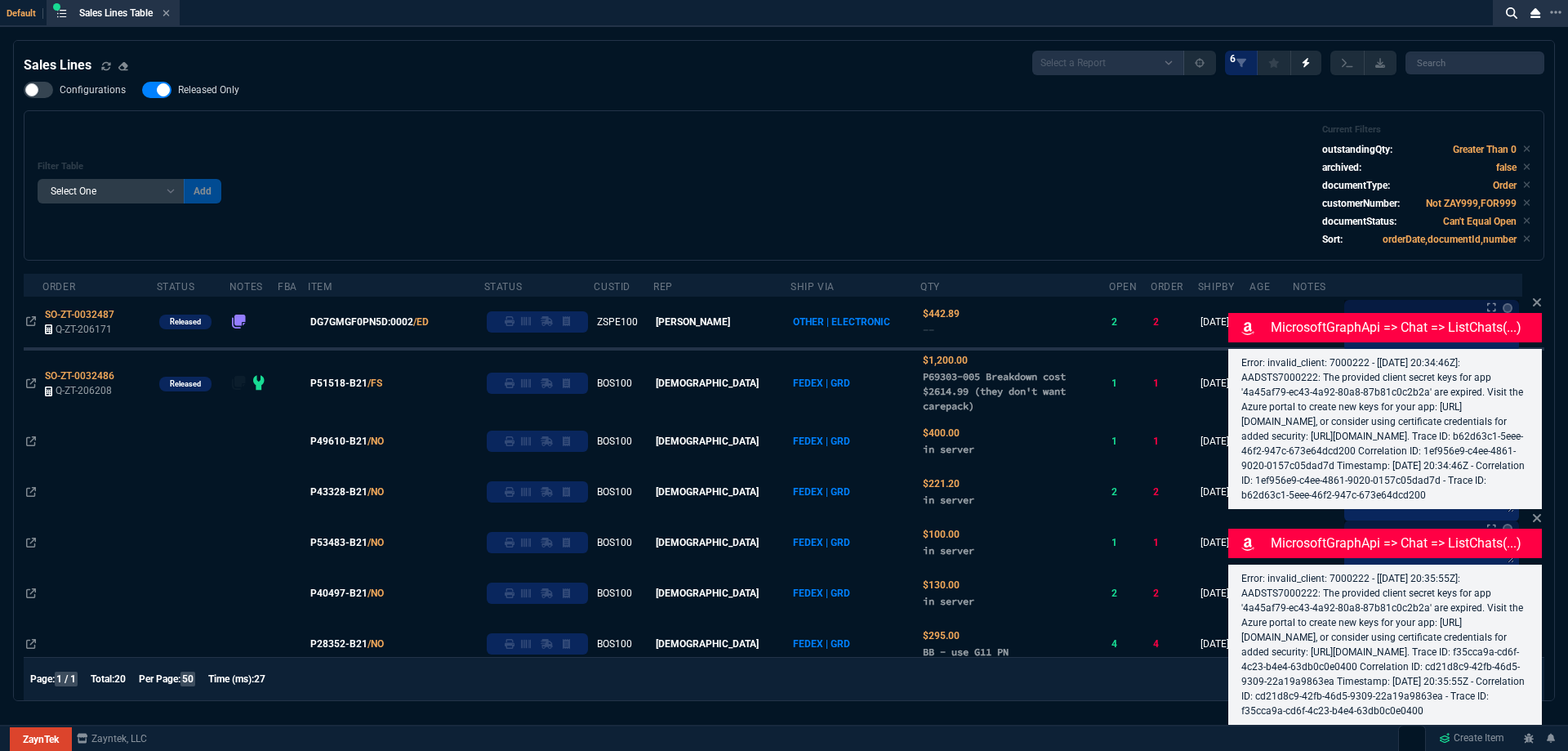
click at [230, 90] on span "Released Only" at bounding box center [208, 90] width 61 height 13
click at [143, 90] on input "Released Only" at bounding box center [142, 90] width 1 height 1
checkbox input "false"
click at [488, 166] on div "Filter Table Select One Add Filter () Age () ATS () Cond (itemVariantCode) Cust…" at bounding box center [784, 185] width 1493 height 123
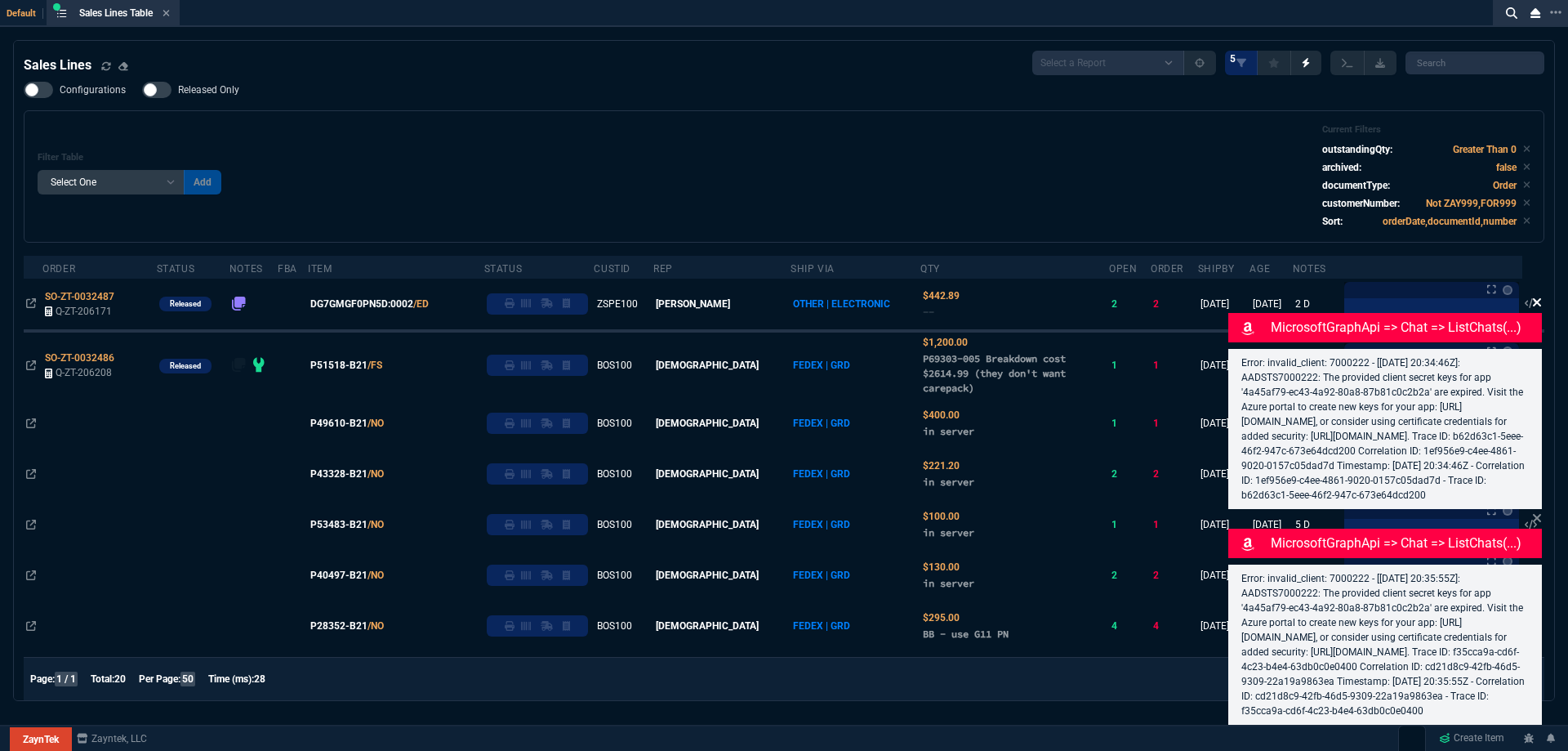
click at [1536, 296] on icon at bounding box center [1537, 302] width 10 height 13
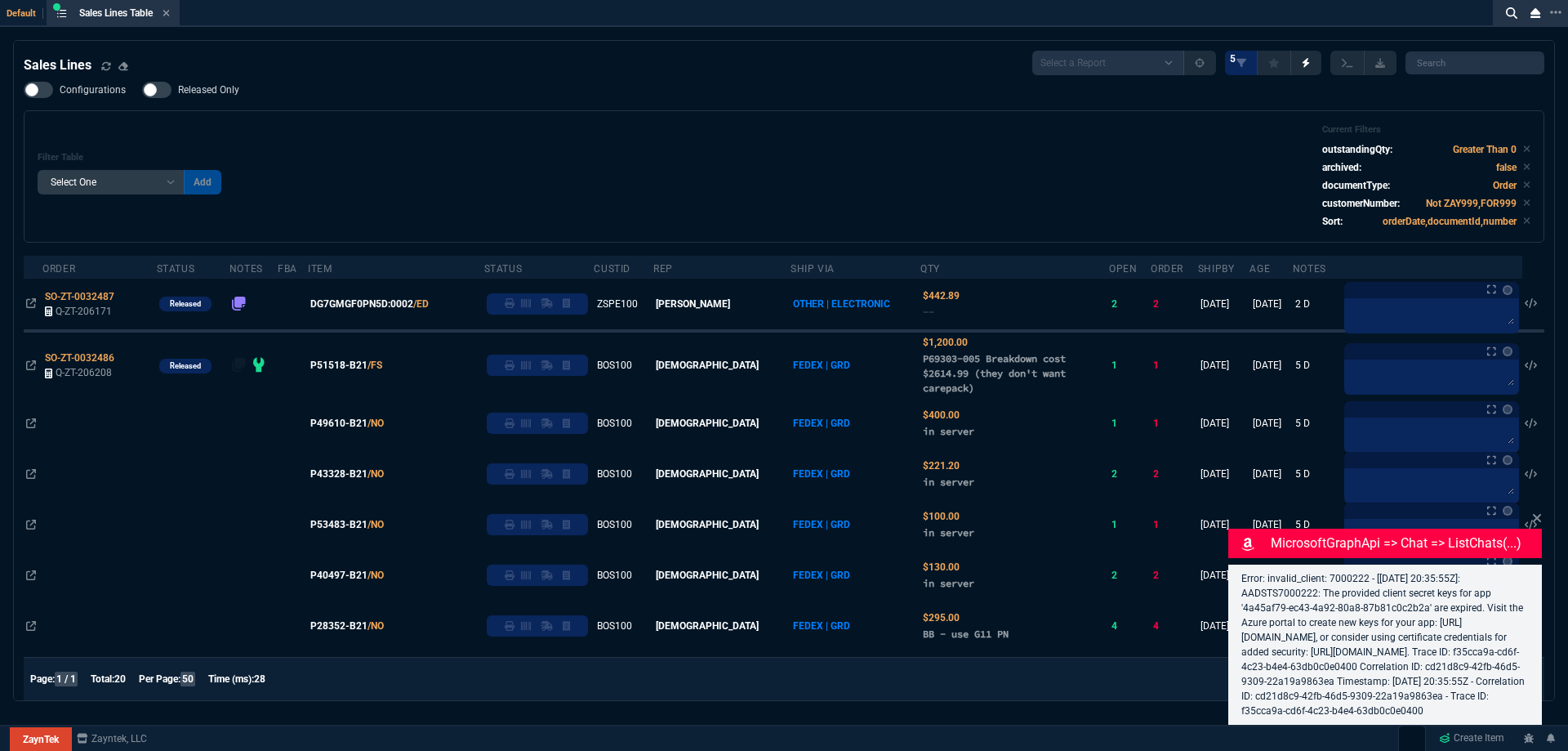
click at [1538, 506] on nx-fornida-sales-line-table "Sales Lines Select a Report NEW QUERY SonicWall Sale AMZ (MTD) NEW QUERY INS100…" at bounding box center [784, 712] width 1540 height 1342
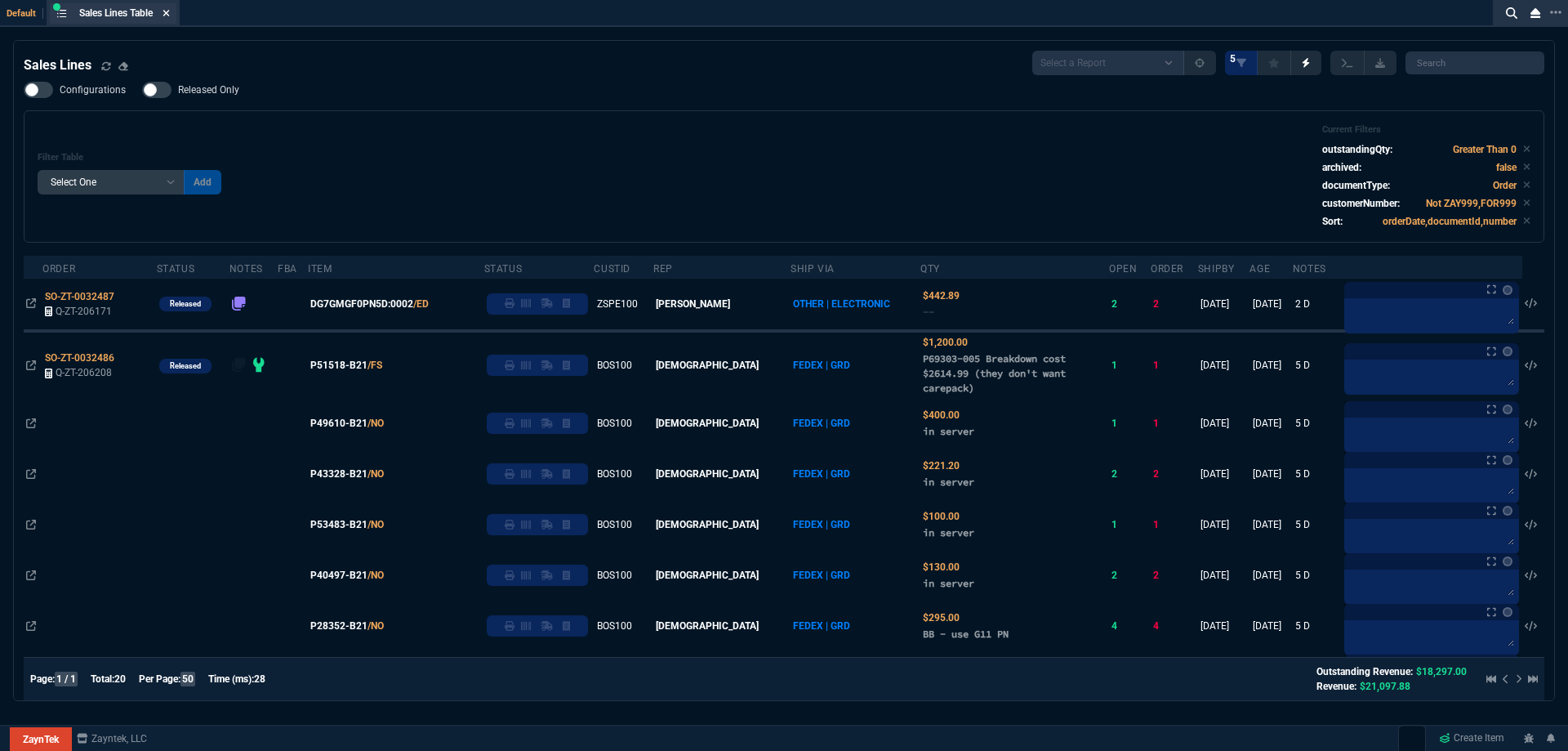
click at [170, 17] on icon at bounding box center [166, 13] width 8 height 10
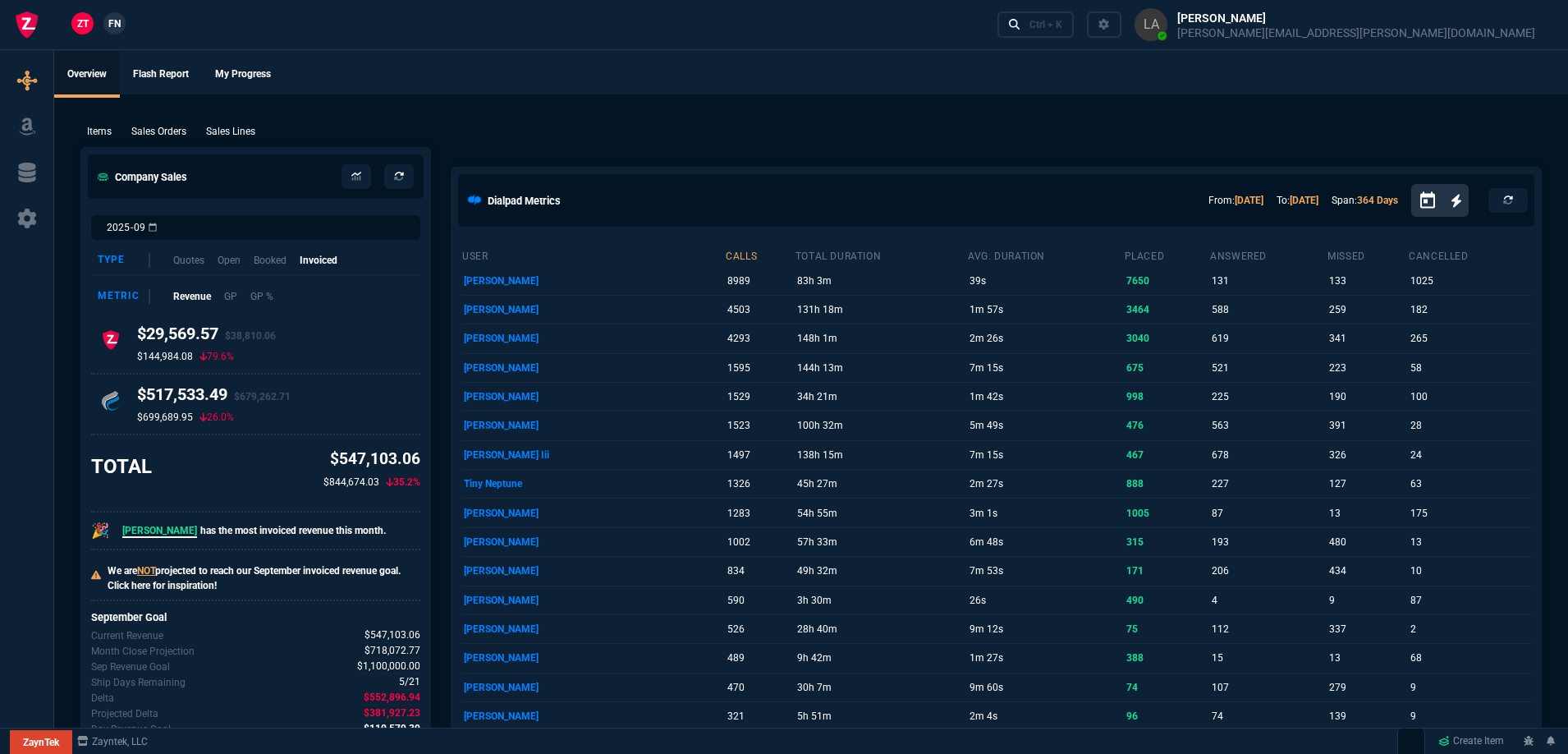
click at [119, 27] on span "FN" at bounding box center [114, 23] width 12 height 14
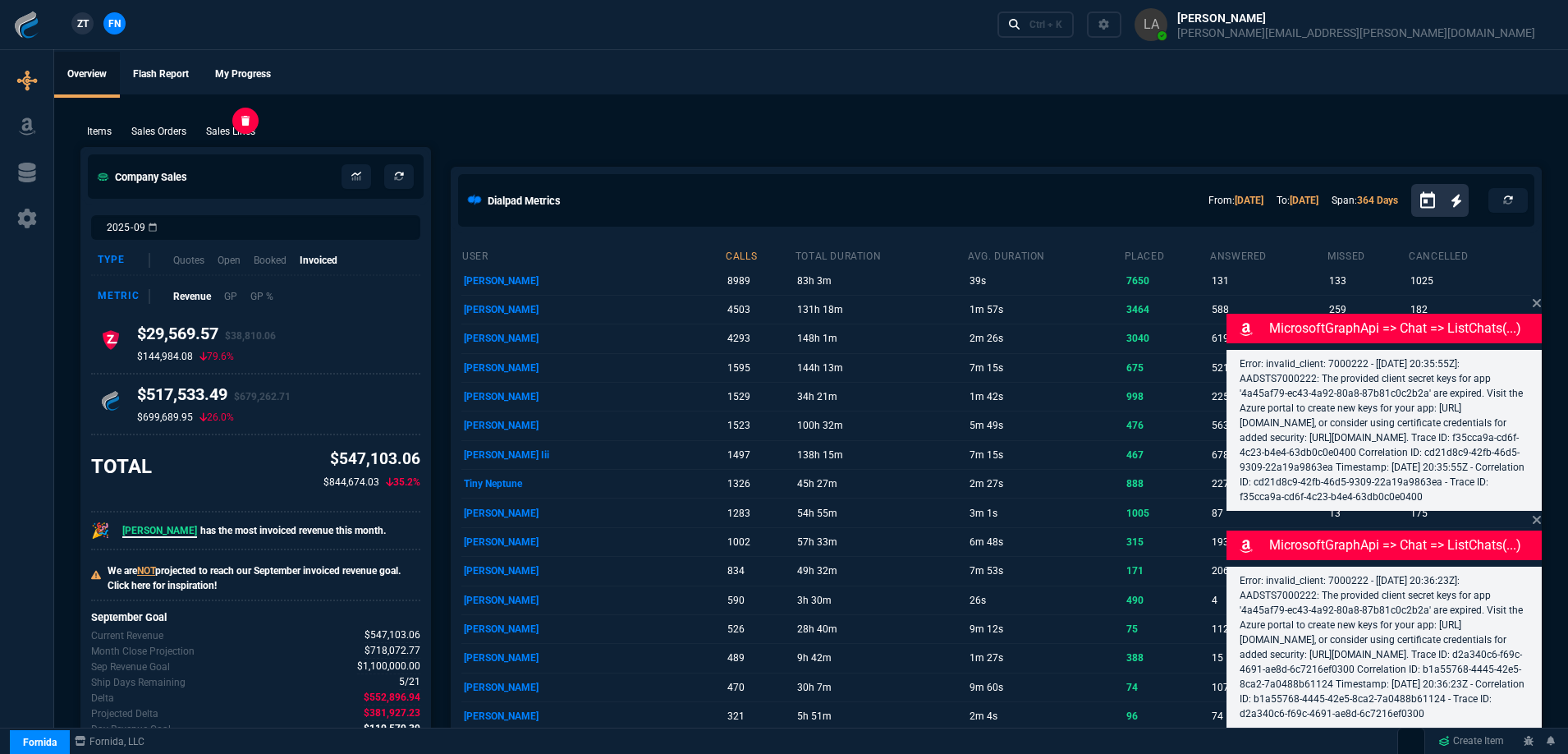
click at [248, 127] on p "Sales Lines" at bounding box center [231, 131] width 50 height 14
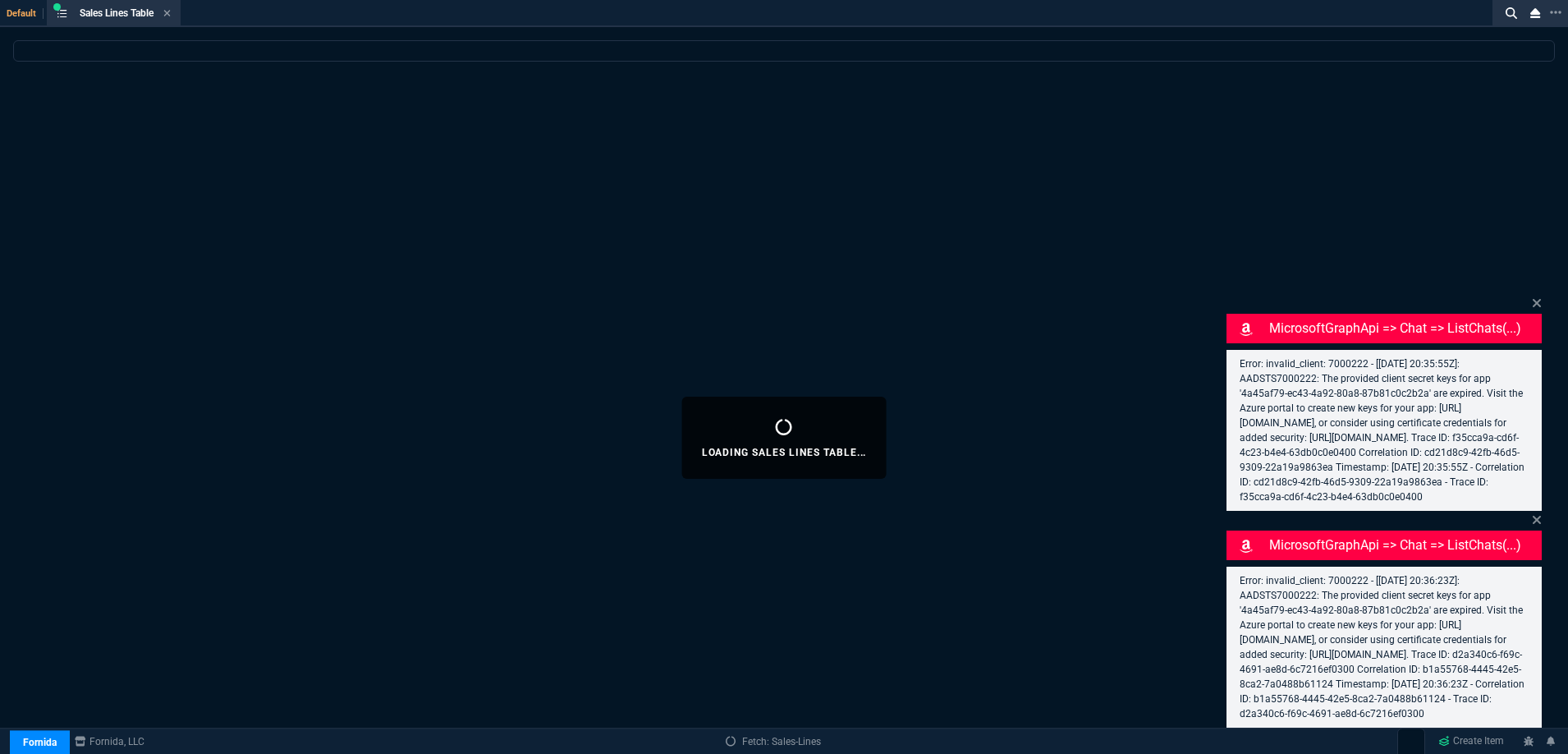
select select
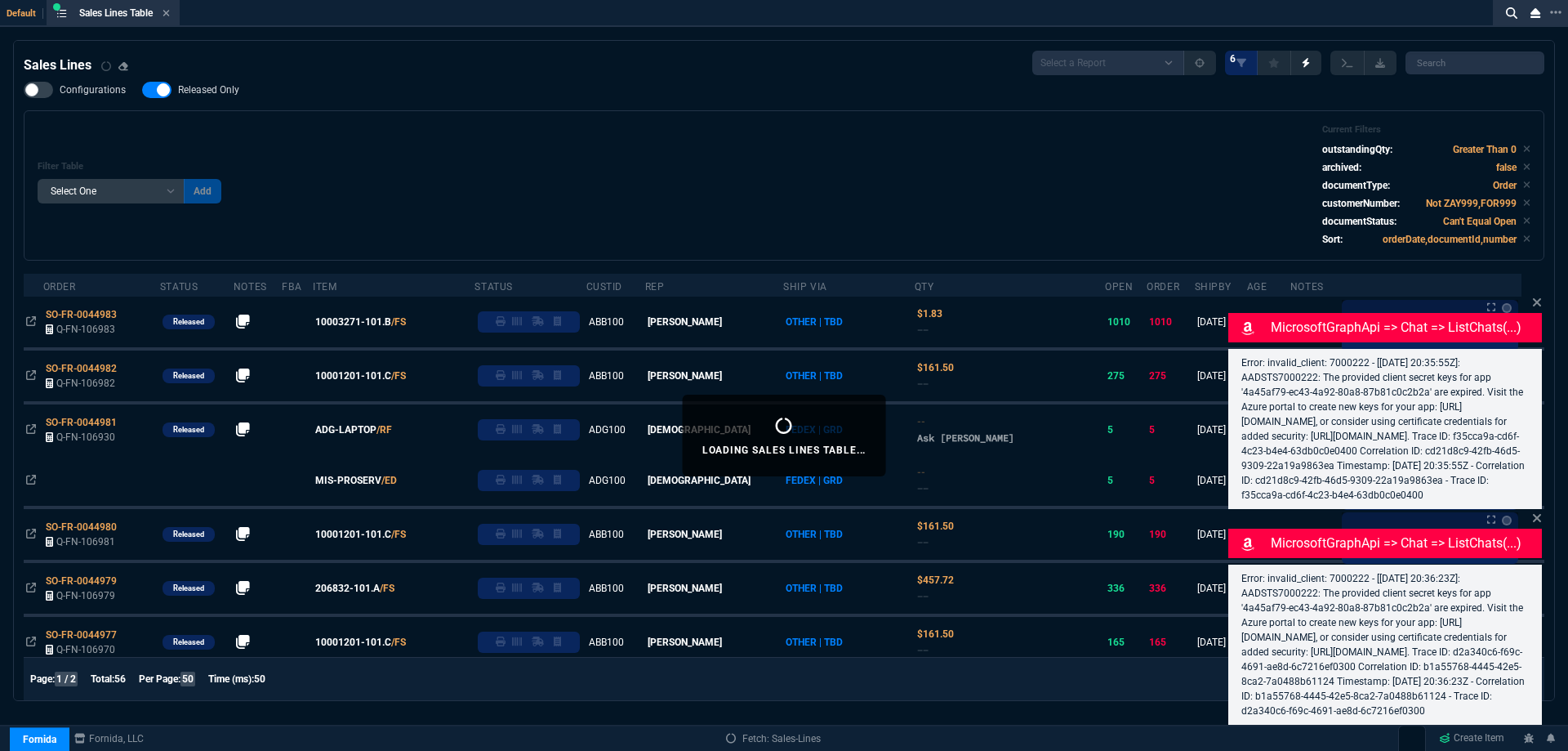
click at [216, 90] on span "Released Only" at bounding box center [208, 90] width 61 height 13
click at [143, 90] on input "Released Only" at bounding box center [142, 90] width 1 height 1
checkbox input "false"
click at [508, 137] on div "Filter Table Select One Add Filter () Age () ATS () Cond (itemVariantCode) Cust…" at bounding box center [784, 185] width 1493 height 123
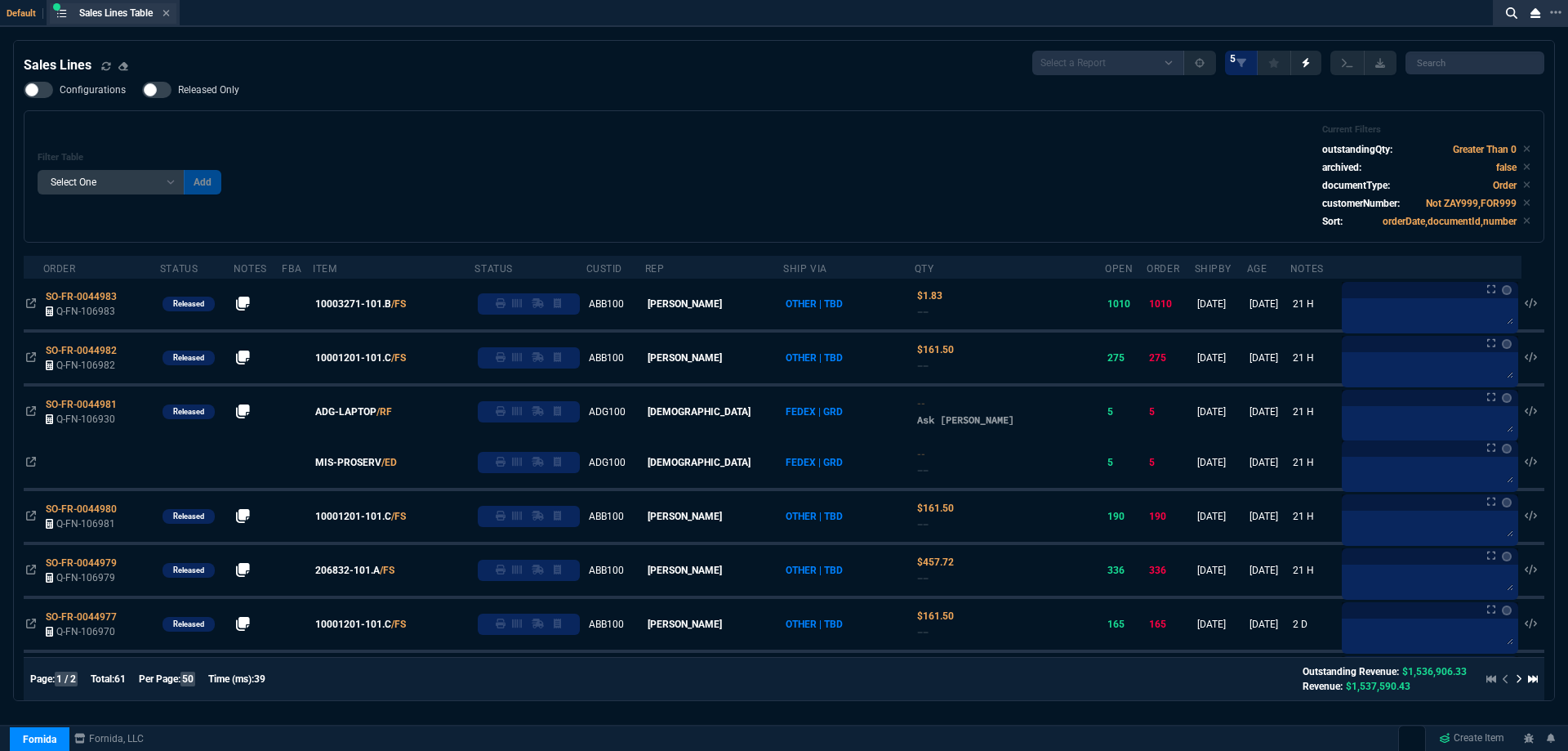
click at [173, 9] on div "Sales Lines Table Sales Line" at bounding box center [112, 12] width 126 height 20
click at [170, 9] on icon at bounding box center [166, 13] width 8 height 10
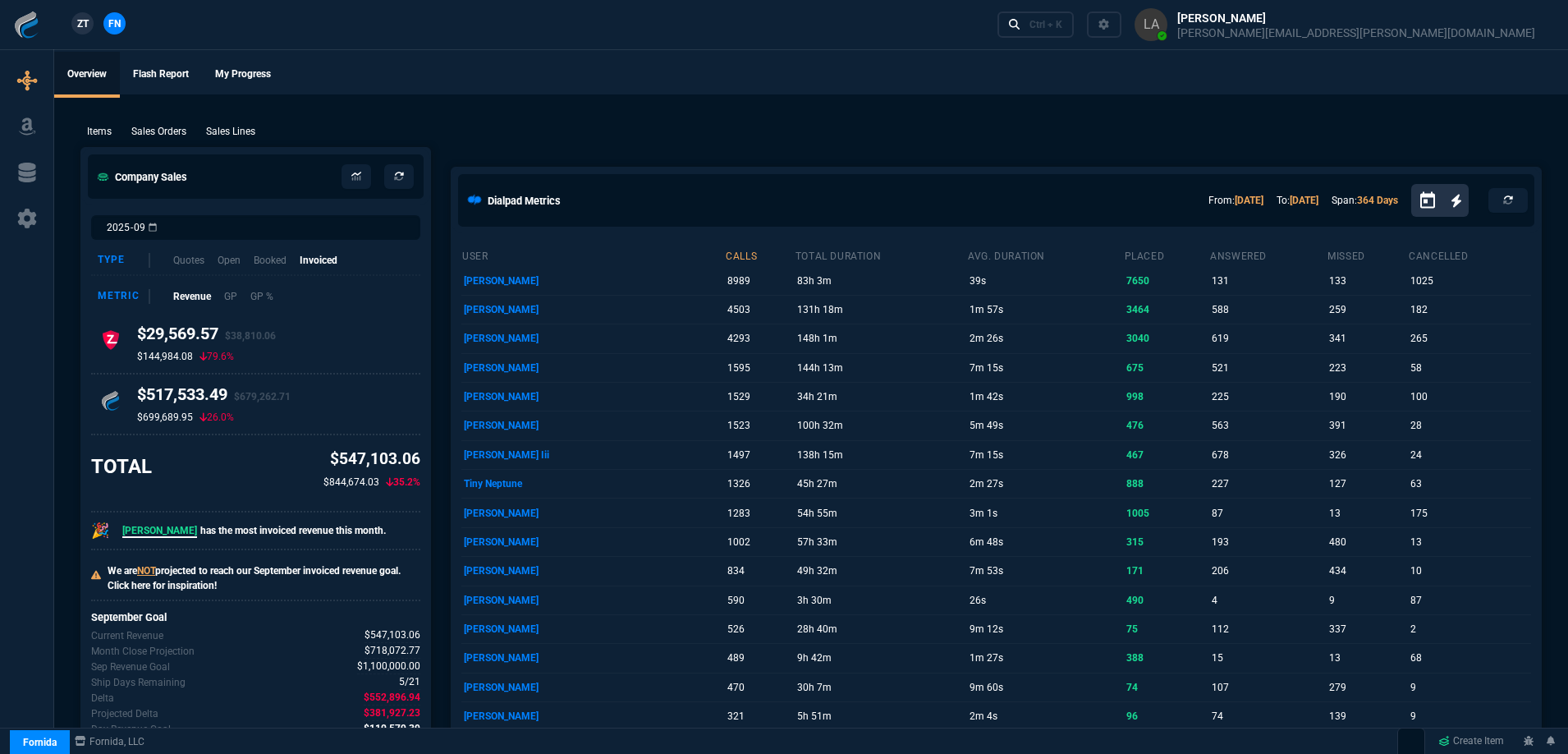
click at [83, 24] on span "ZT" at bounding box center [83, 23] width 11 height 14
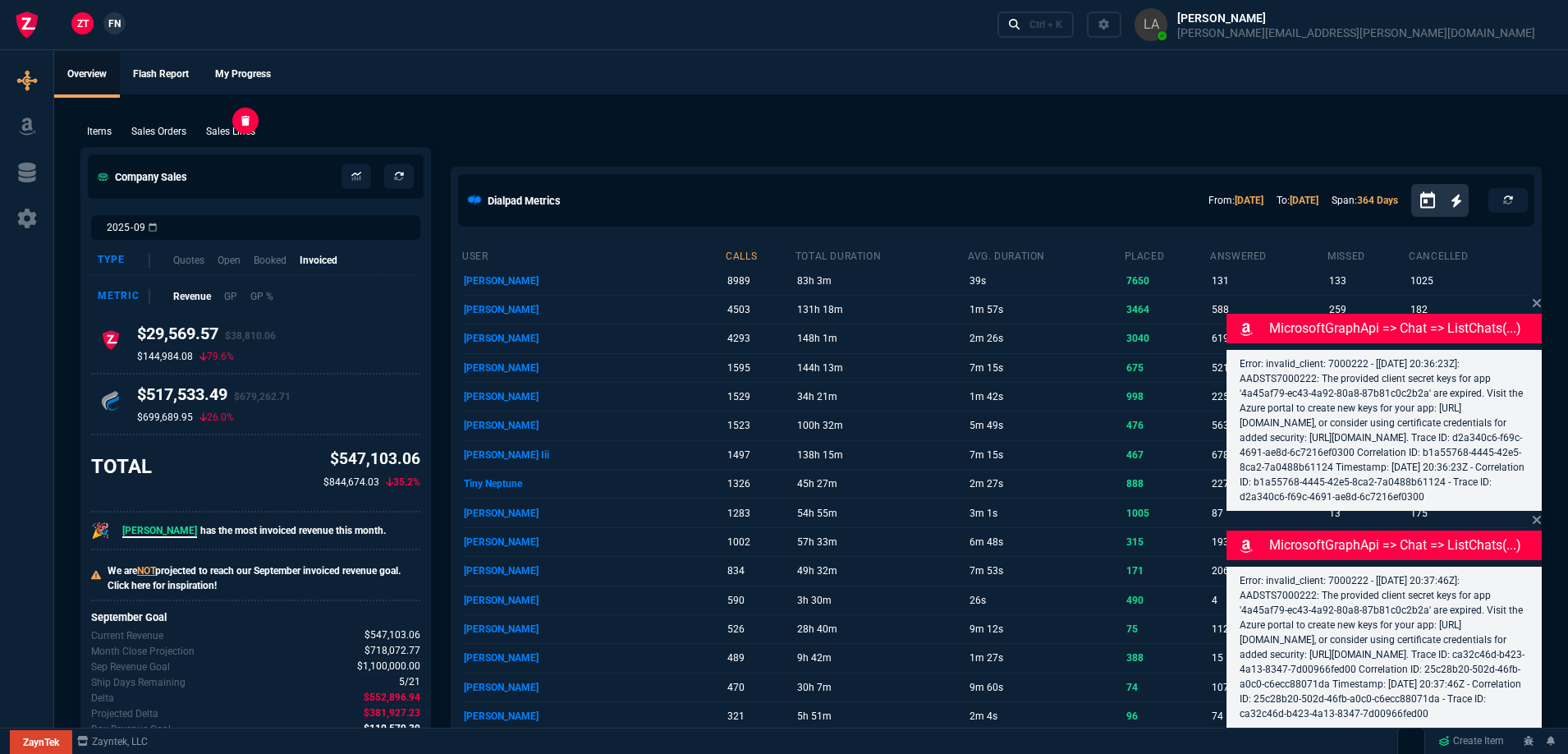
click at [241, 134] on p "Sales Lines" at bounding box center [231, 131] width 50 height 14
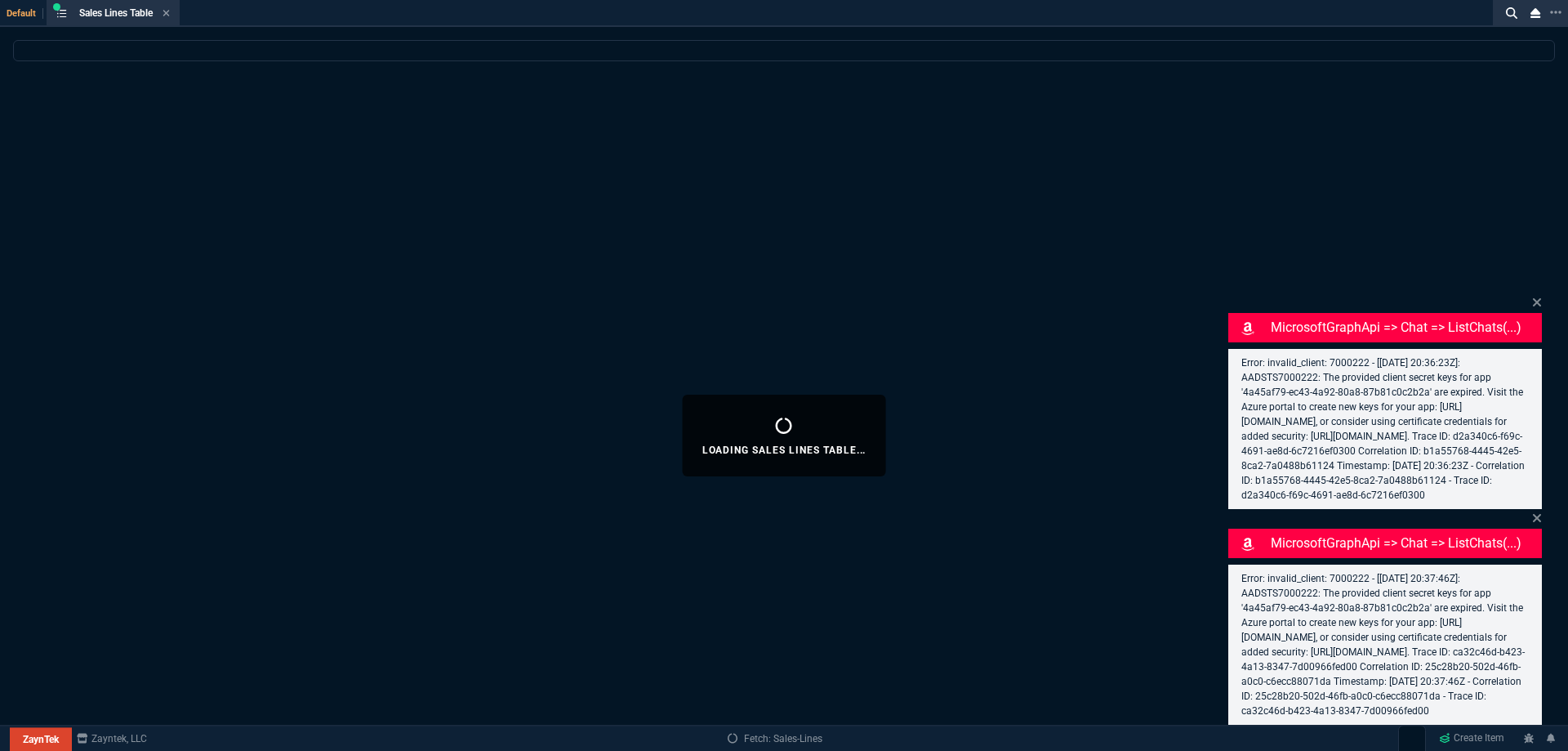
select select
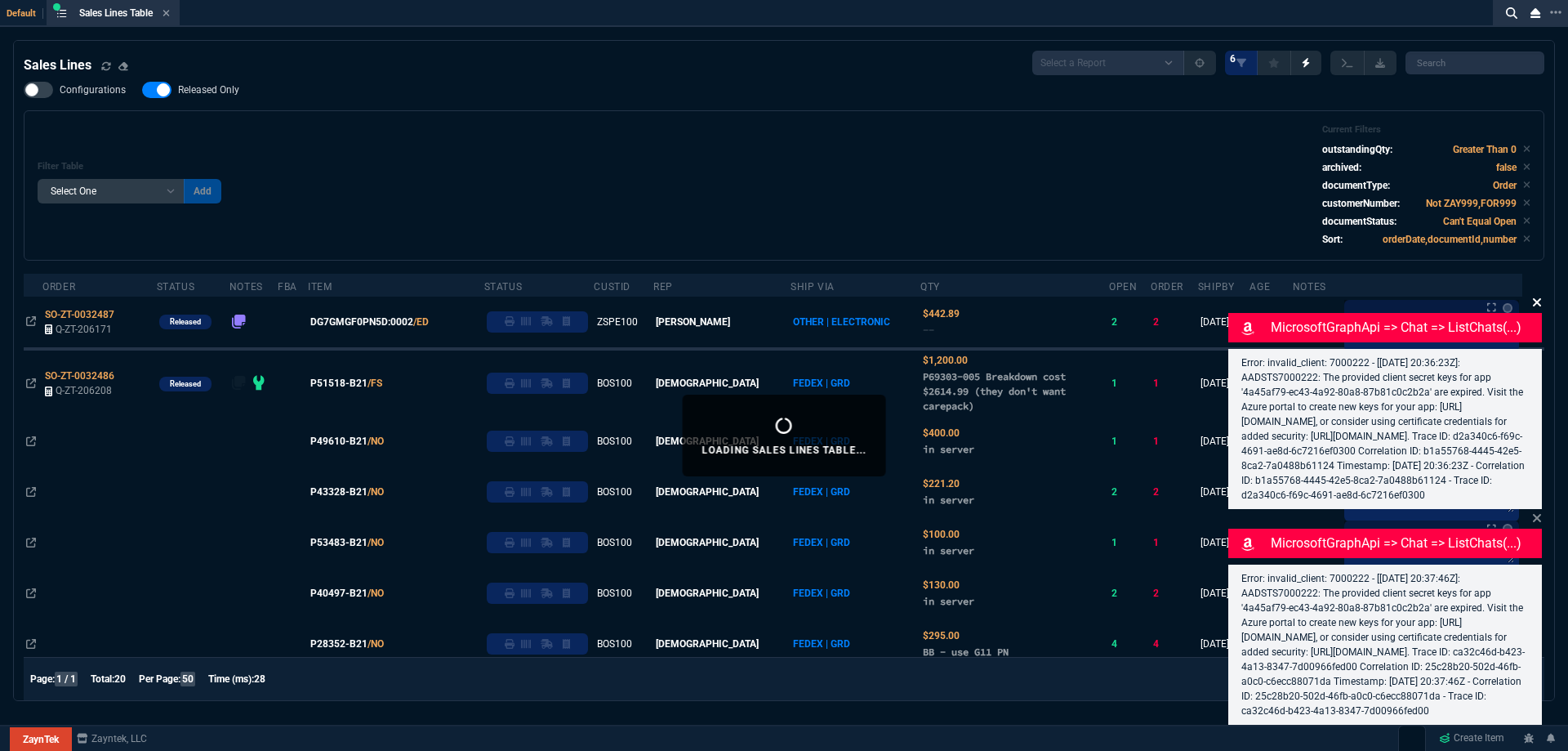
click at [1537, 296] on icon at bounding box center [1537, 302] width 10 height 13
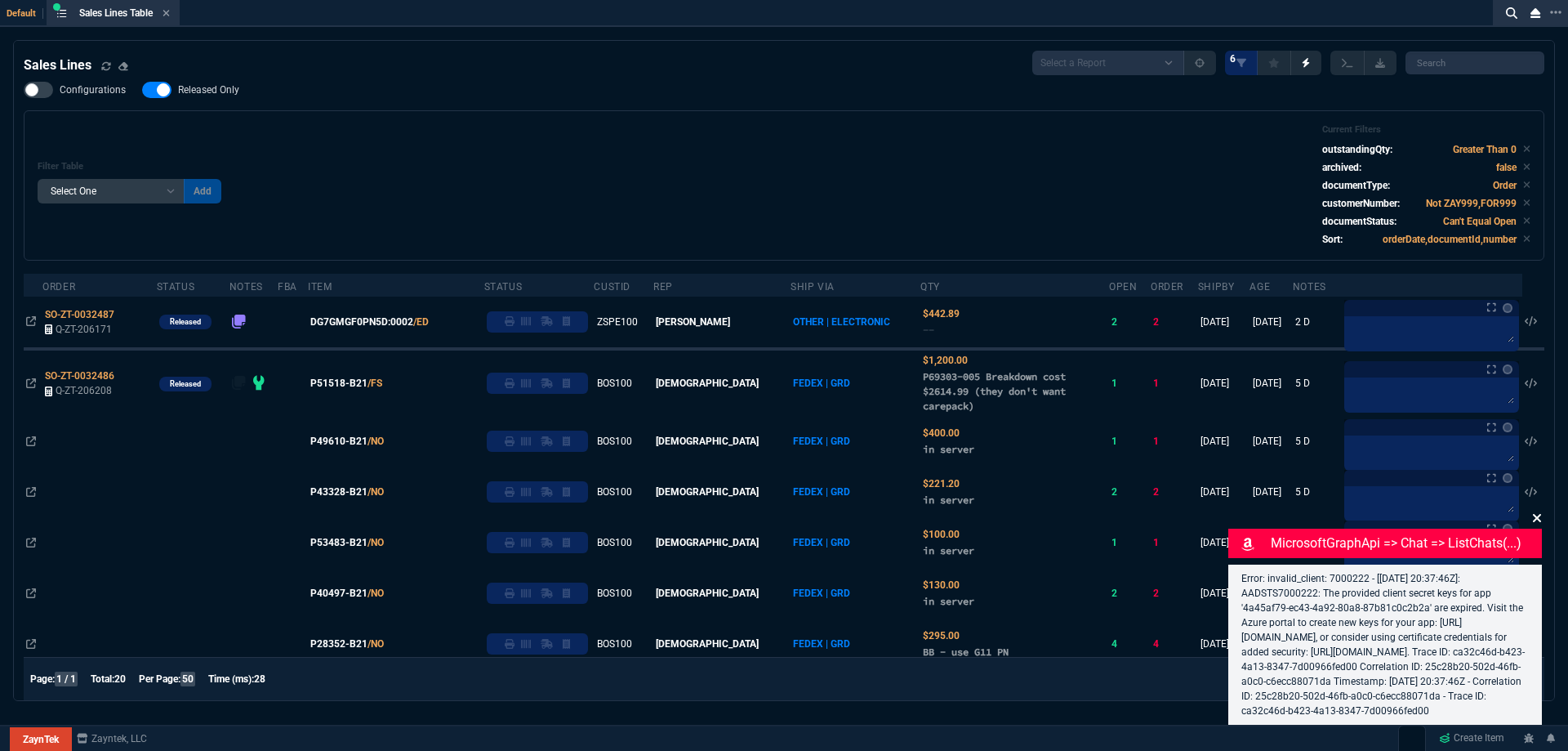
click at [1538, 510] on fa-icon at bounding box center [1537, 518] width 10 height 15
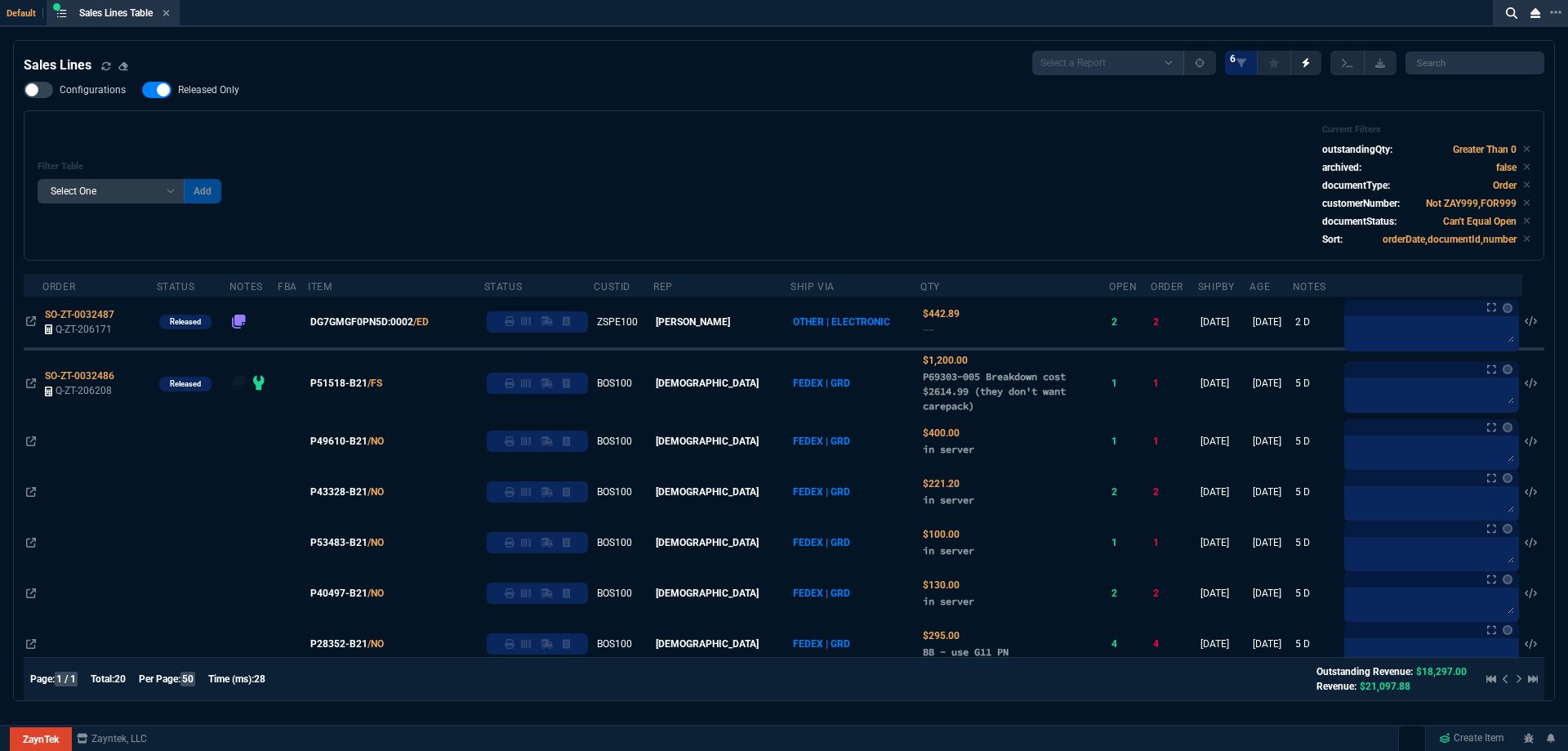
click at [205, 88] on span "Released Only" at bounding box center [208, 90] width 61 height 13
click at [143, 90] on input "Released Only" at bounding box center [142, 90] width 1 height 1
checkbox input "false"
click at [645, 117] on div "Filter Table Select One Add Filter () Age () ATS () Cond (itemVariantCode) Cust…" at bounding box center [784, 185] width 1520 height 150
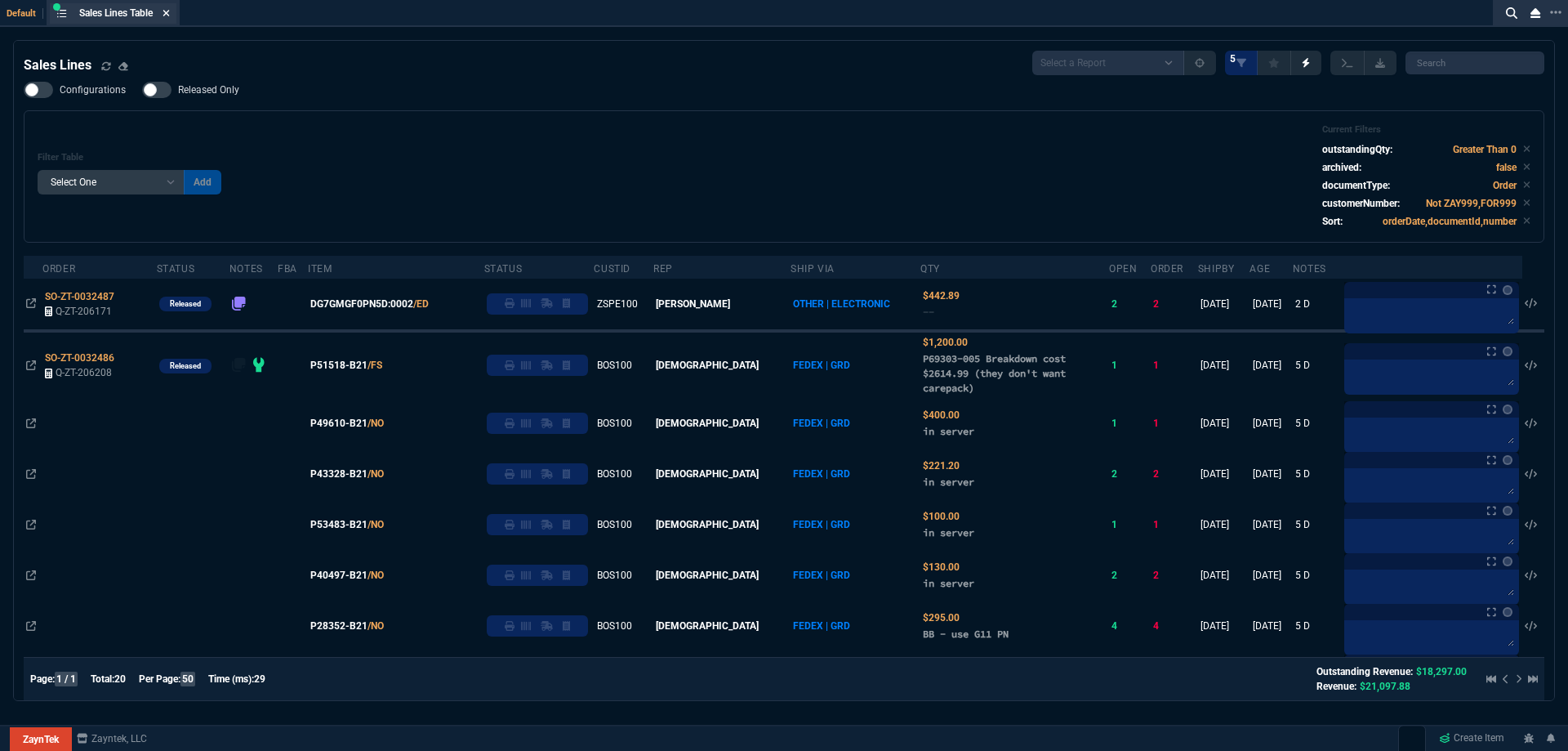
click at [170, 16] on icon at bounding box center [166, 13] width 8 height 10
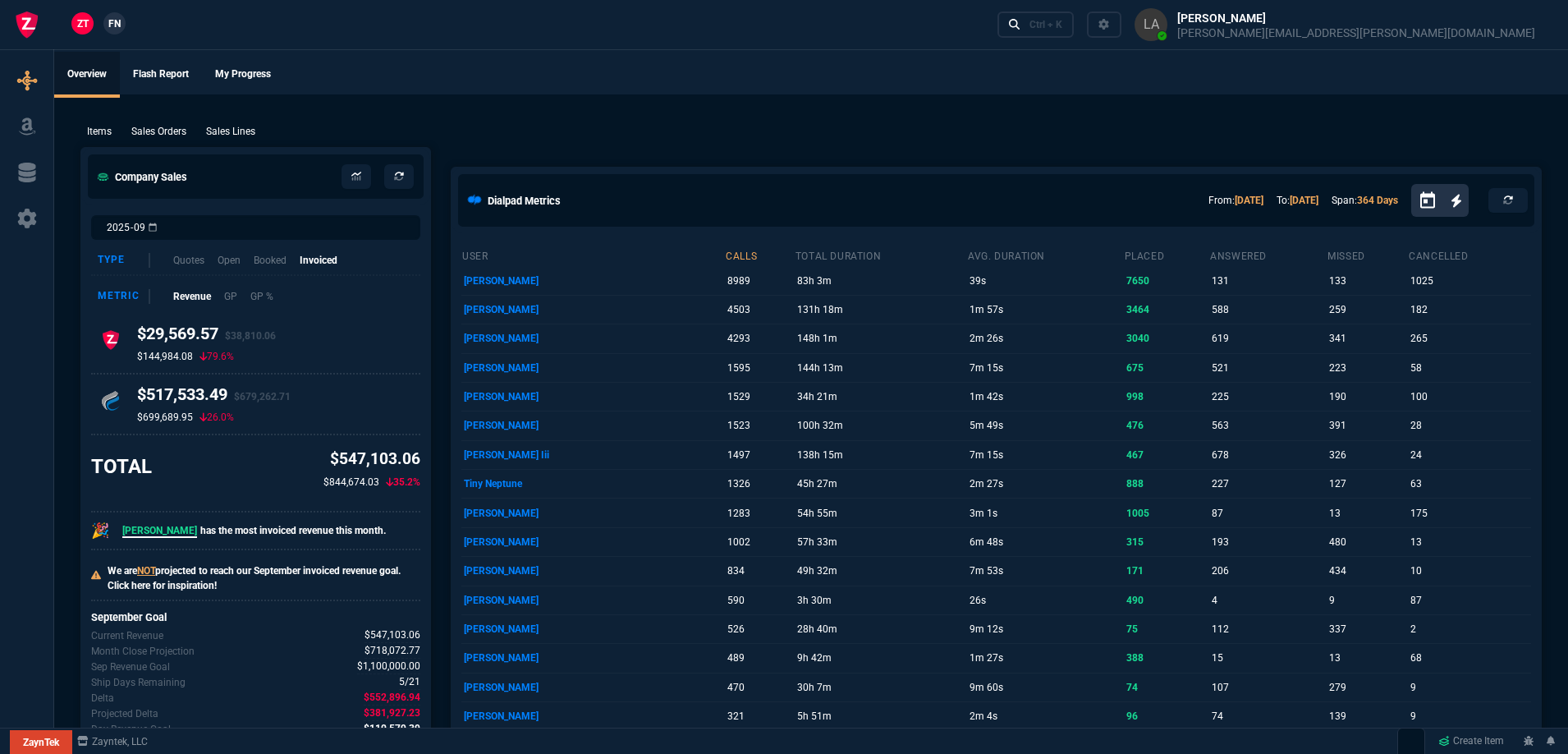
click at [249, 131] on p "Sales Lines" at bounding box center [231, 131] width 50 height 14
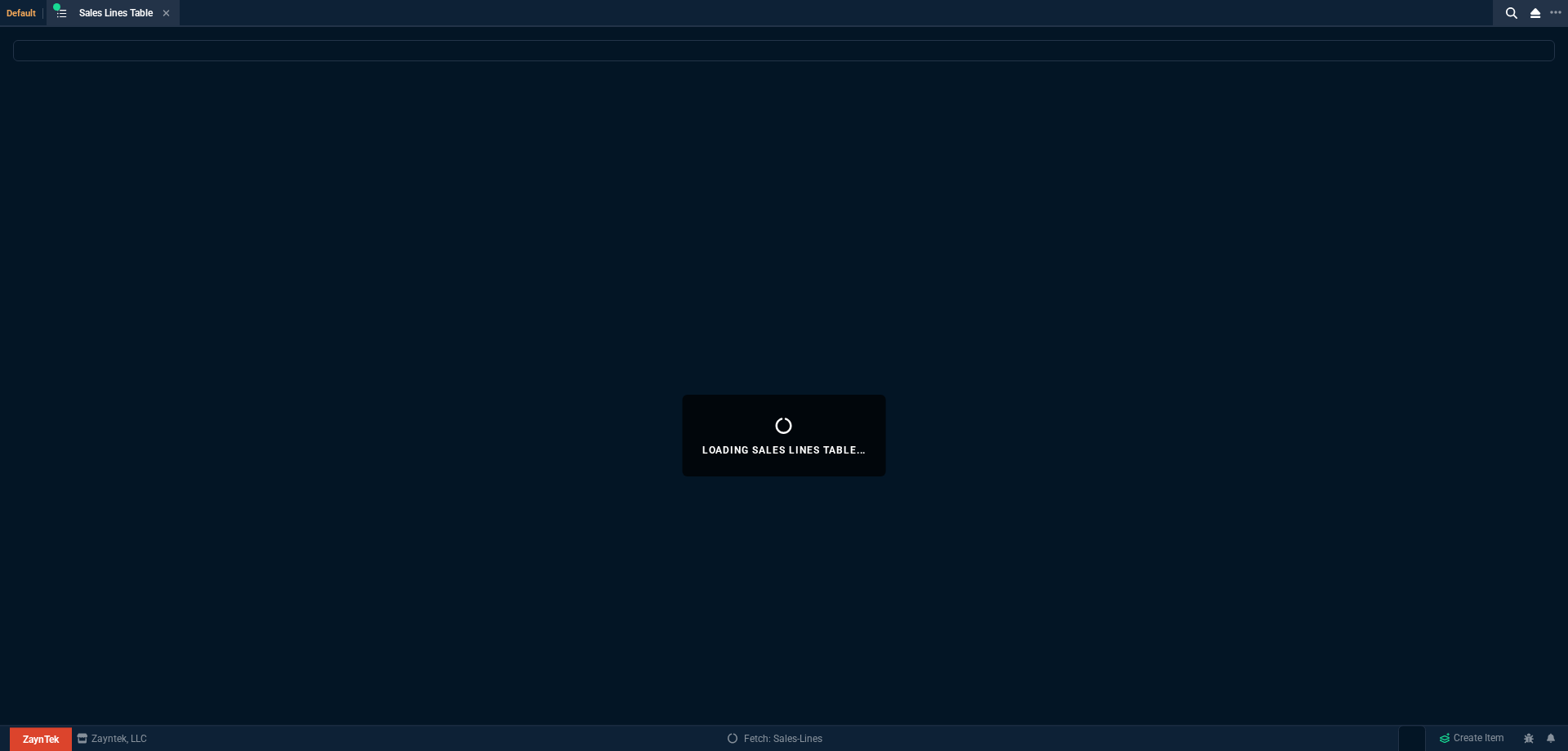
select select
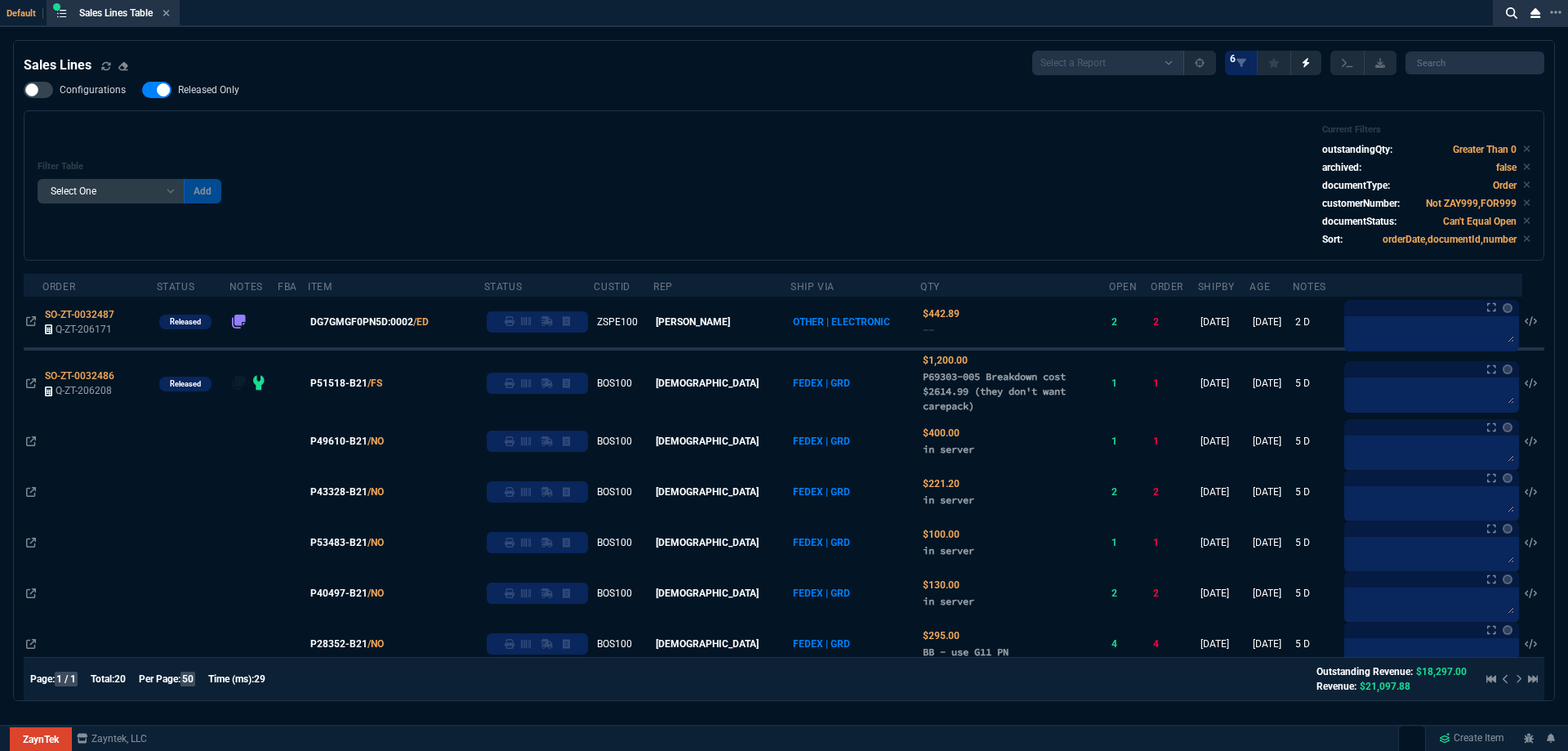
click at [225, 92] on span "Released Only" at bounding box center [208, 90] width 61 height 13
click at [143, 90] on input "Released Only" at bounding box center [142, 90] width 1 height 1
checkbox input "false"
click at [561, 148] on div "Filter Table Select One Add Filter () Age () ATS () Cond (itemVariantCode) Cust…" at bounding box center [784, 185] width 1493 height 123
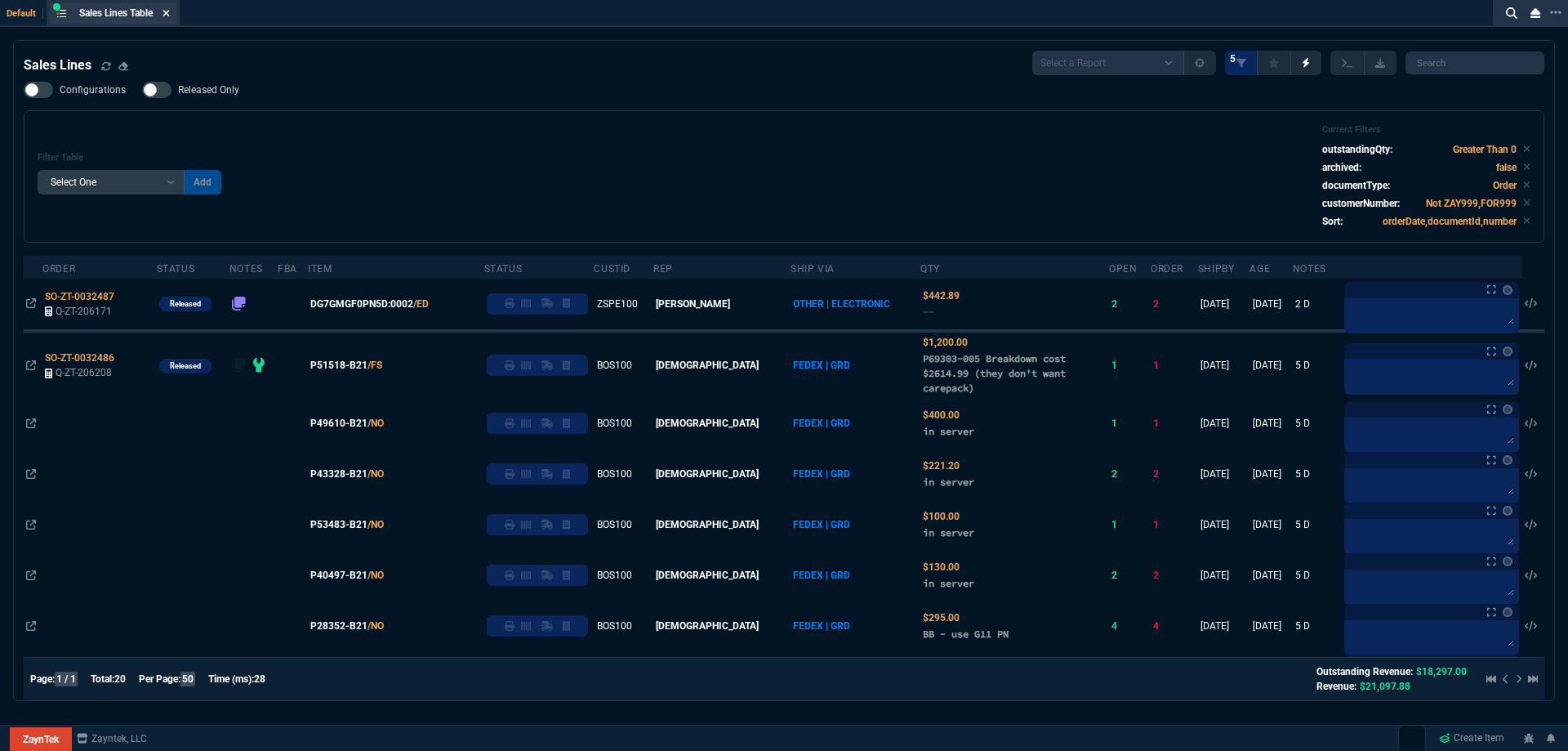
click at [170, 13] on icon at bounding box center [166, 12] width 7 height 7
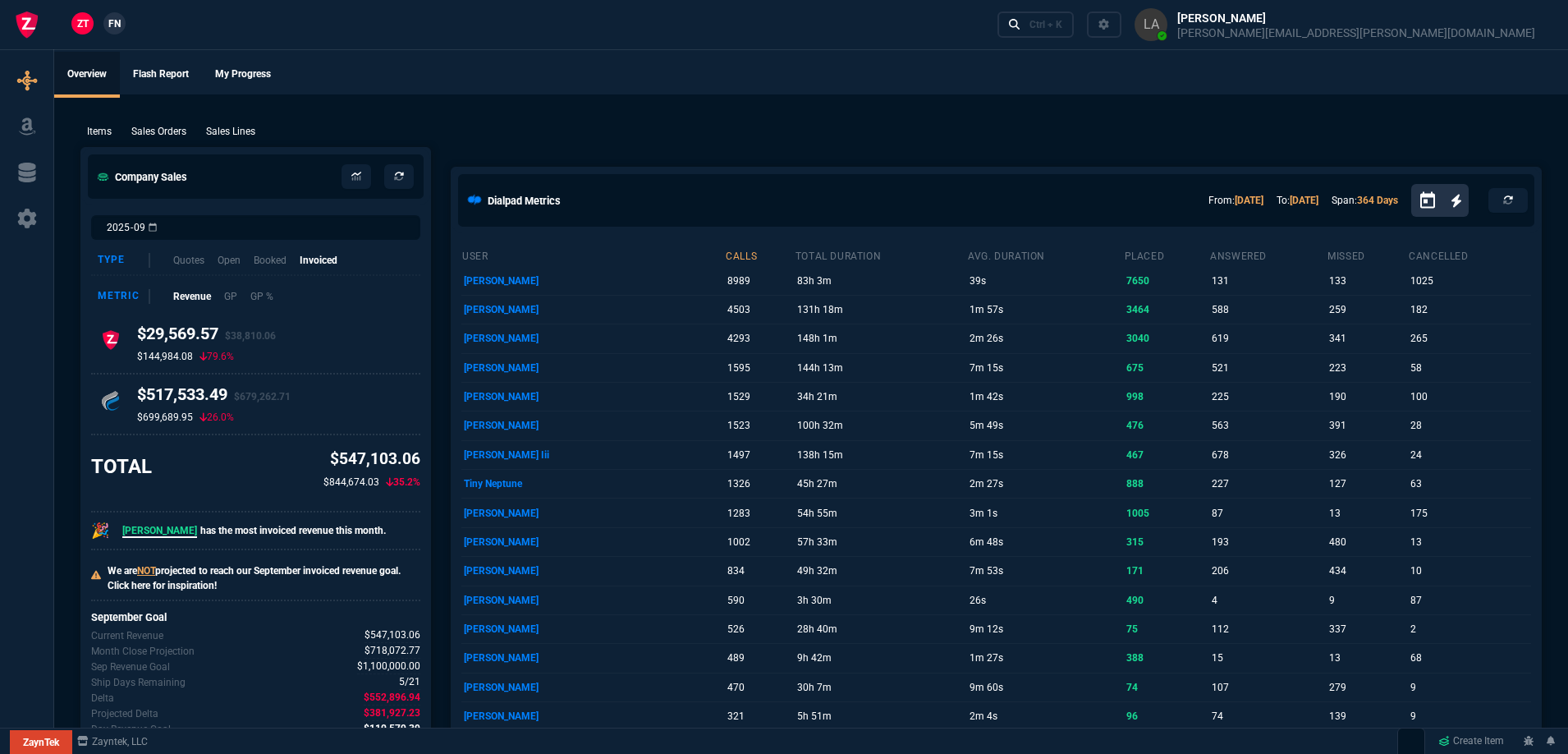
click at [121, 22] on link "FN" at bounding box center [114, 23] width 22 height 22
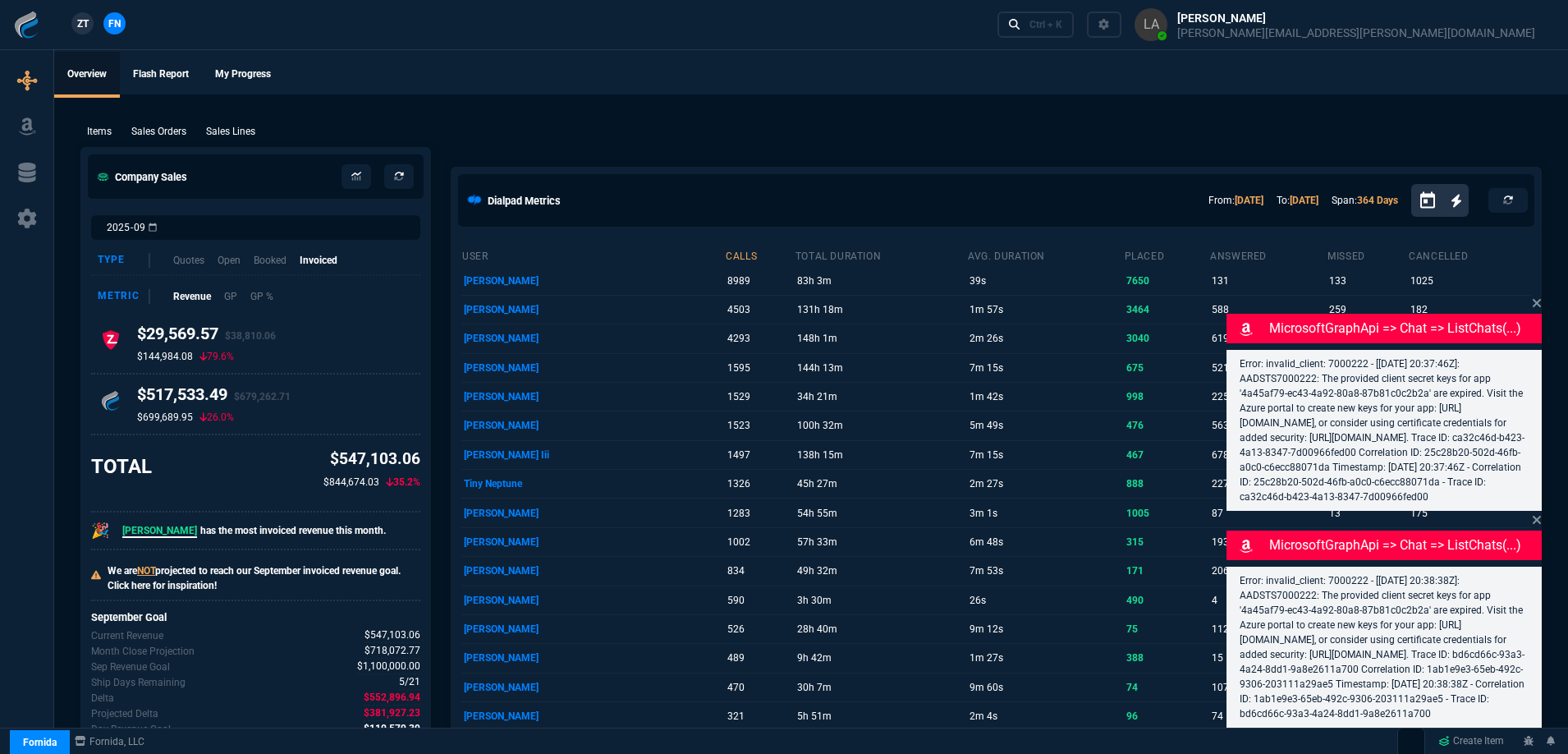
click at [230, 126] on p "Sales Lines" at bounding box center [231, 131] width 50 height 14
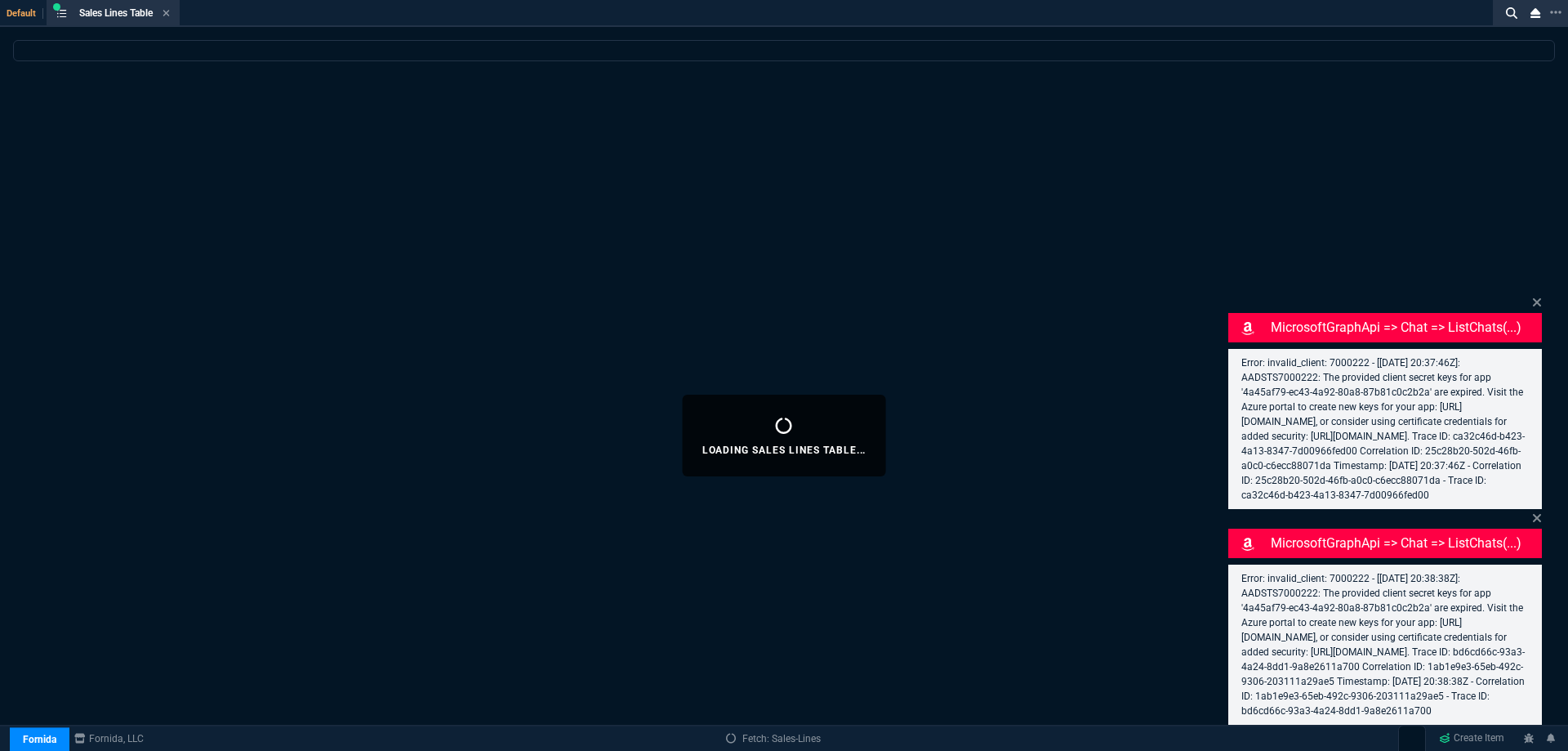
select select
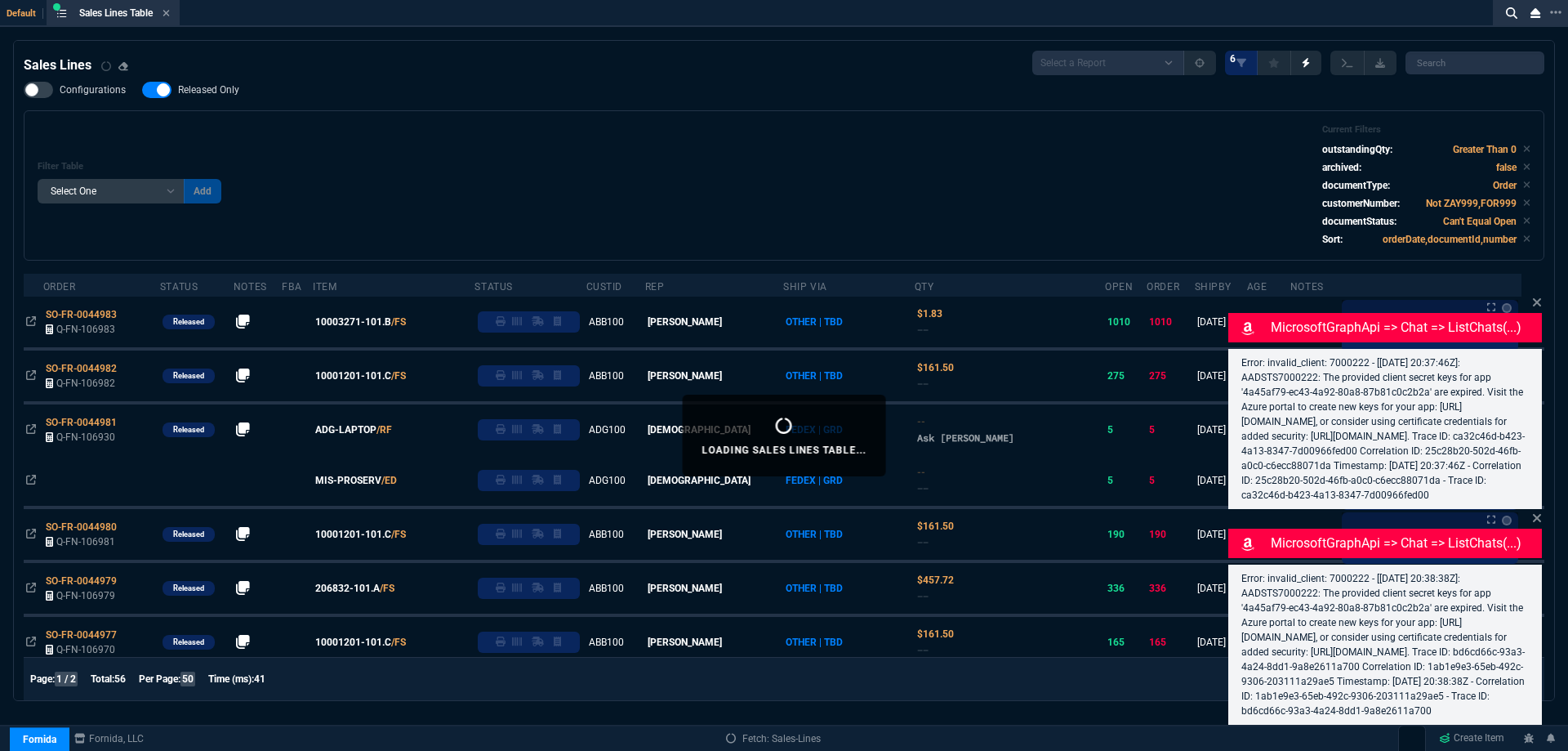
click at [219, 94] on span "Released Only" at bounding box center [208, 90] width 61 height 13
click at [143, 90] on input "Released Only" at bounding box center [142, 90] width 1 height 1
checkbox input "false"
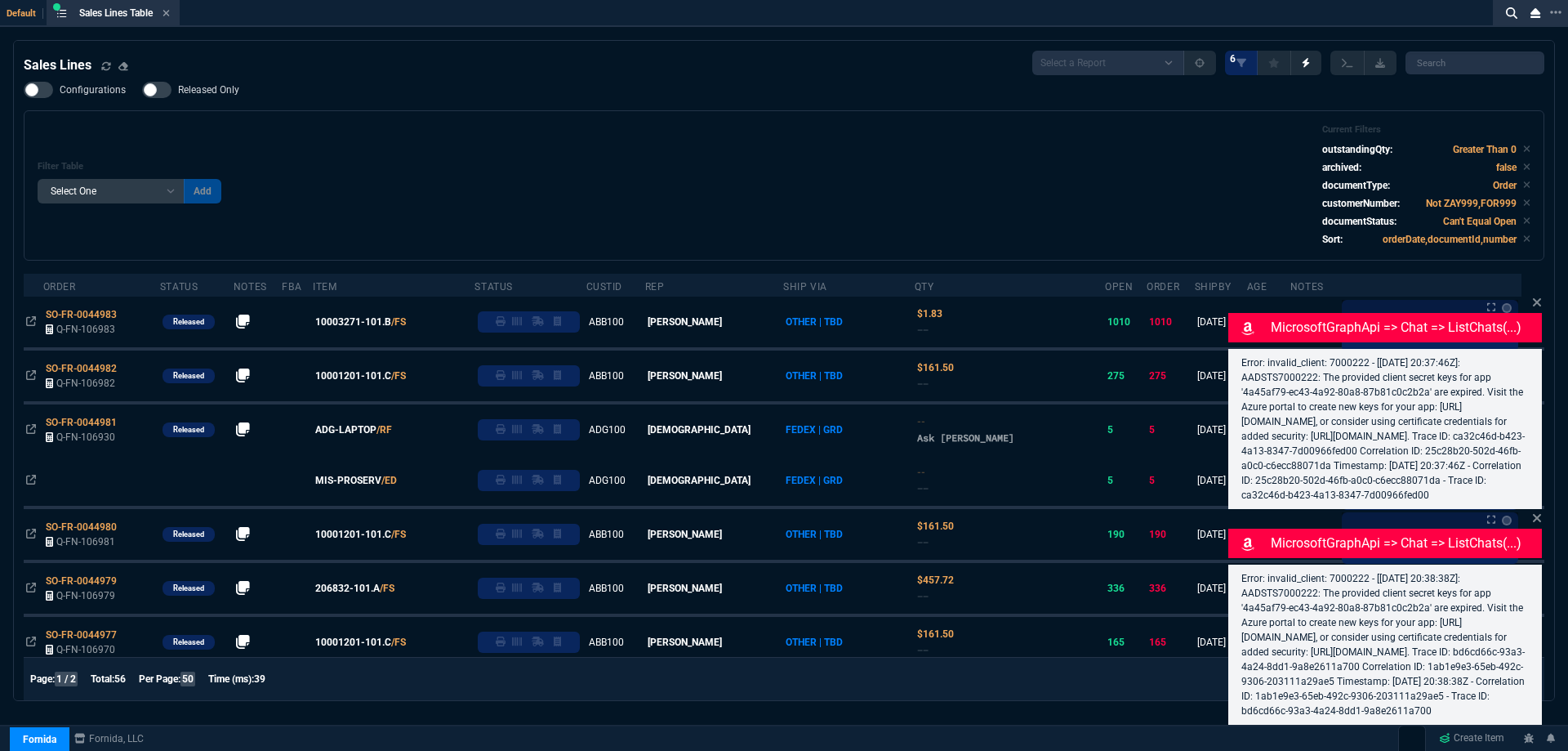
click at [739, 162] on div "Filter Table Select One Add Filter () Age () ATS () Cond (itemVariantCode) Cust…" at bounding box center [784, 185] width 1493 height 123
click at [1537, 296] on icon at bounding box center [1537, 302] width 10 height 13
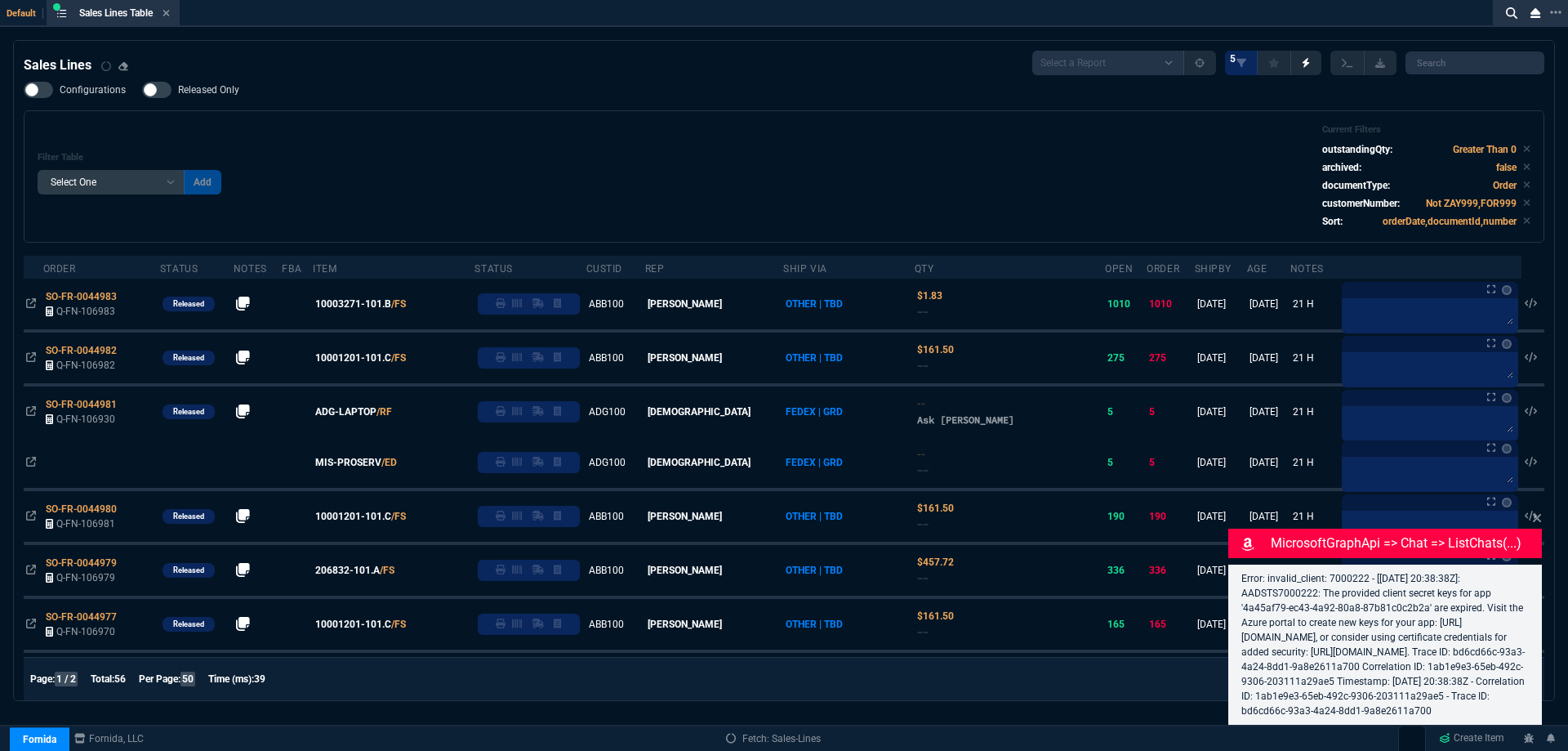
click at [1539, 510] on fa-icon at bounding box center [1537, 518] width 10 height 15
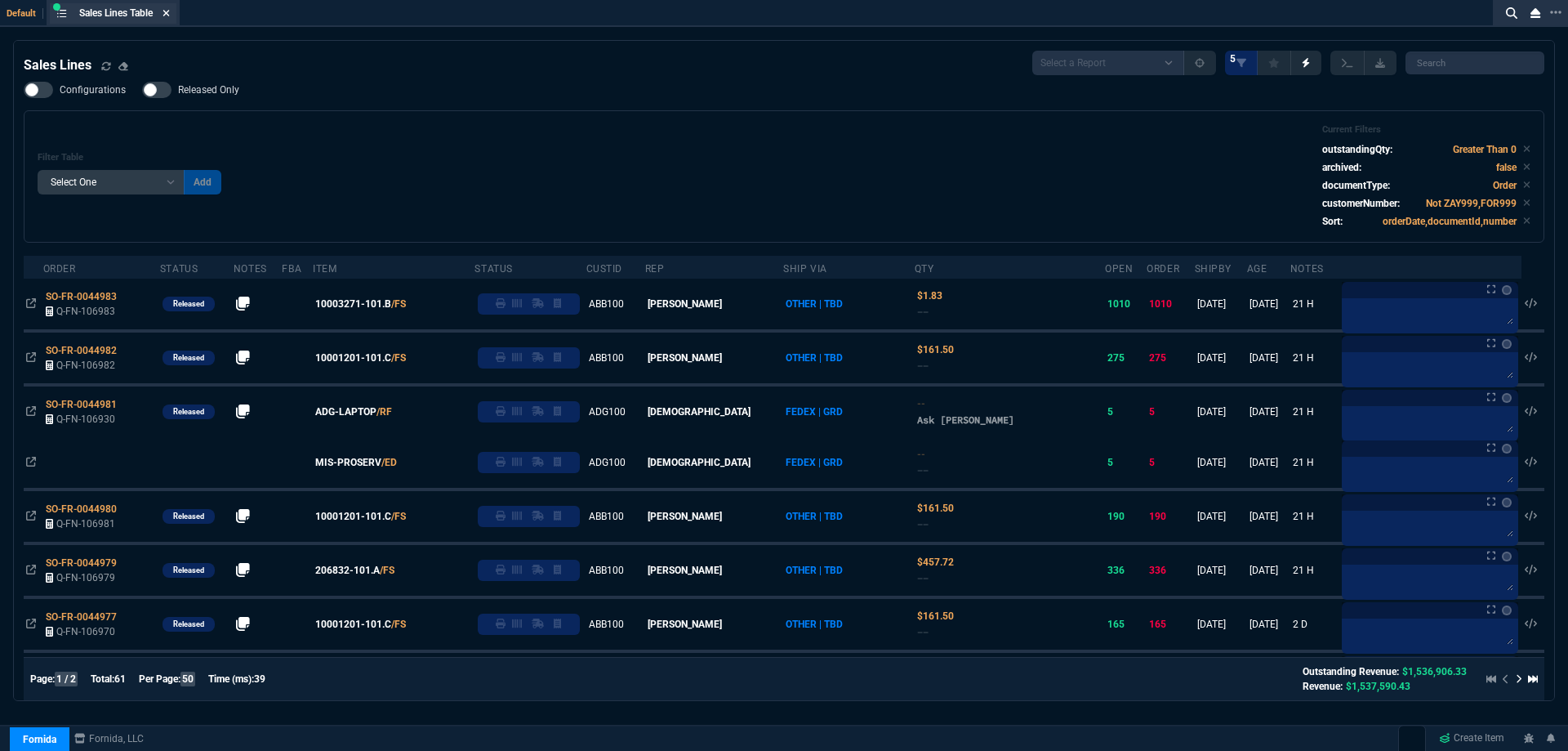
click at [167, 9] on icon at bounding box center [166, 13] width 8 height 10
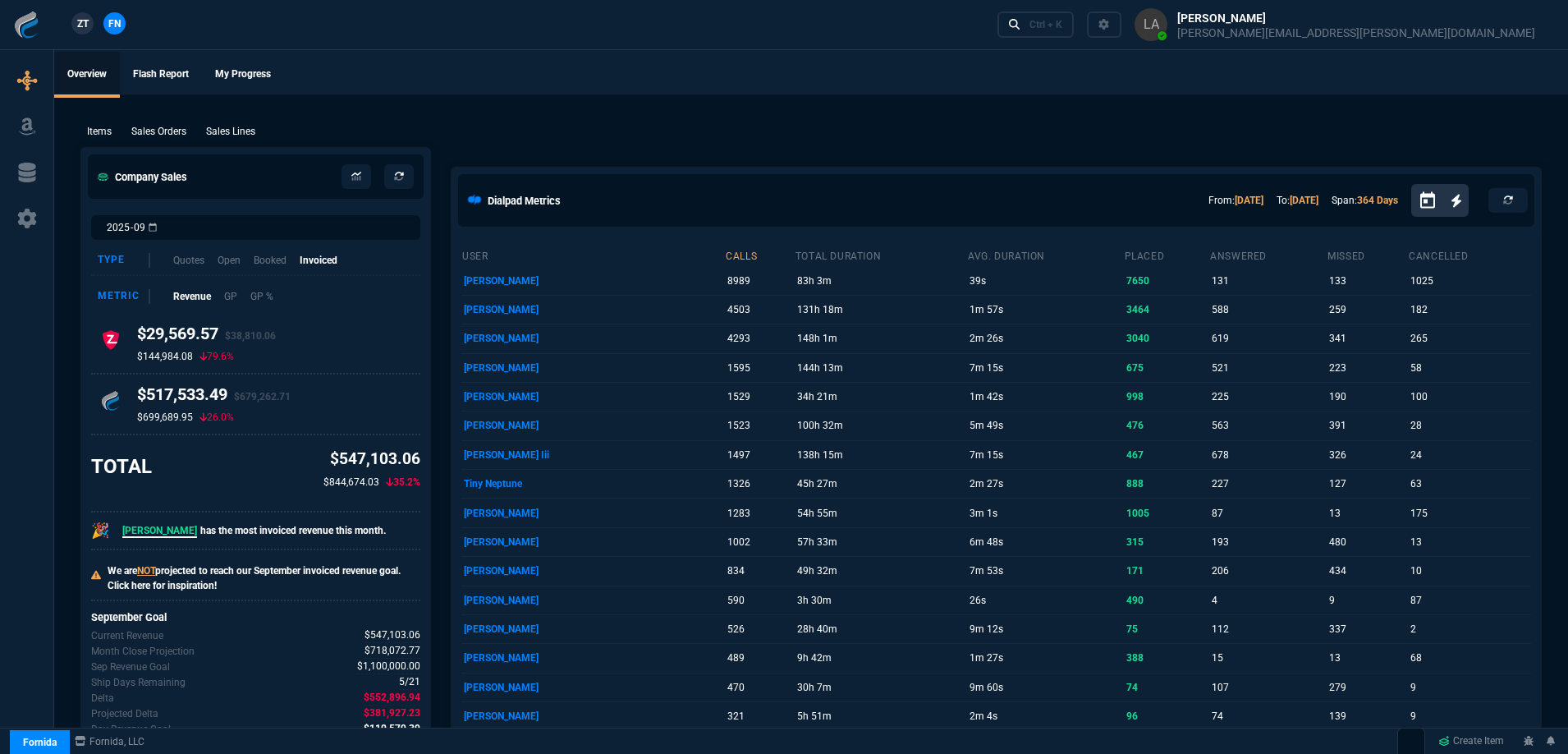
click at [82, 14] on link "ZT" at bounding box center [82, 23] width 22 height 22
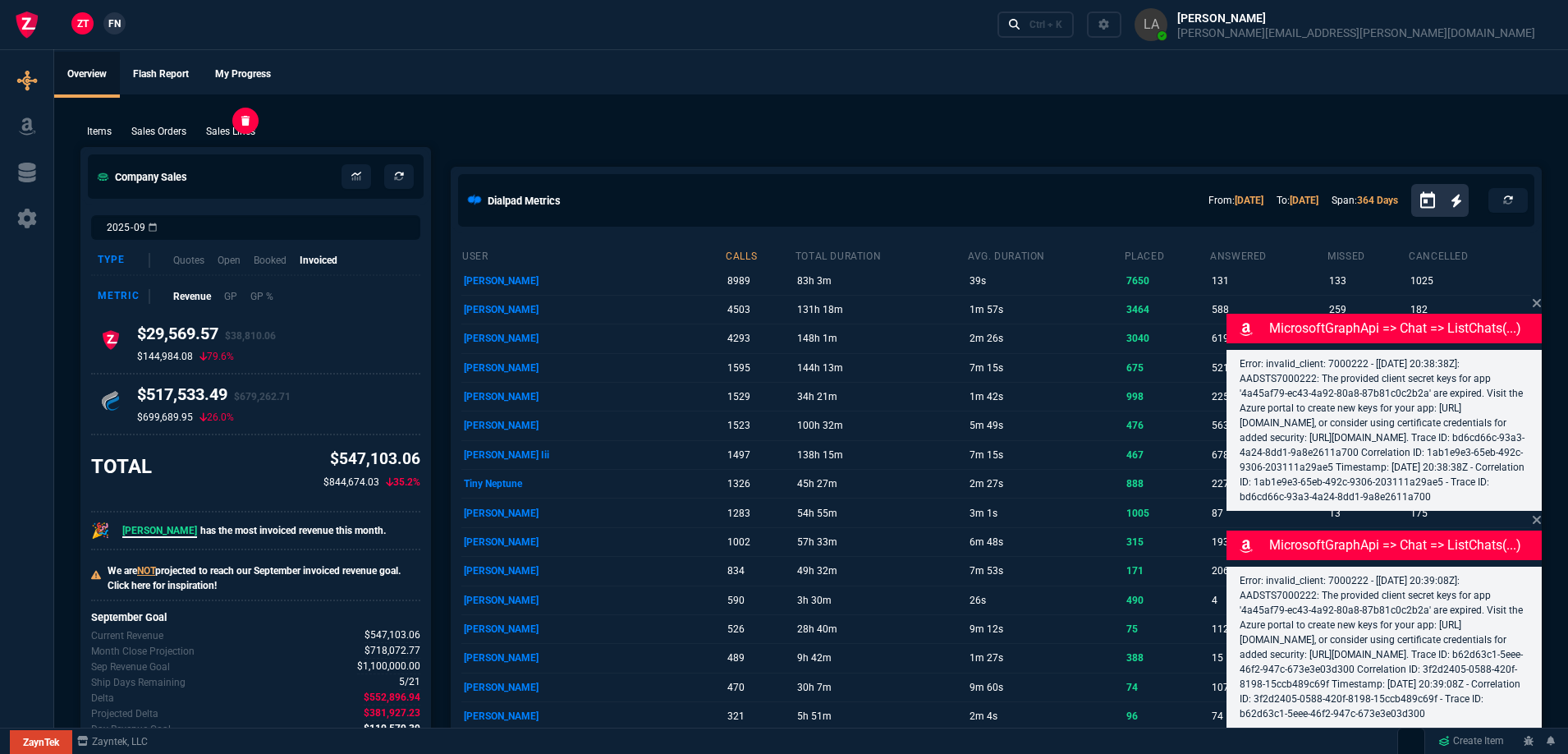
click at [225, 135] on p "Sales Lines" at bounding box center [231, 131] width 50 height 14
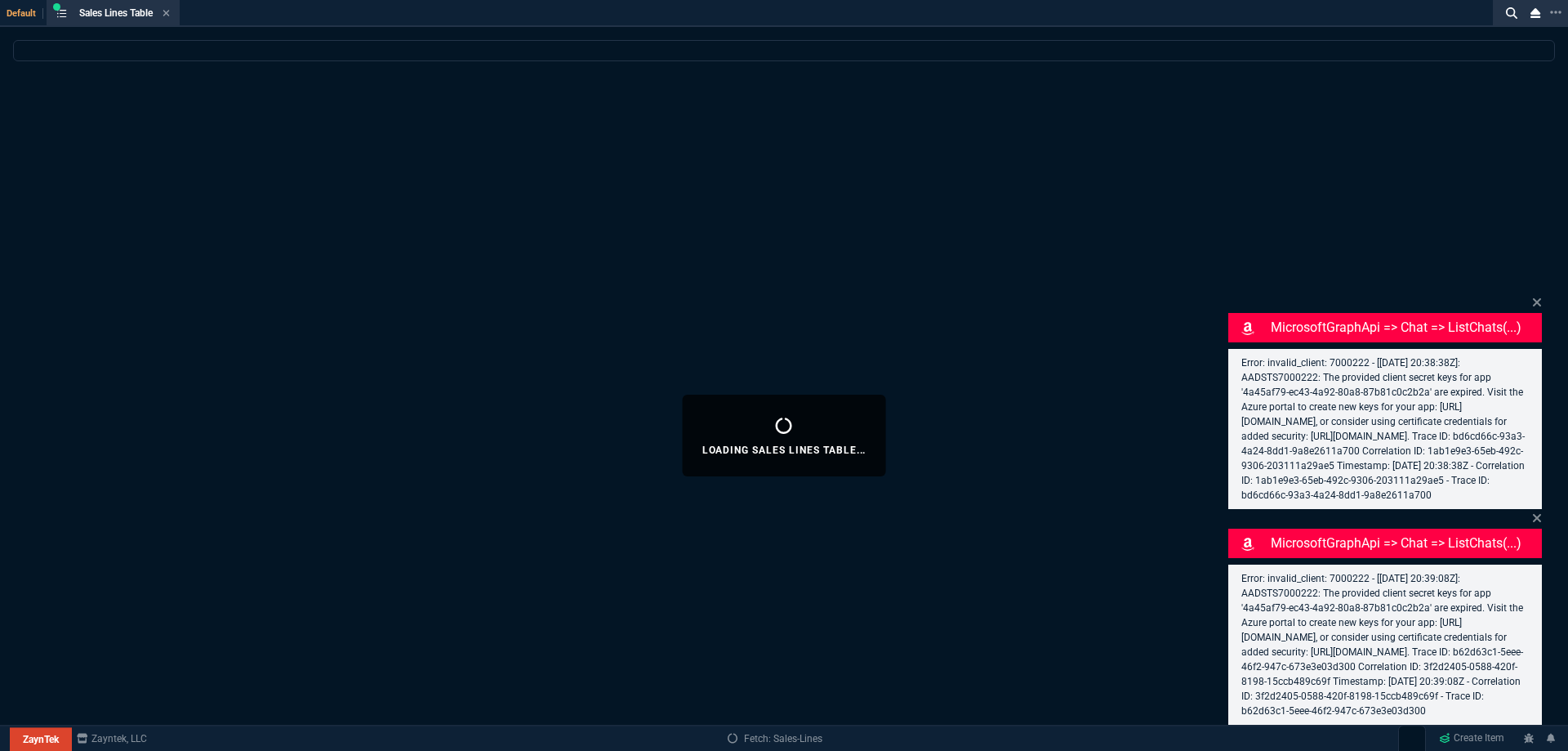
select select
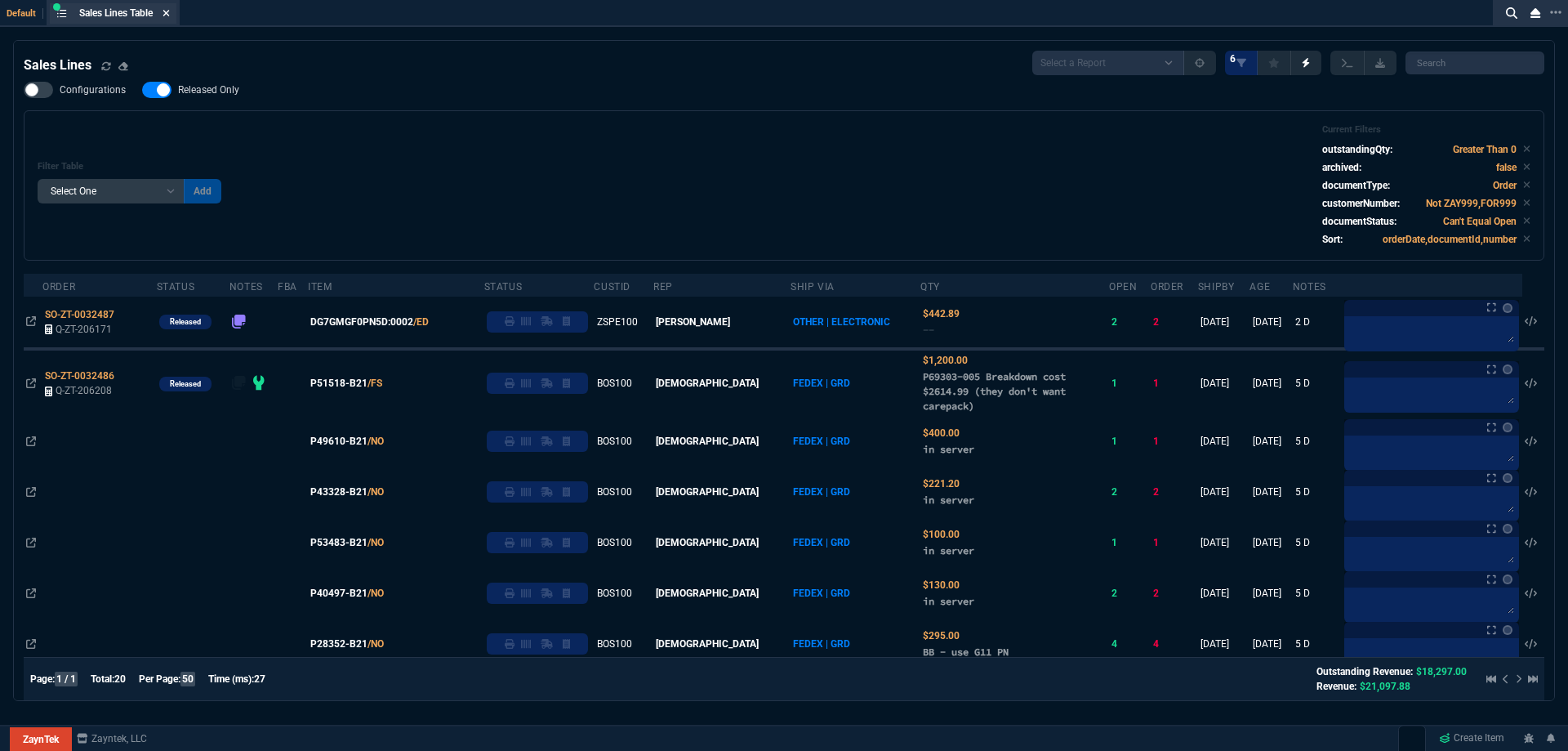
click at [170, 14] on icon at bounding box center [166, 12] width 7 height 7
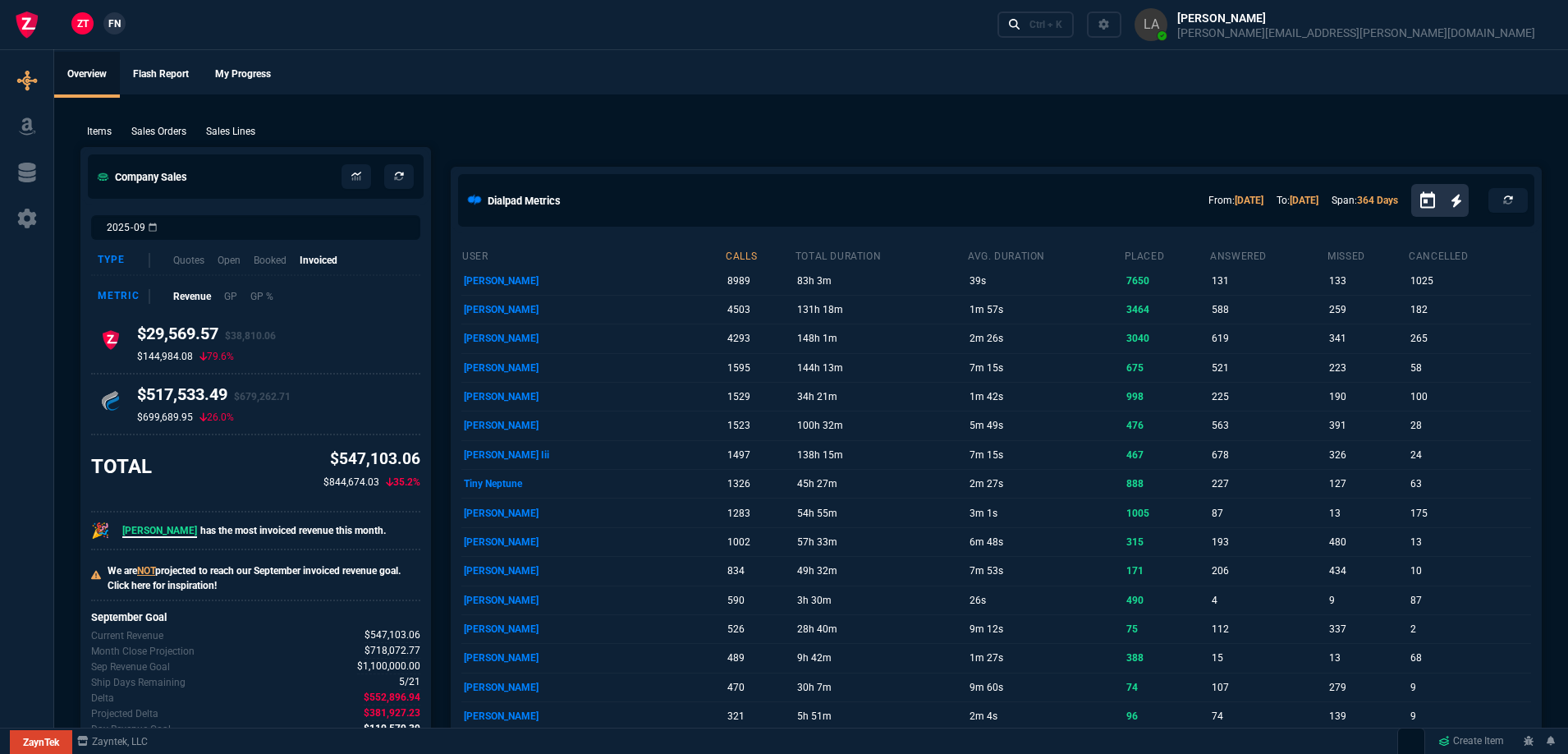
click at [116, 23] on span "FN" at bounding box center [114, 23] width 12 height 14
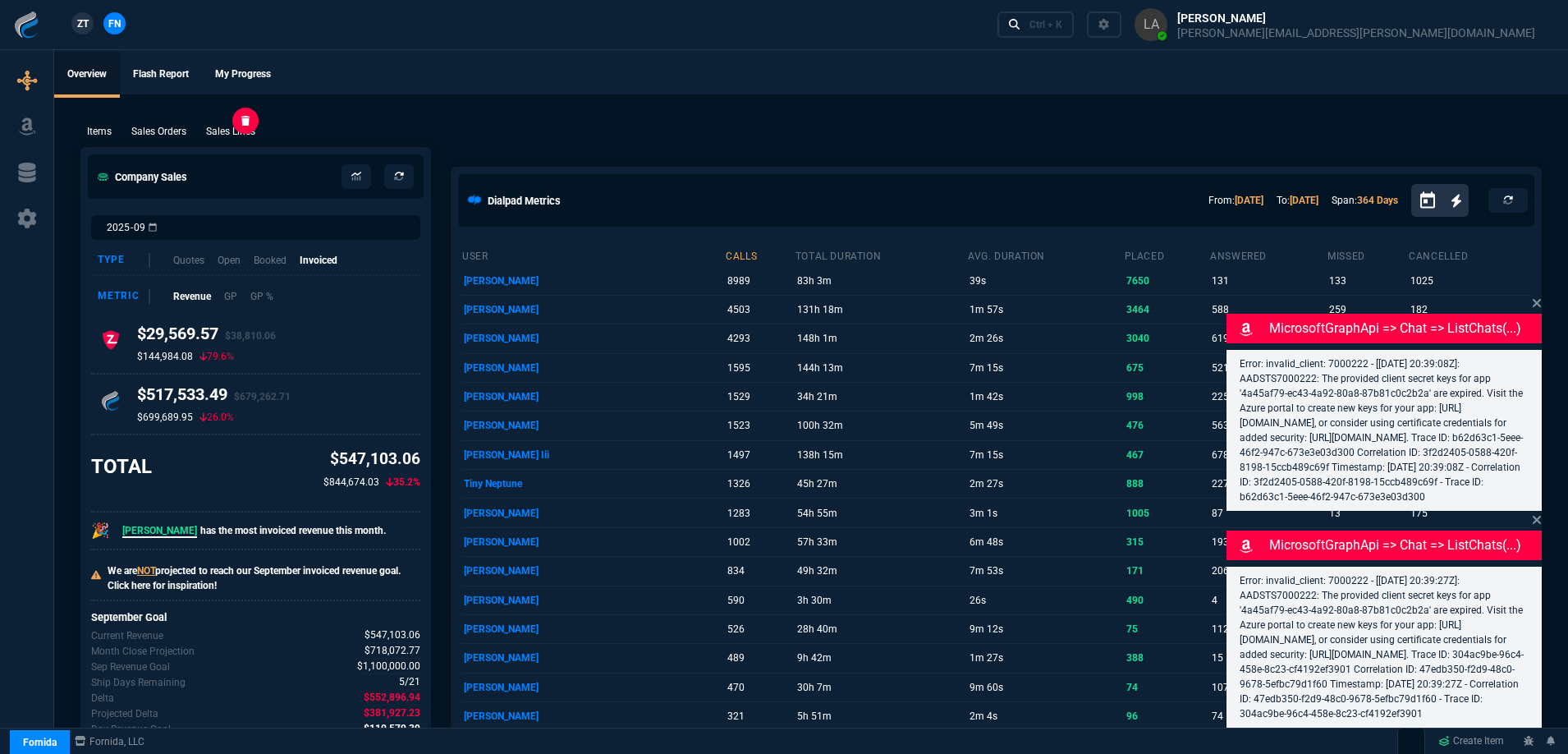
click at [226, 132] on p "Sales Lines" at bounding box center [231, 131] width 50 height 14
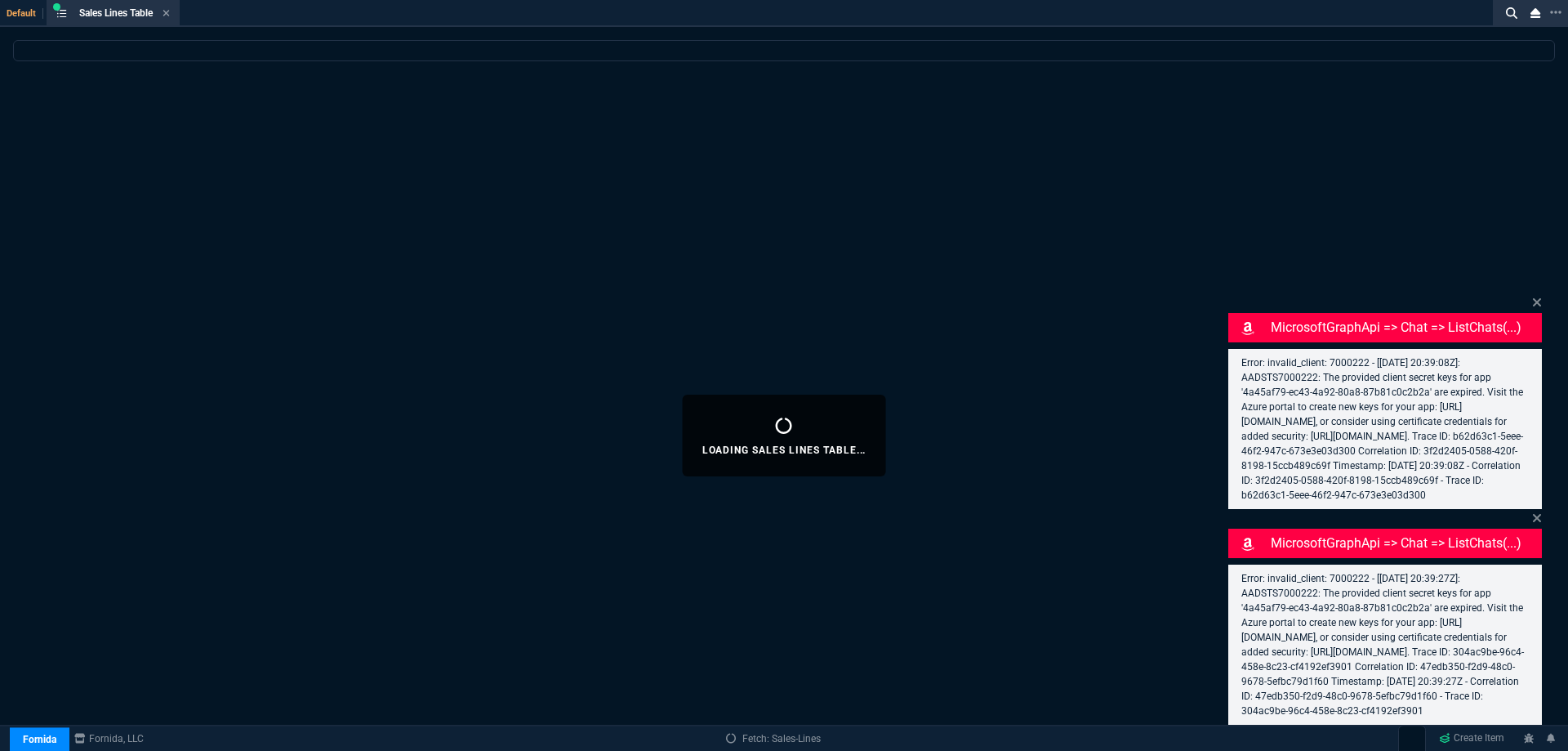
select select
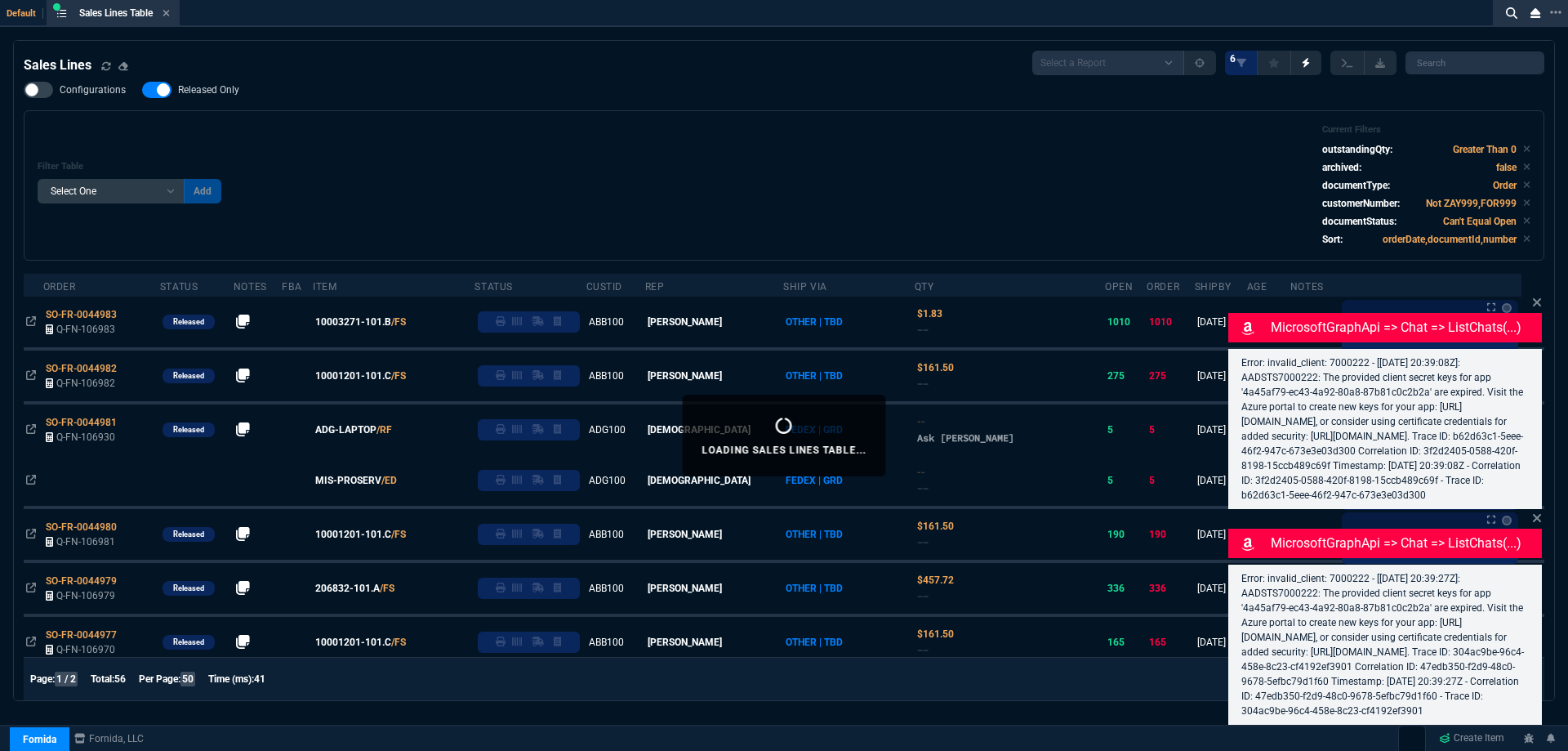
click at [1537, 298] on icon at bounding box center [1537, 302] width 9 height 9
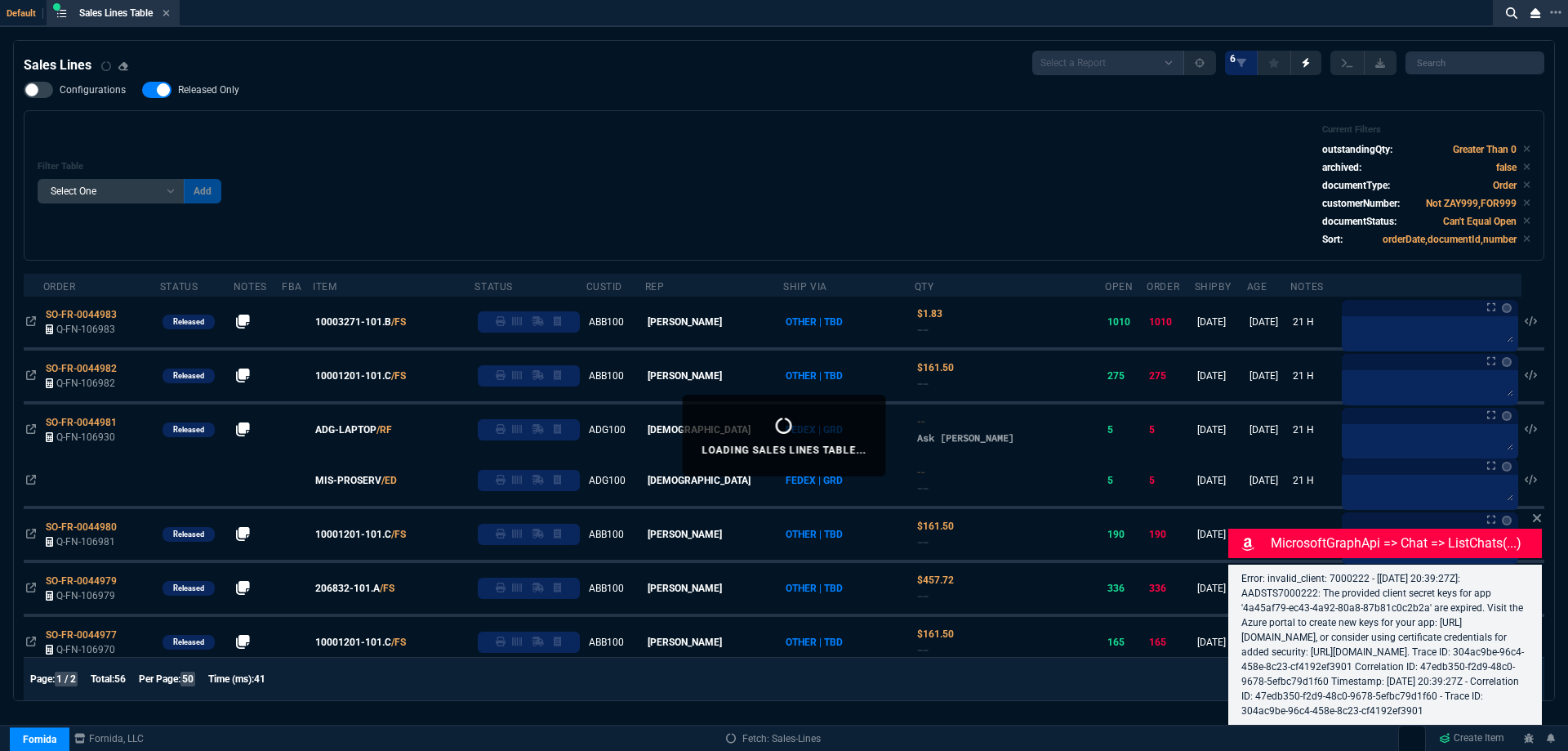
click at [1537, 511] on icon at bounding box center [1537, 518] width 10 height 13
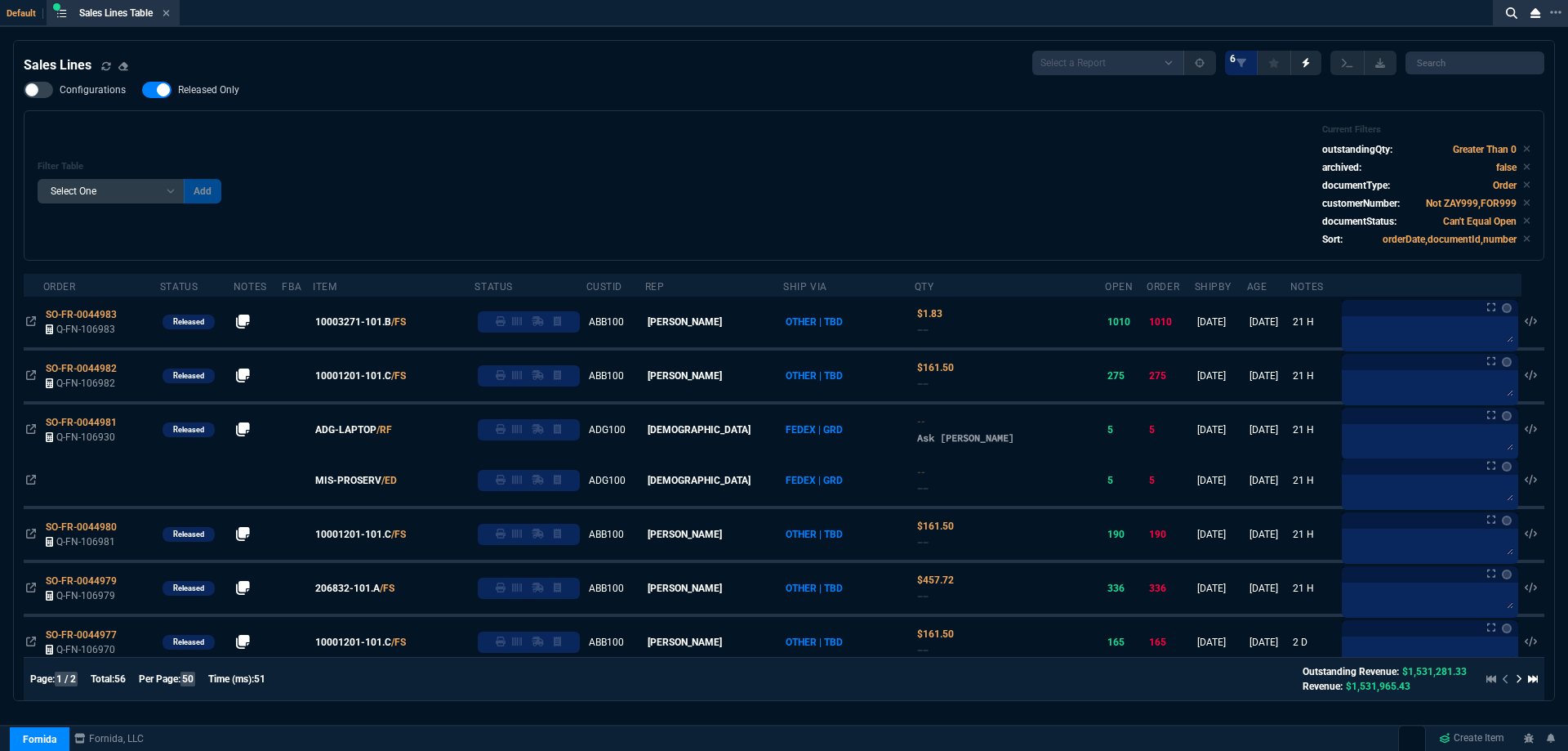
drag, startPoint x: 189, startPoint y: 92, endPoint x: 568, endPoint y: 131, distance: 381.0
click at [188, 92] on span "Released Only" at bounding box center [208, 90] width 61 height 13
checkbox input "false"
click at [567, 132] on div "Filter Table Select One Add Filter () Age () ATS () Cond (itemVariantCode) Cust…" at bounding box center [784, 185] width 1493 height 123
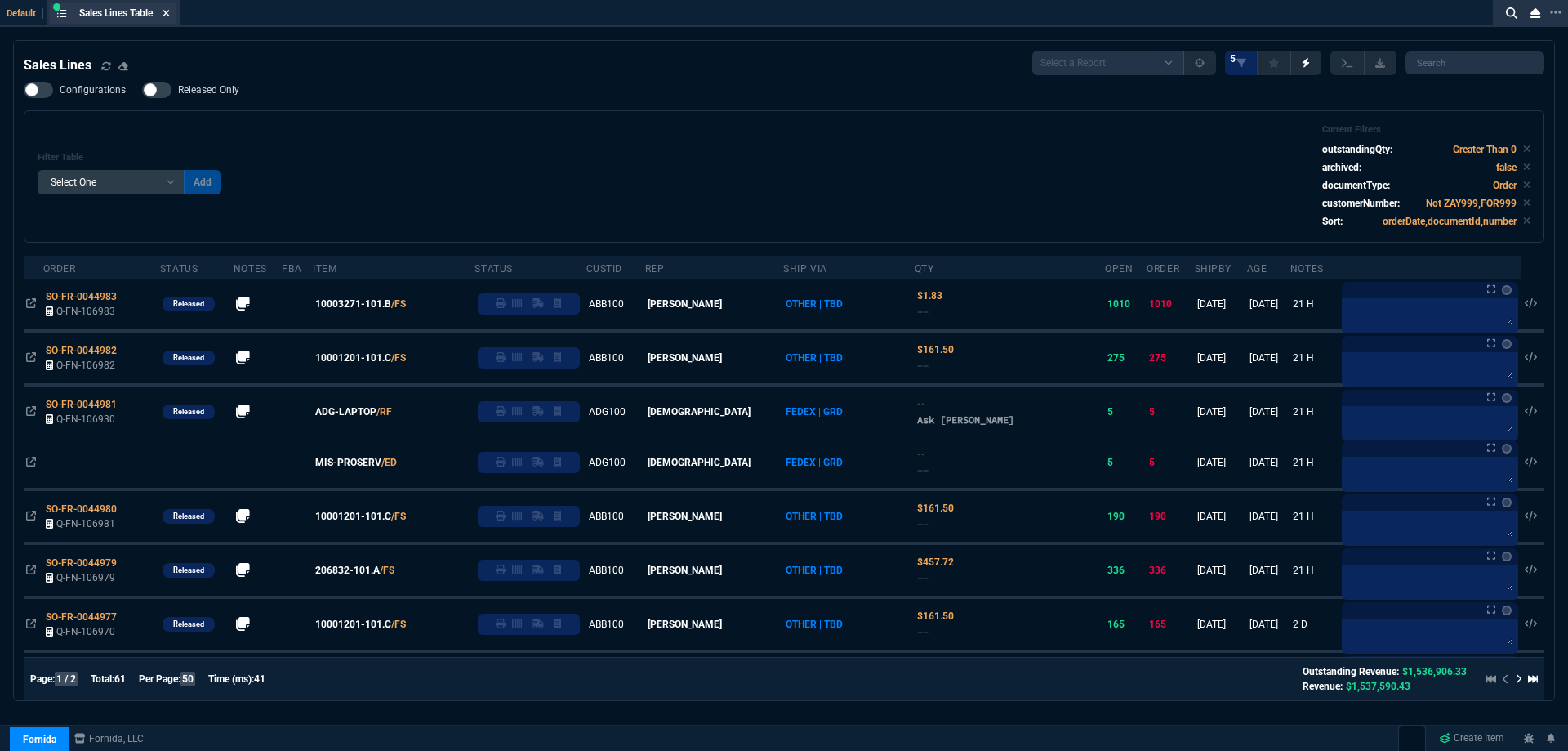
click at [170, 17] on icon at bounding box center [166, 13] width 8 height 10
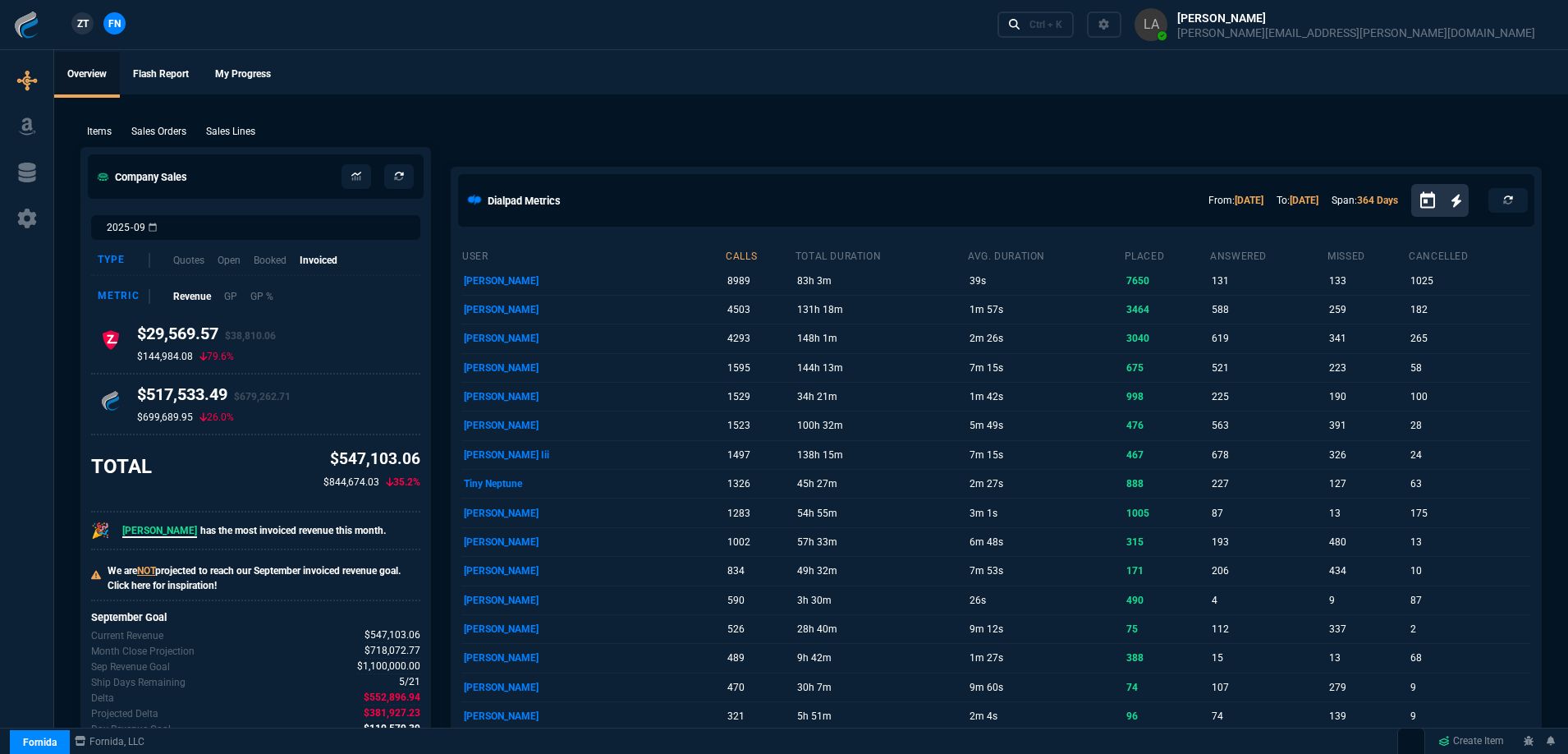
click at [82, 20] on span "ZT" at bounding box center [83, 23] width 11 height 14
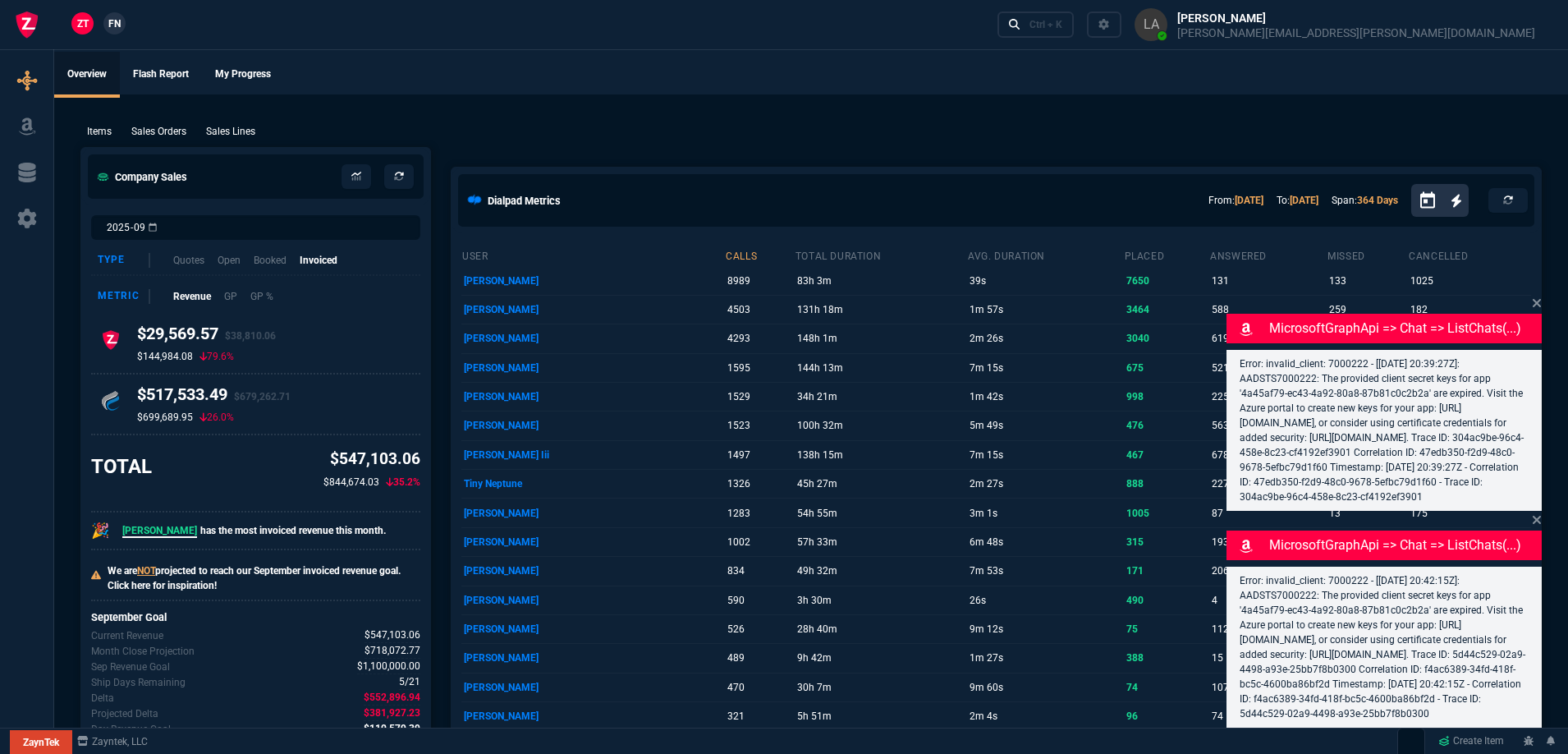
click at [215, 132] on p "Sales Lines" at bounding box center [231, 131] width 50 height 14
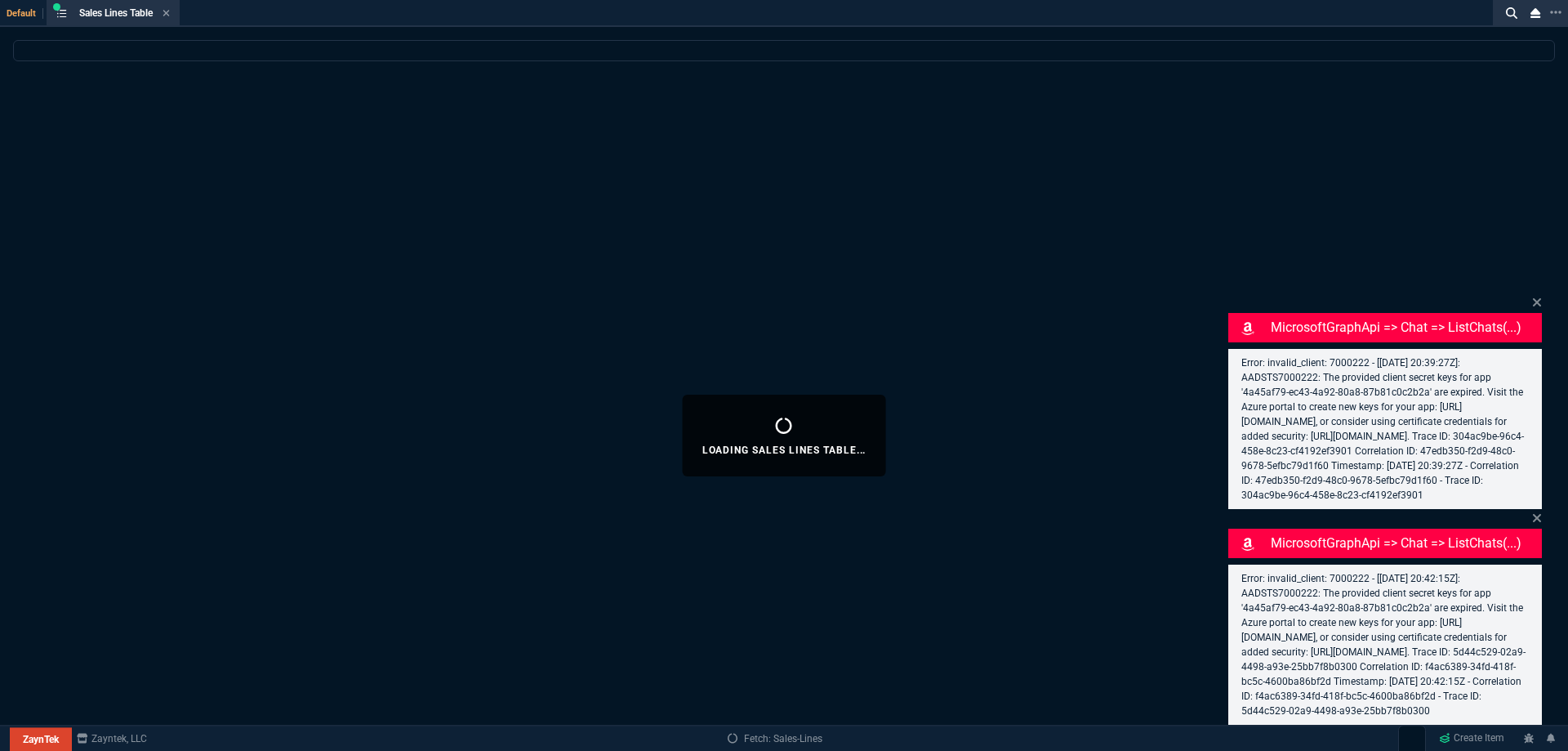
select select
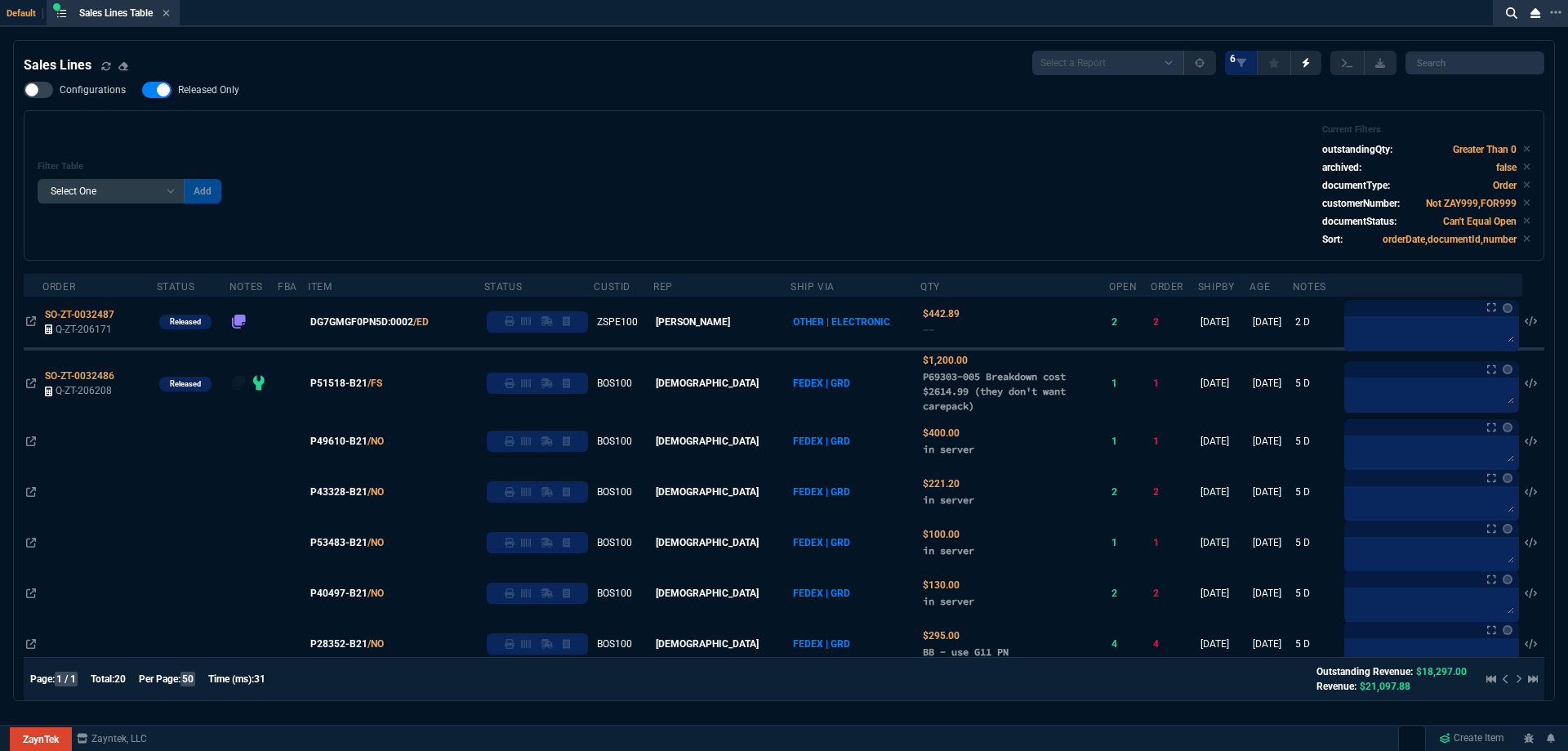
click at [218, 89] on span "Released Only" at bounding box center [208, 90] width 61 height 13
click at [143, 90] on input "Released Only" at bounding box center [142, 90] width 1 height 1
checkbox input "false"
click at [399, 125] on div "Filter Table Select One Add Filter () Age () ATS () Cond (itemVariantCode) Cust…" at bounding box center [784, 185] width 1493 height 123
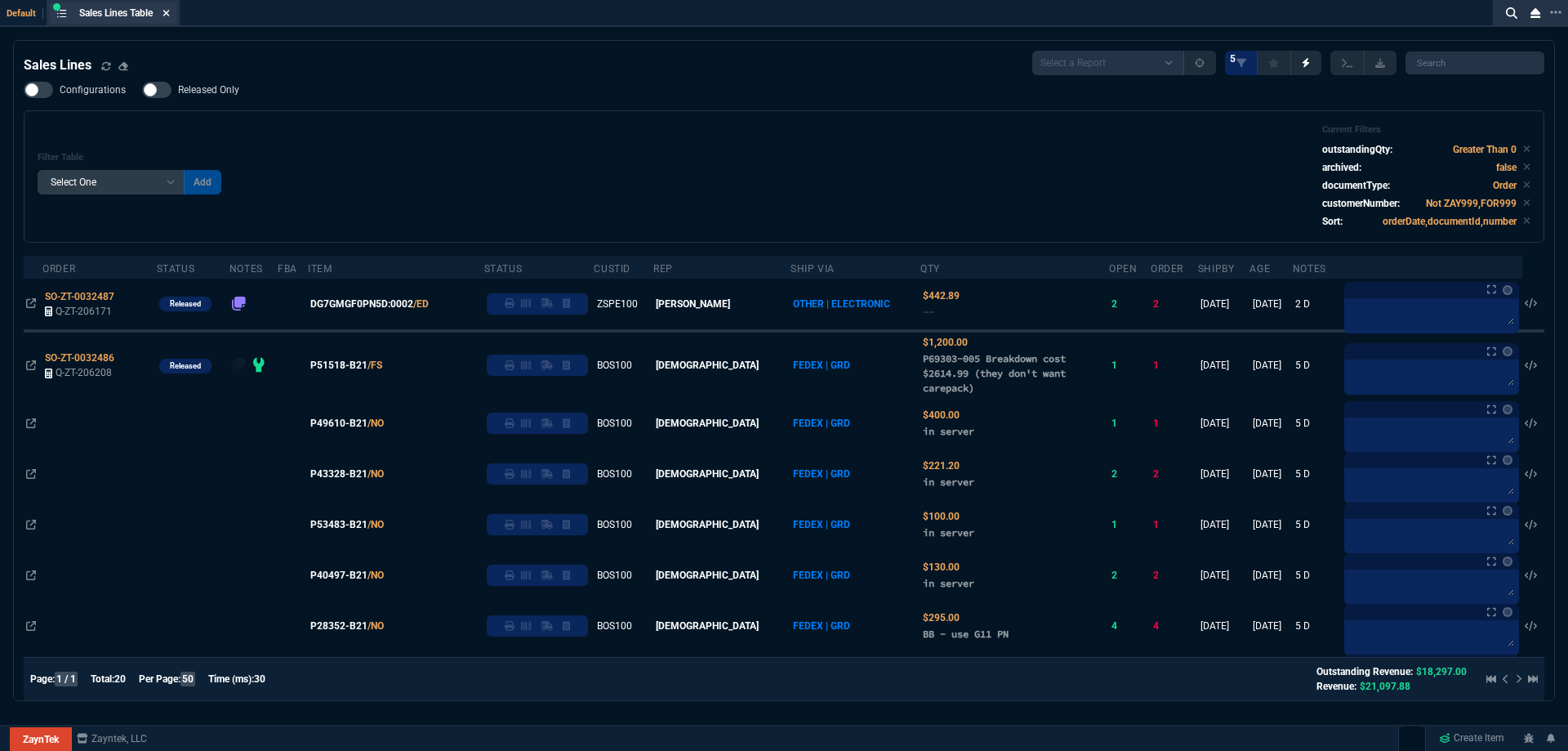
click at [165, 18] on fa-icon at bounding box center [166, 14] width 8 height 11
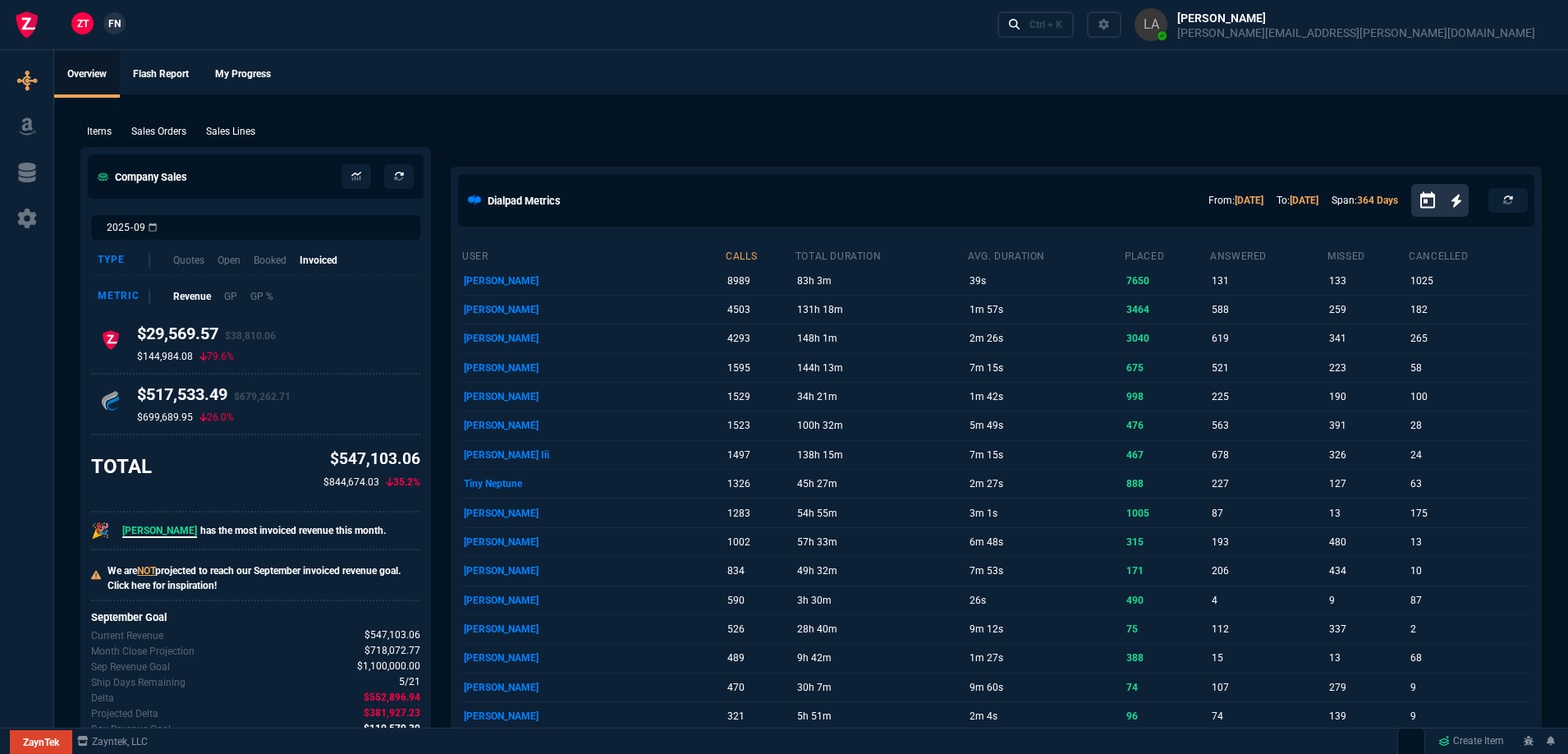
click at [117, 19] on span "FN" at bounding box center [114, 23] width 12 height 14
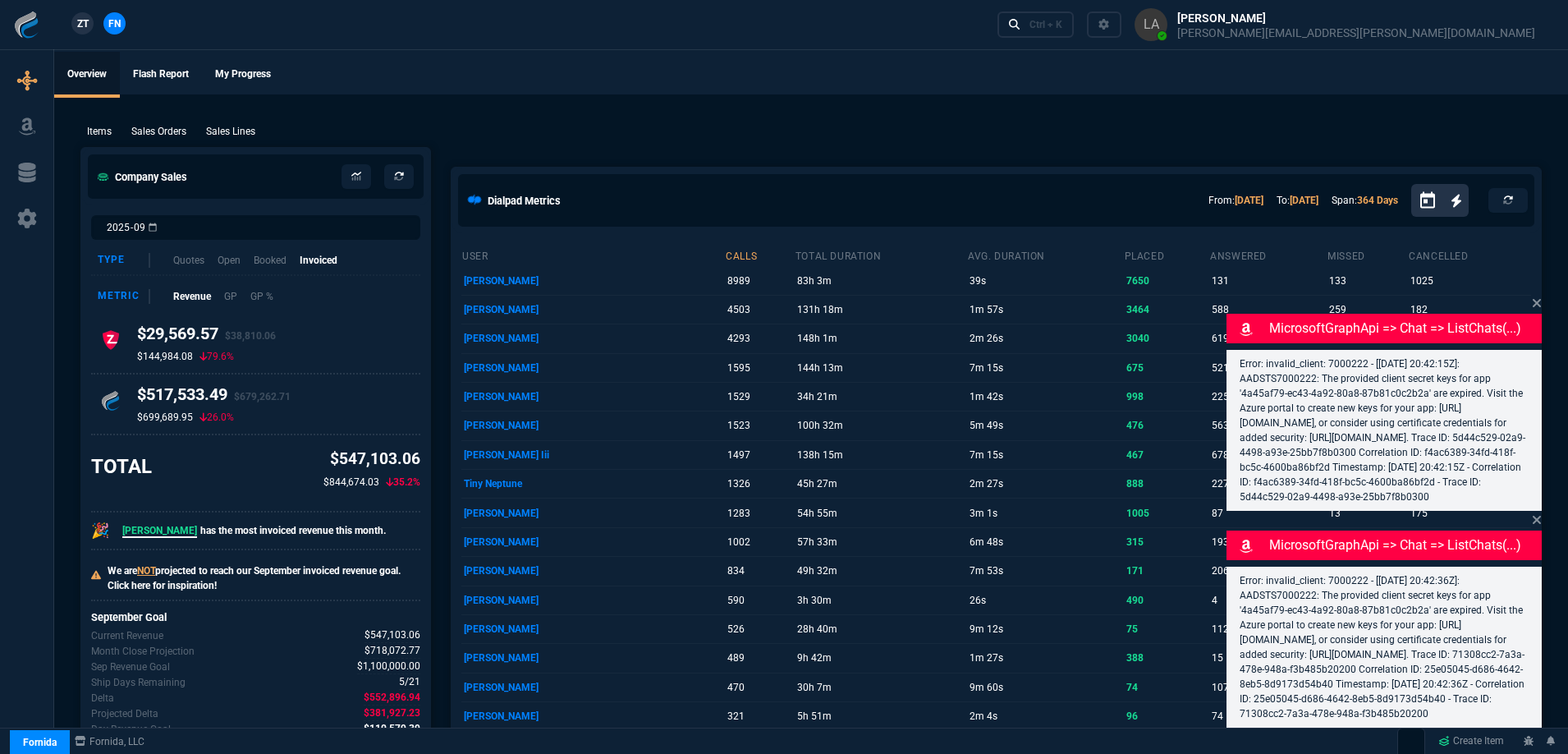
click at [247, 134] on p "Sales Lines" at bounding box center [231, 131] width 50 height 14
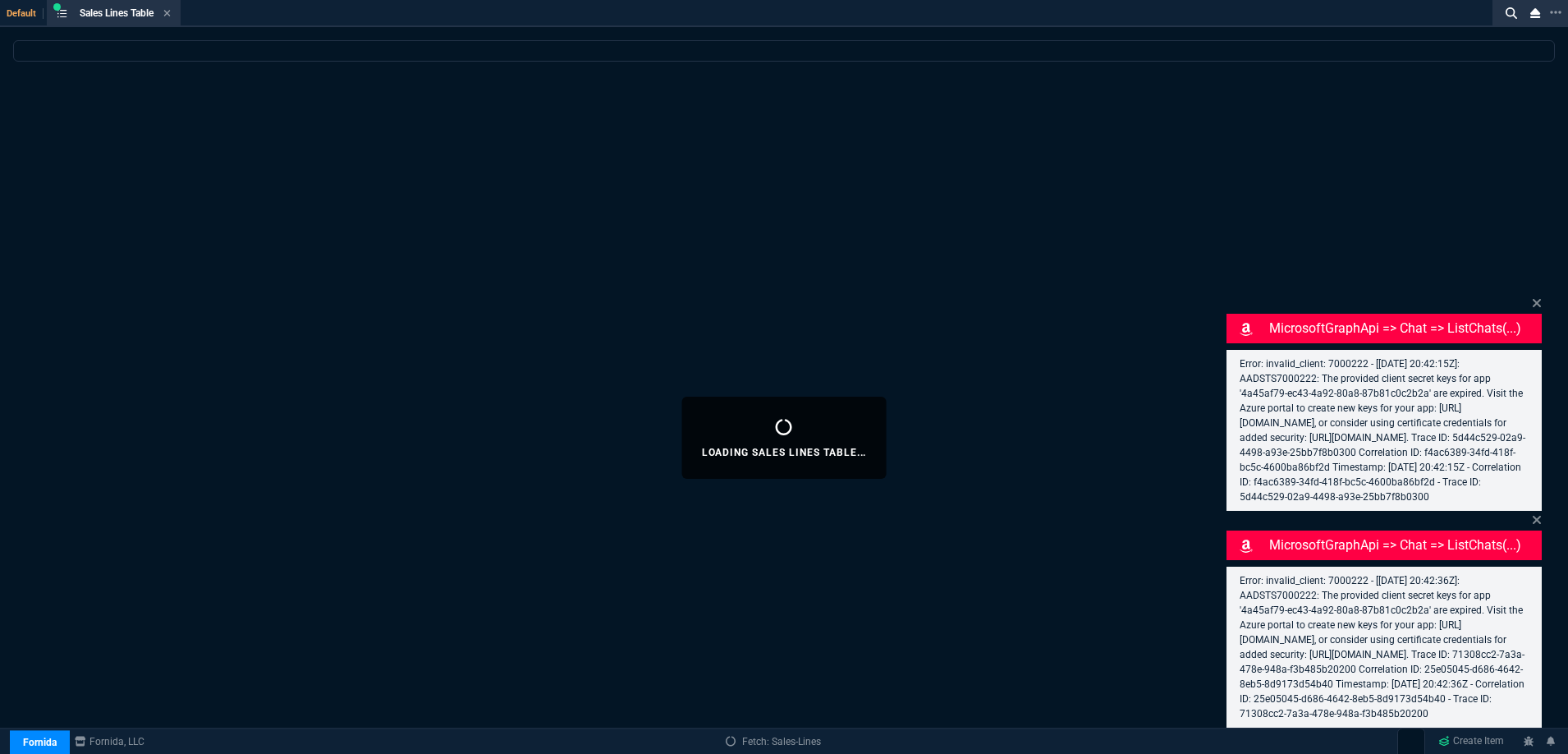
select select
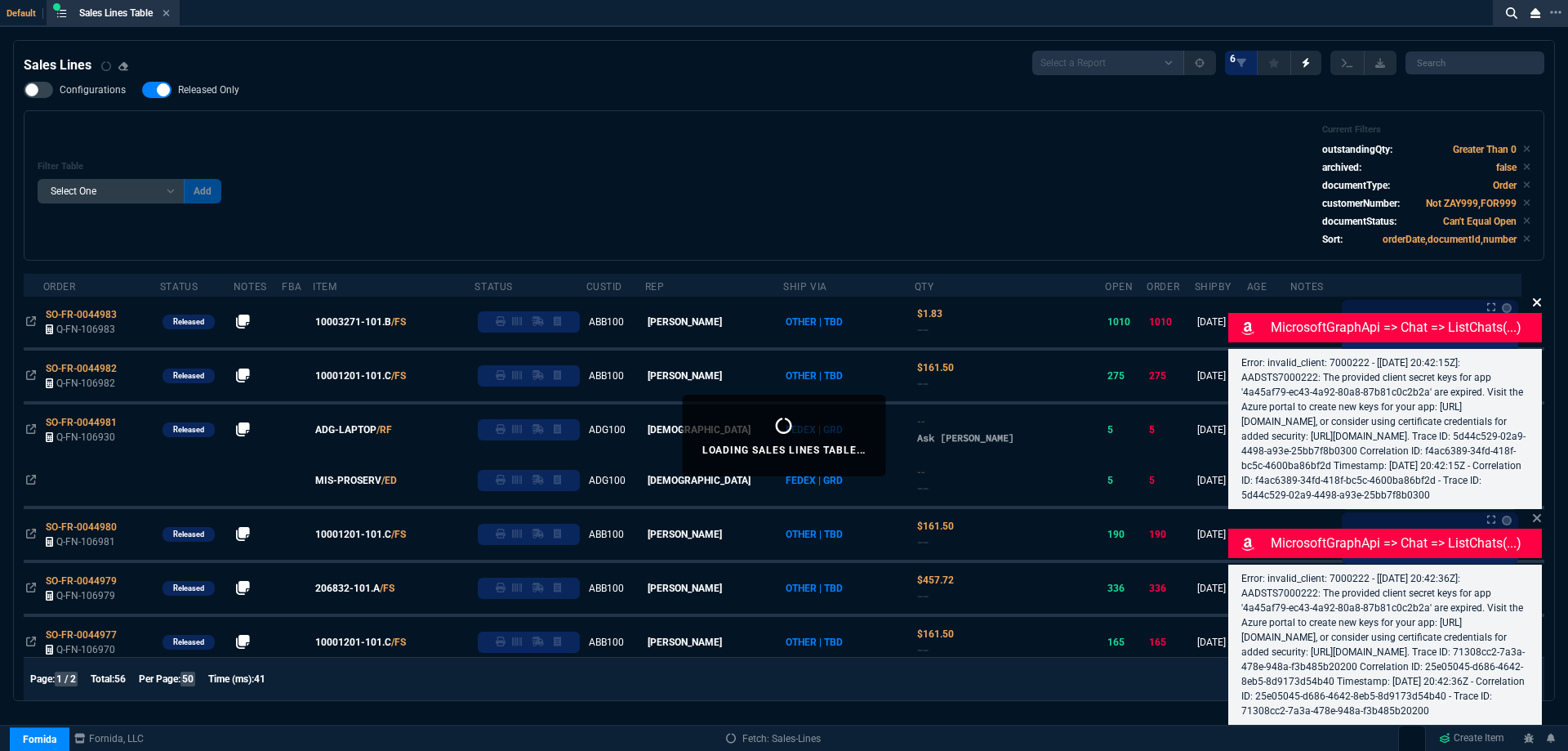
click at [1538, 295] on fa-icon at bounding box center [1537, 302] width 10 height 15
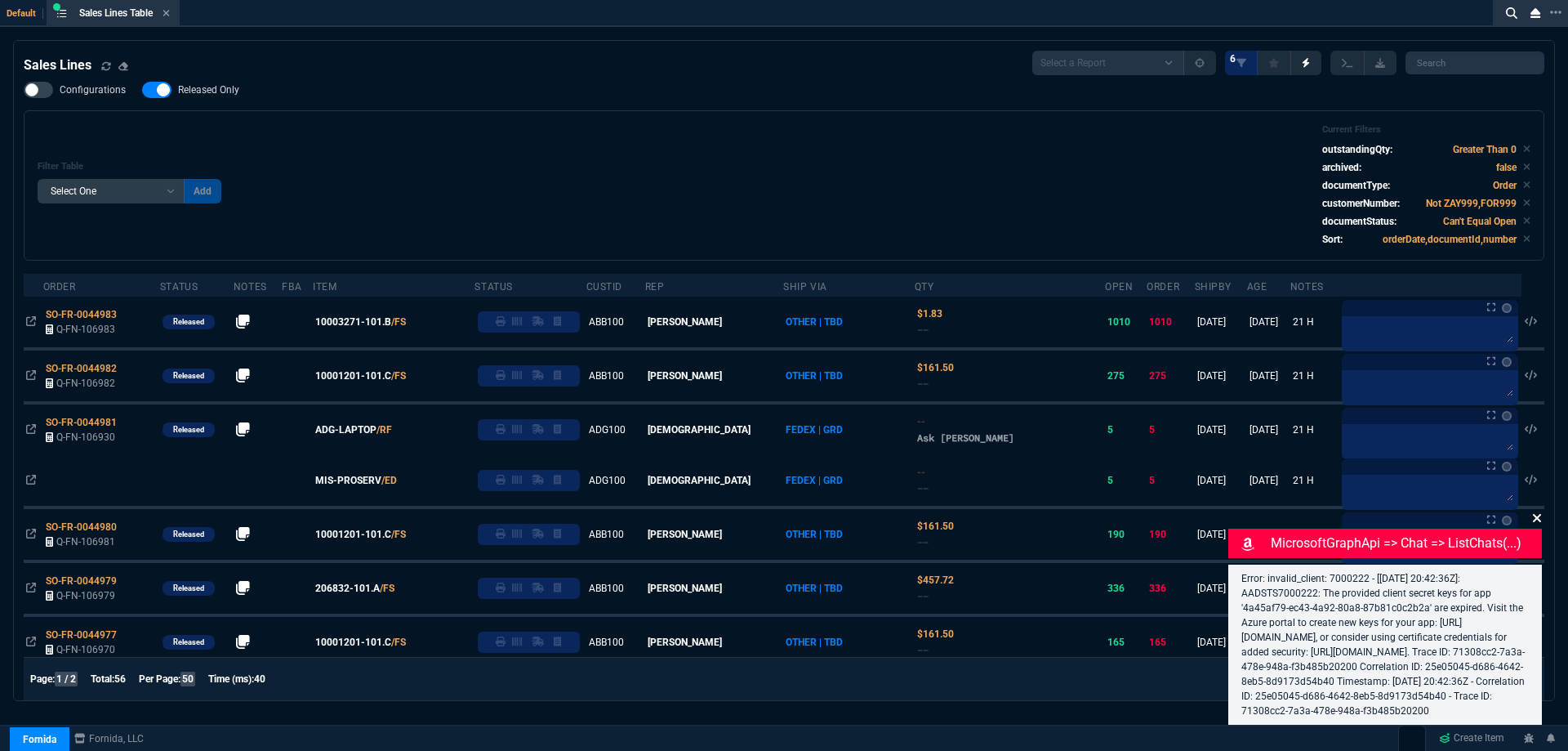
click at [1537, 511] on icon at bounding box center [1537, 518] width 10 height 13
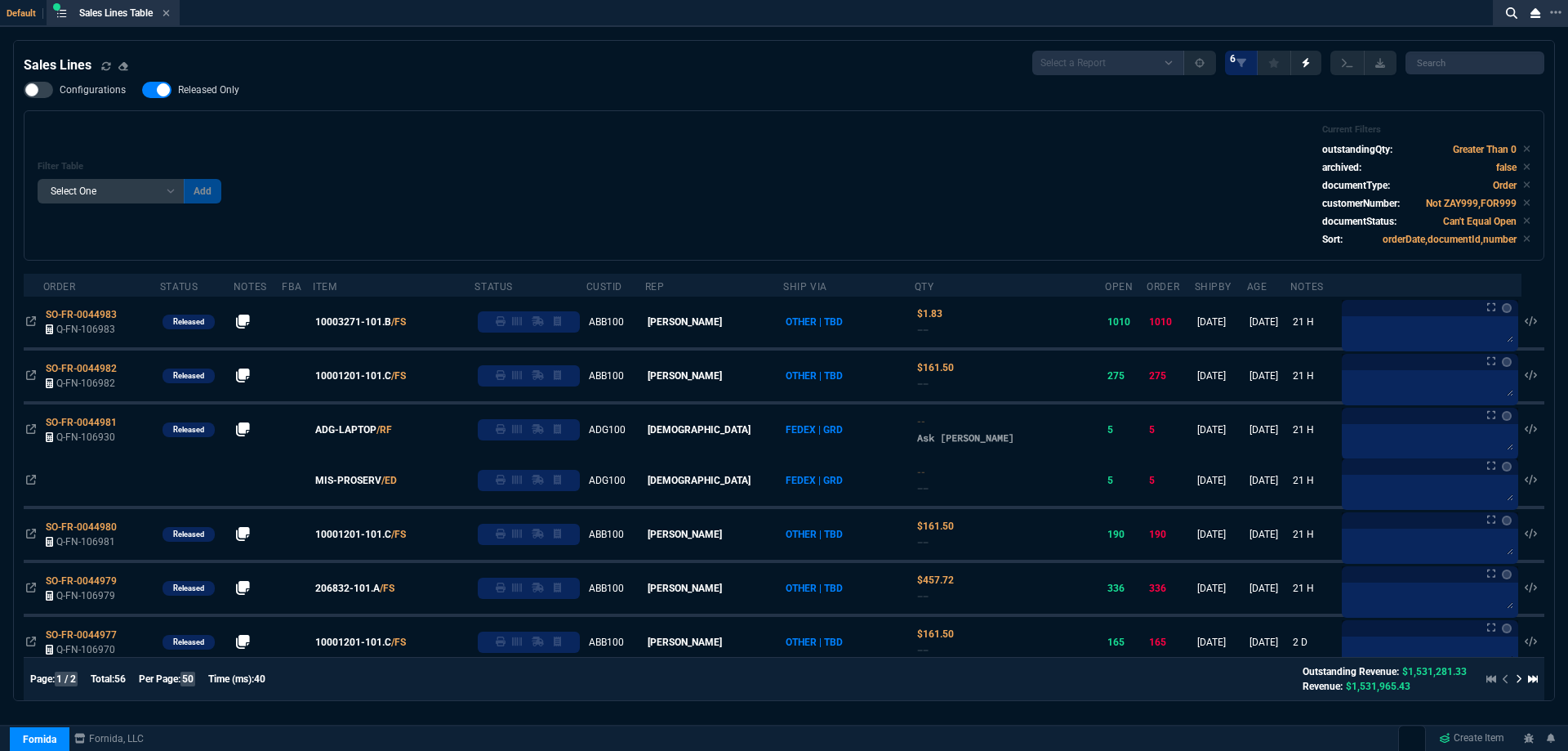
click at [233, 92] on span "Released Only" at bounding box center [208, 90] width 61 height 13
click at [143, 90] on input "Released Only" at bounding box center [142, 90] width 1 height 1
checkbox input "false"
click at [901, 126] on div "Filter Table Select One Add Filter () Age () ATS () Cond (itemVariantCode) Cust…" at bounding box center [784, 185] width 1493 height 123
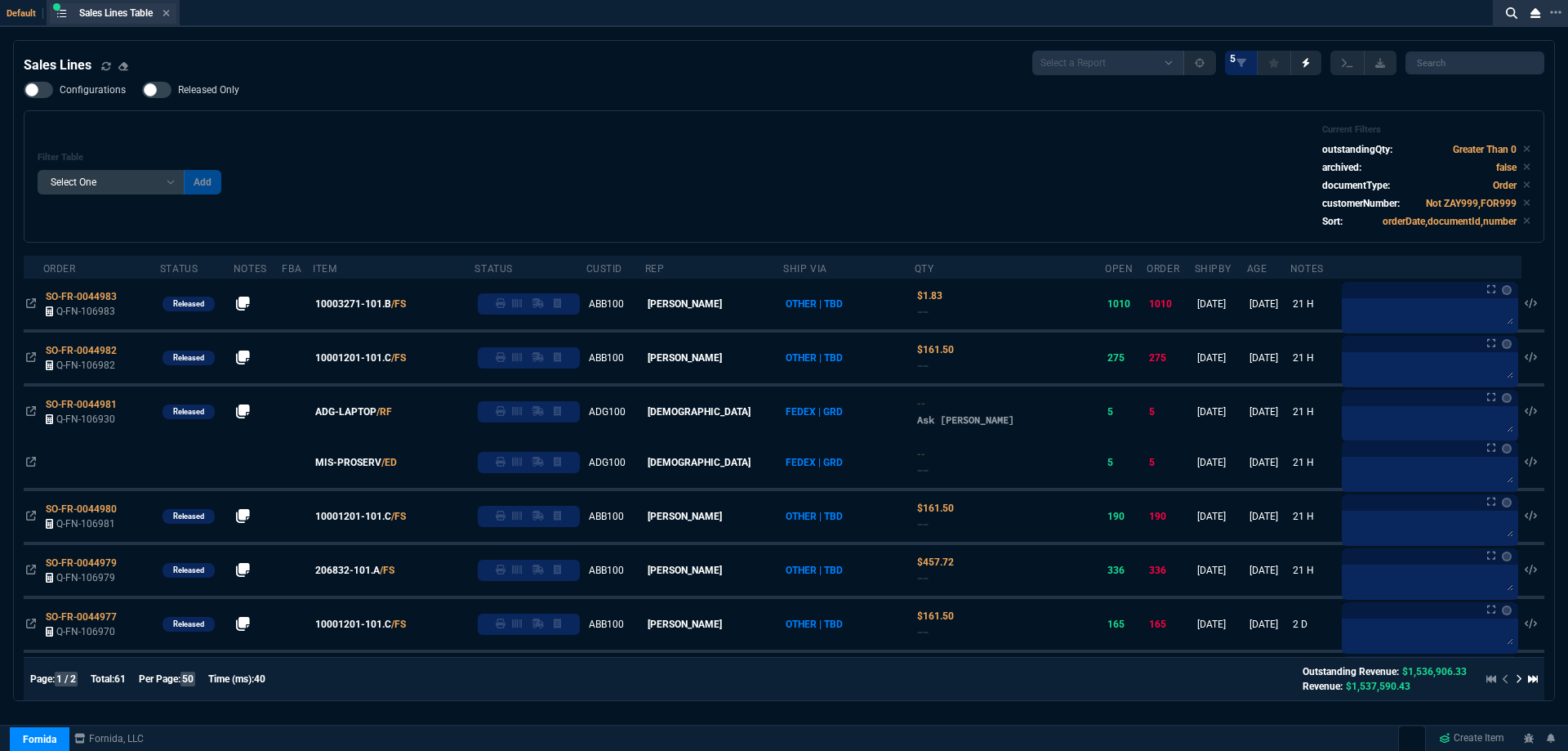
click at [173, 10] on div "Sales Lines Table Sales Line" at bounding box center [112, 12] width 126 height 20
click at [170, 10] on icon at bounding box center [166, 12] width 7 height 7
click at [172, 10] on div "ZT FN Ctrl + K" at bounding box center [784, 25] width 1568 height 49
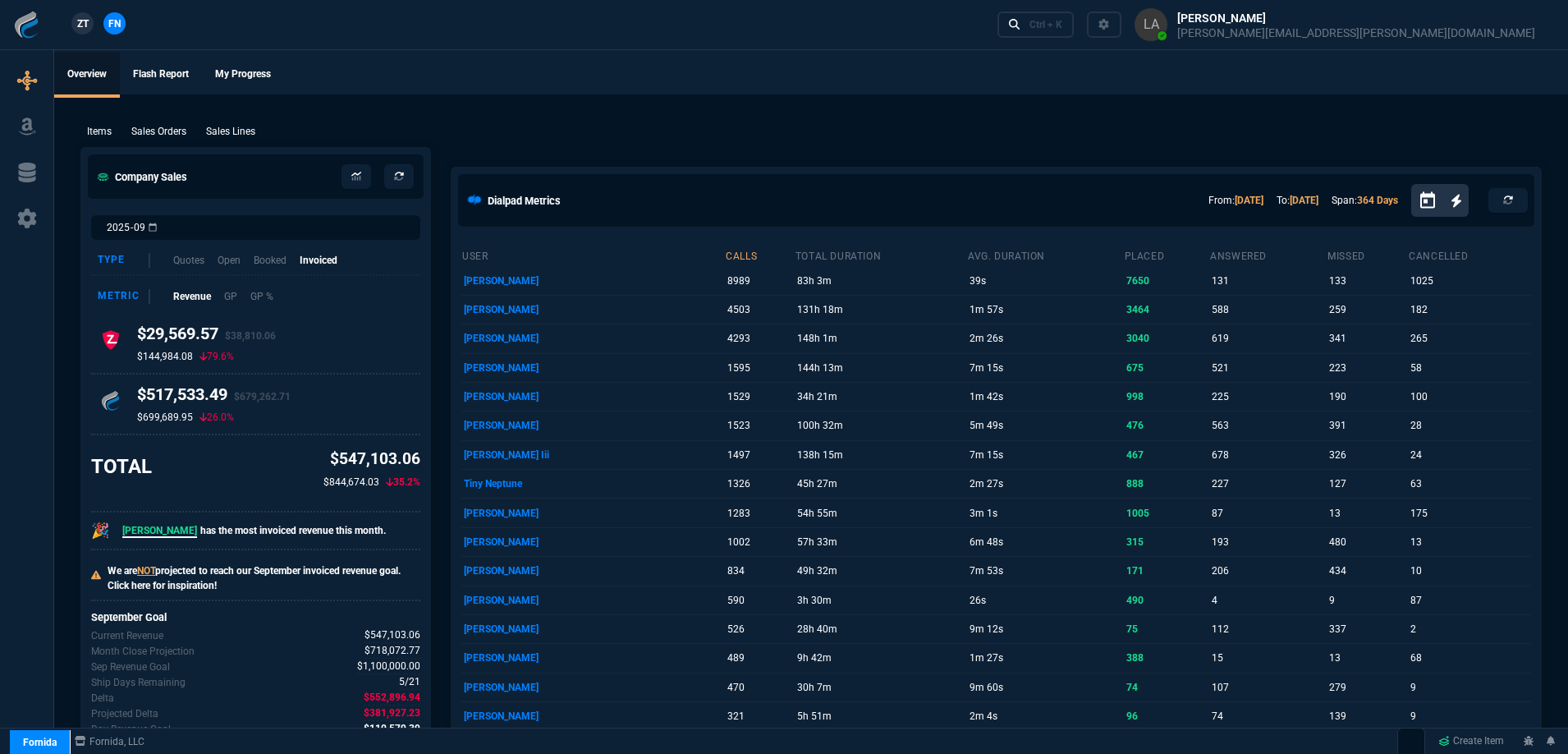
click at [78, 32] on link "ZT" at bounding box center [82, 23] width 22 height 22
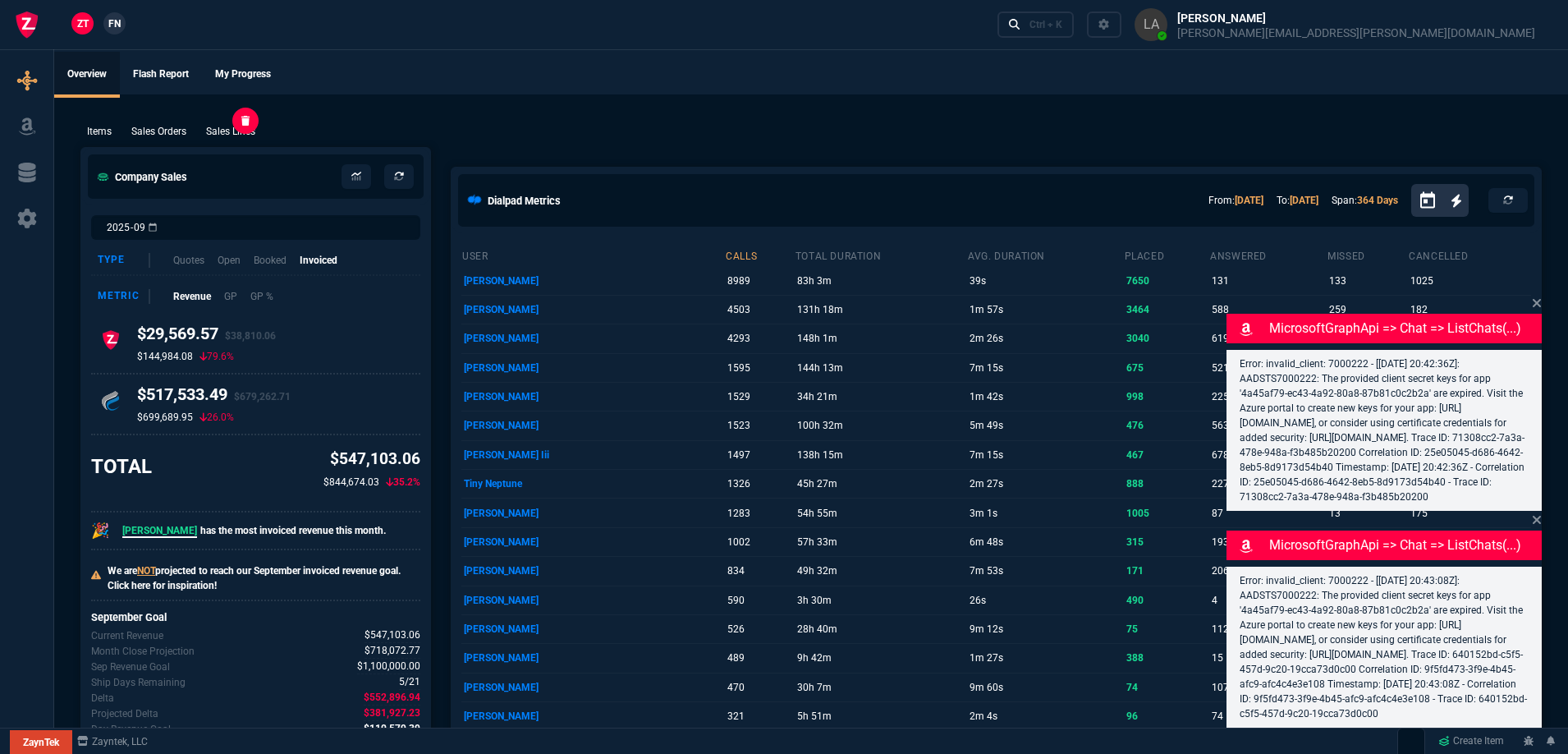
click at [225, 138] on p "Sales Lines" at bounding box center [231, 131] width 50 height 14
select select
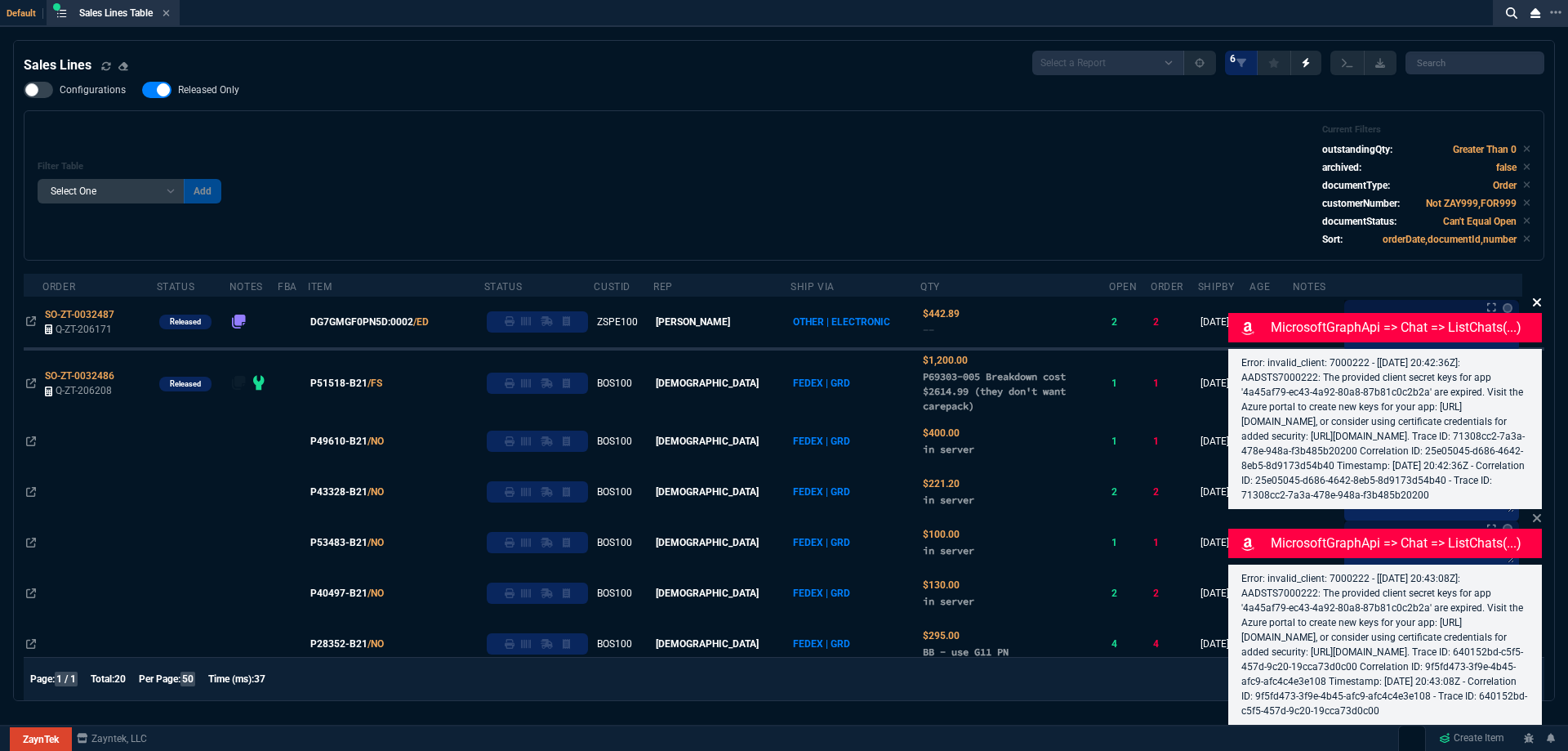
click at [1535, 298] on icon at bounding box center [1537, 302] width 9 height 9
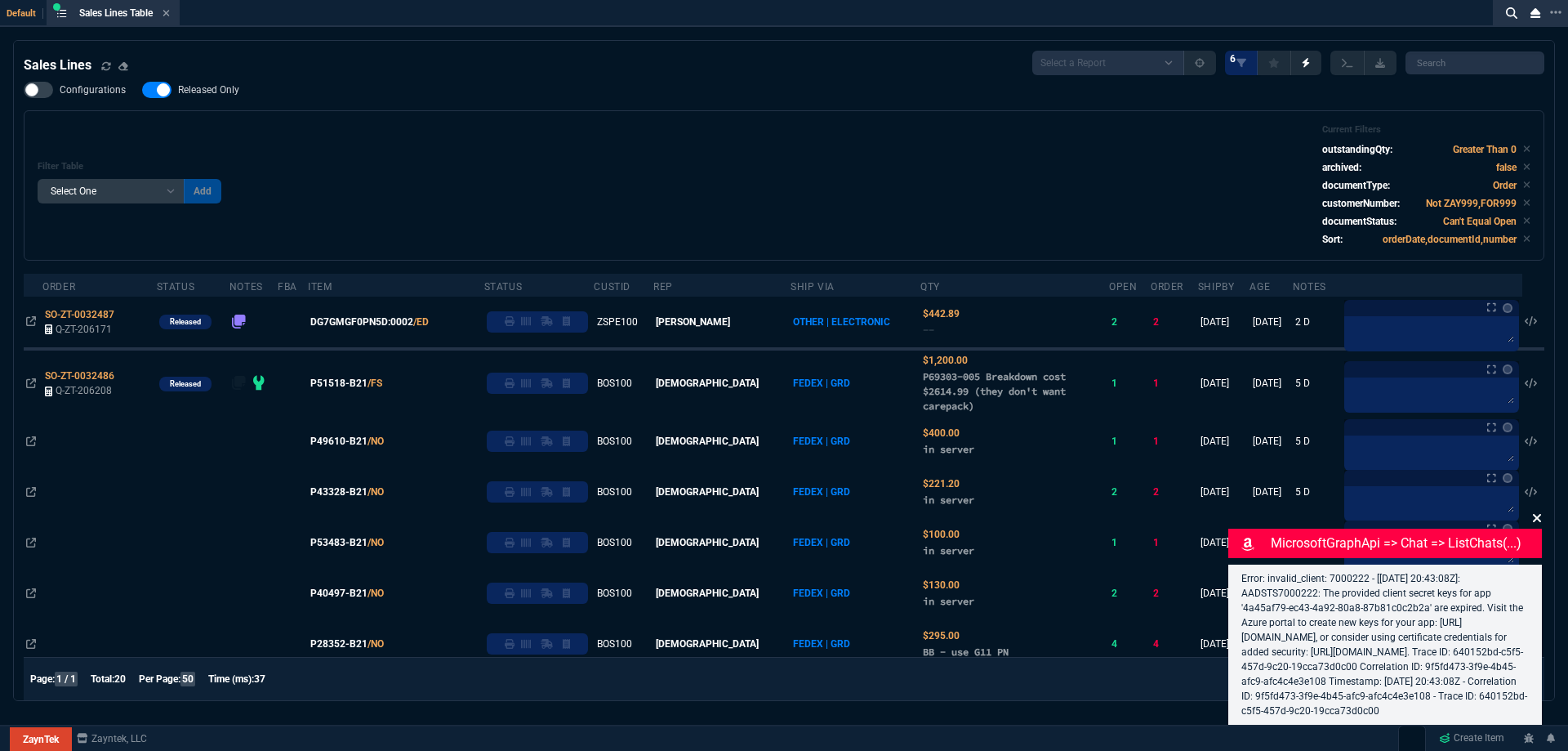
click at [1537, 511] on icon at bounding box center [1537, 518] width 10 height 13
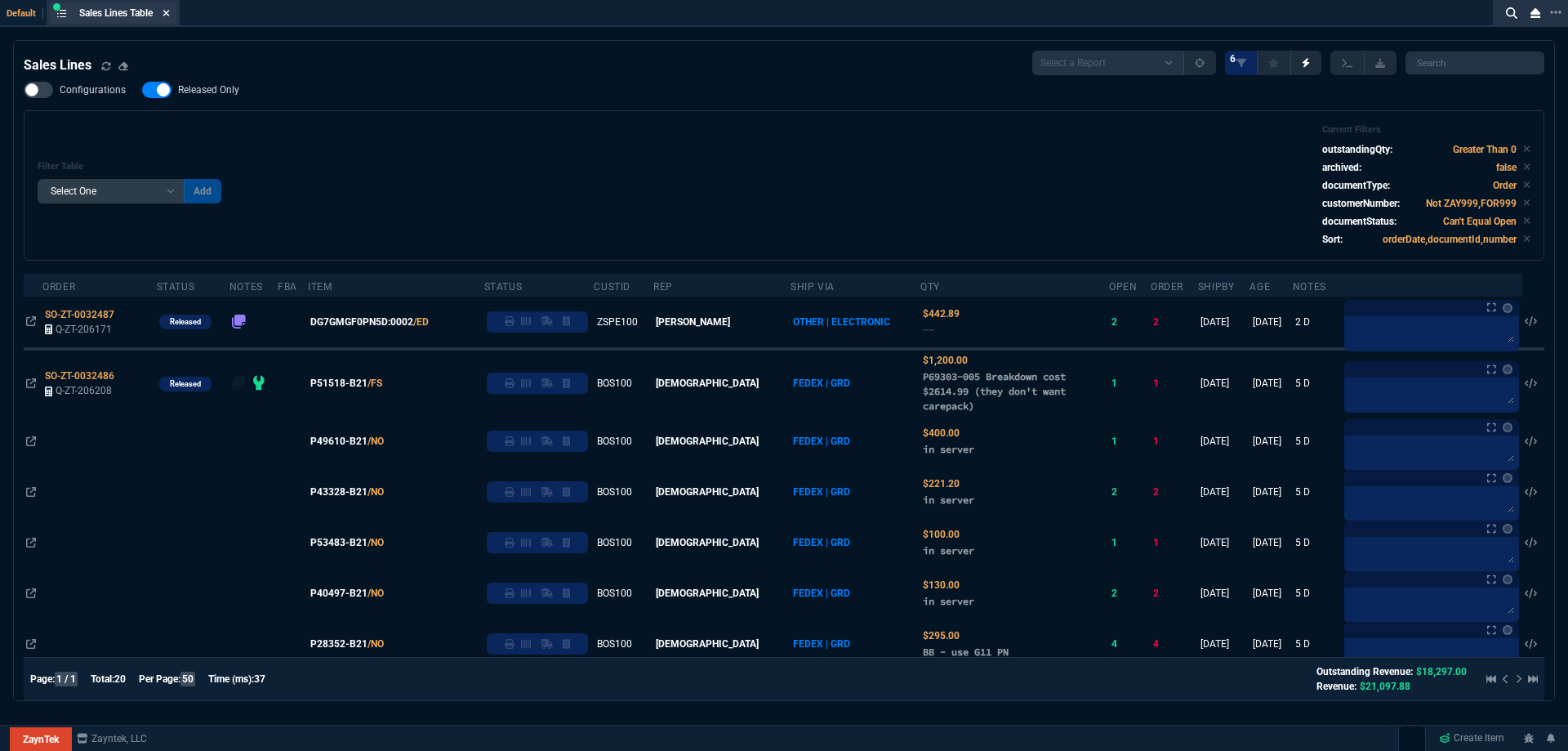
click at [168, 15] on icon at bounding box center [166, 13] width 8 height 10
